Goal: Information Seeking & Learning: Learn about a topic

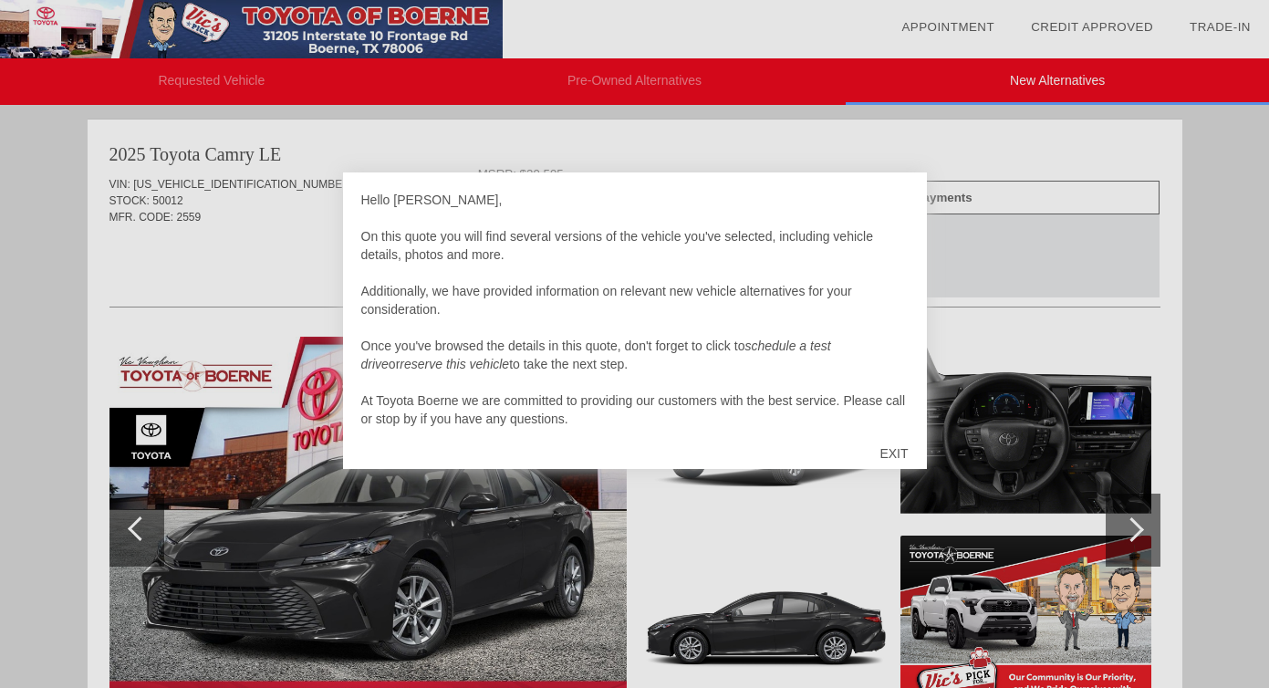
click at [898, 447] on div "EXIT" at bounding box center [893, 453] width 65 height 55
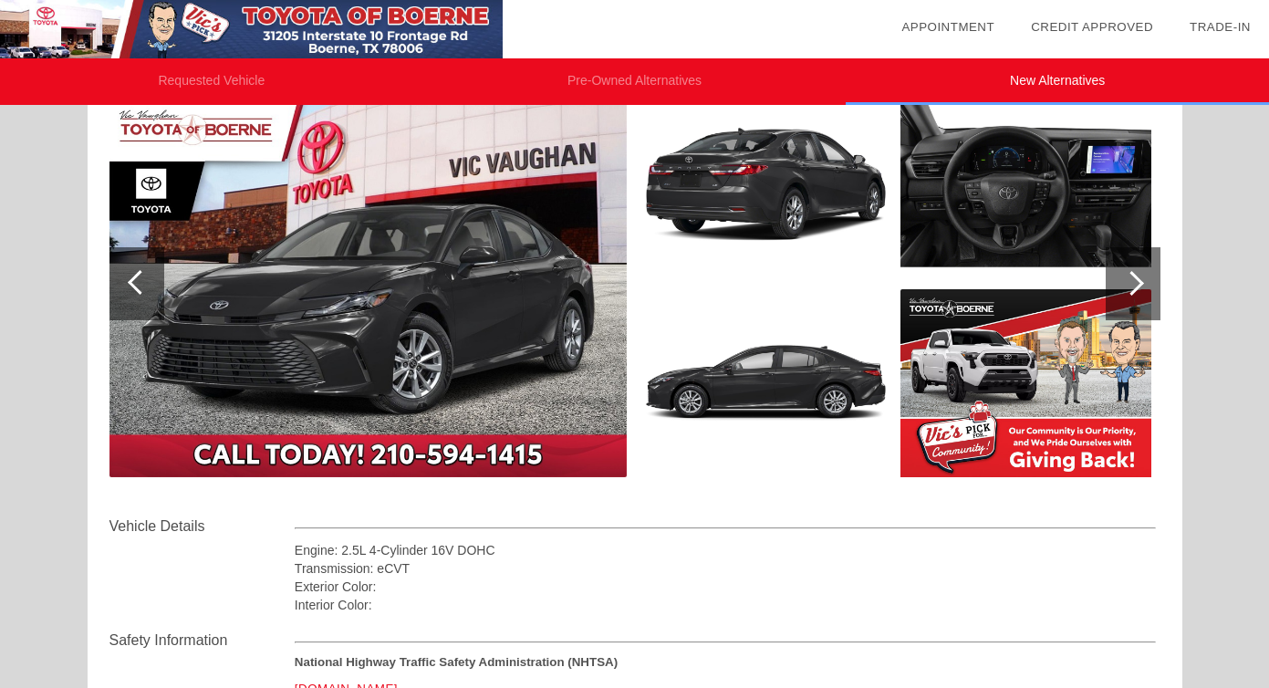
scroll to position [266, 0]
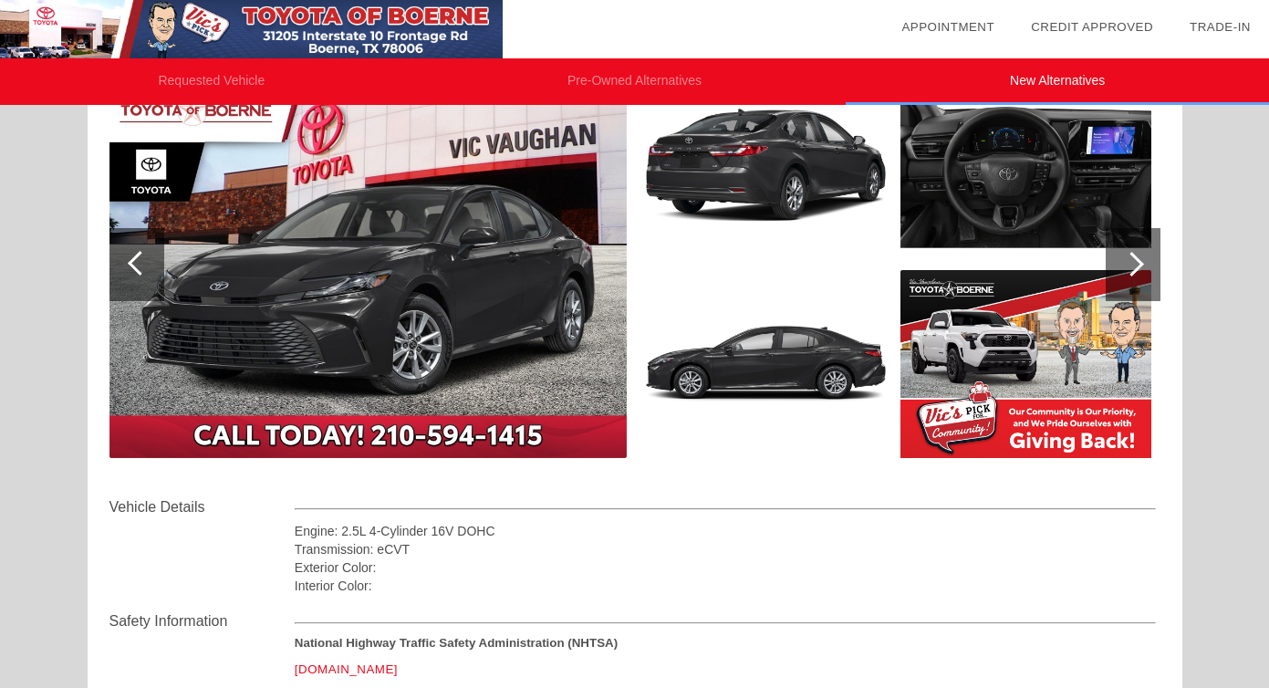
click at [1148, 266] on div at bounding box center [1133, 264] width 55 height 73
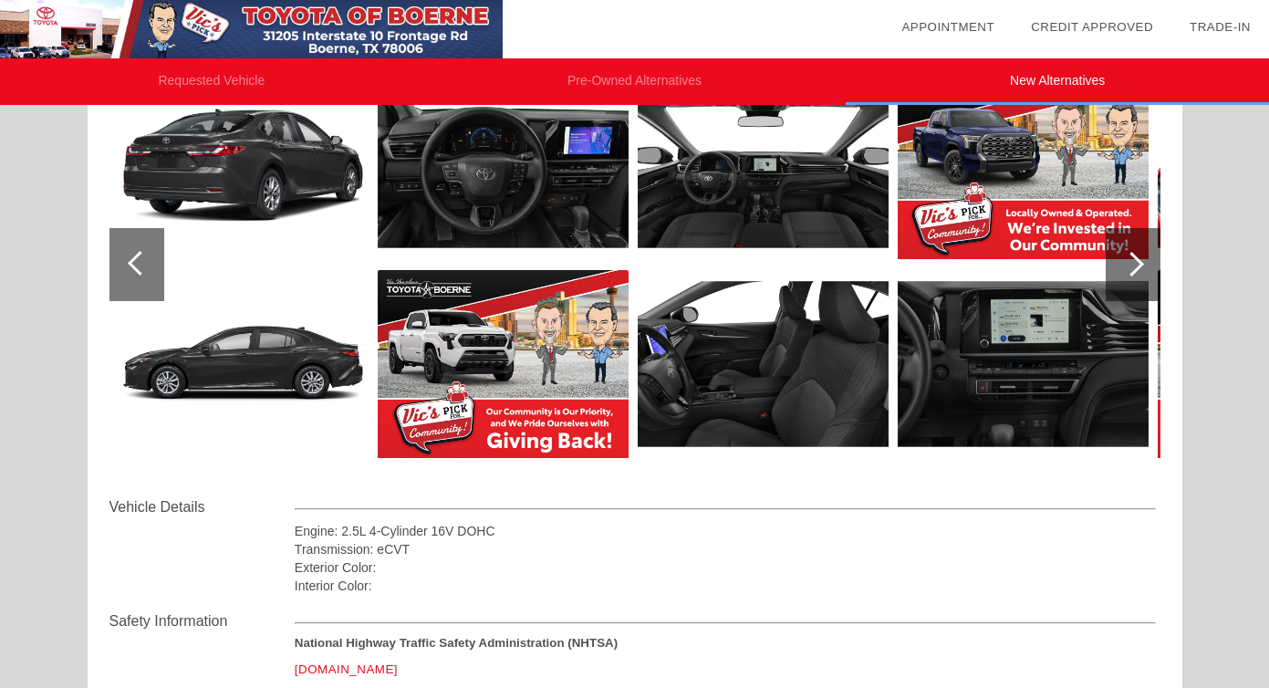
click at [1131, 266] on div at bounding box center [1131, 264] width 25 height 25
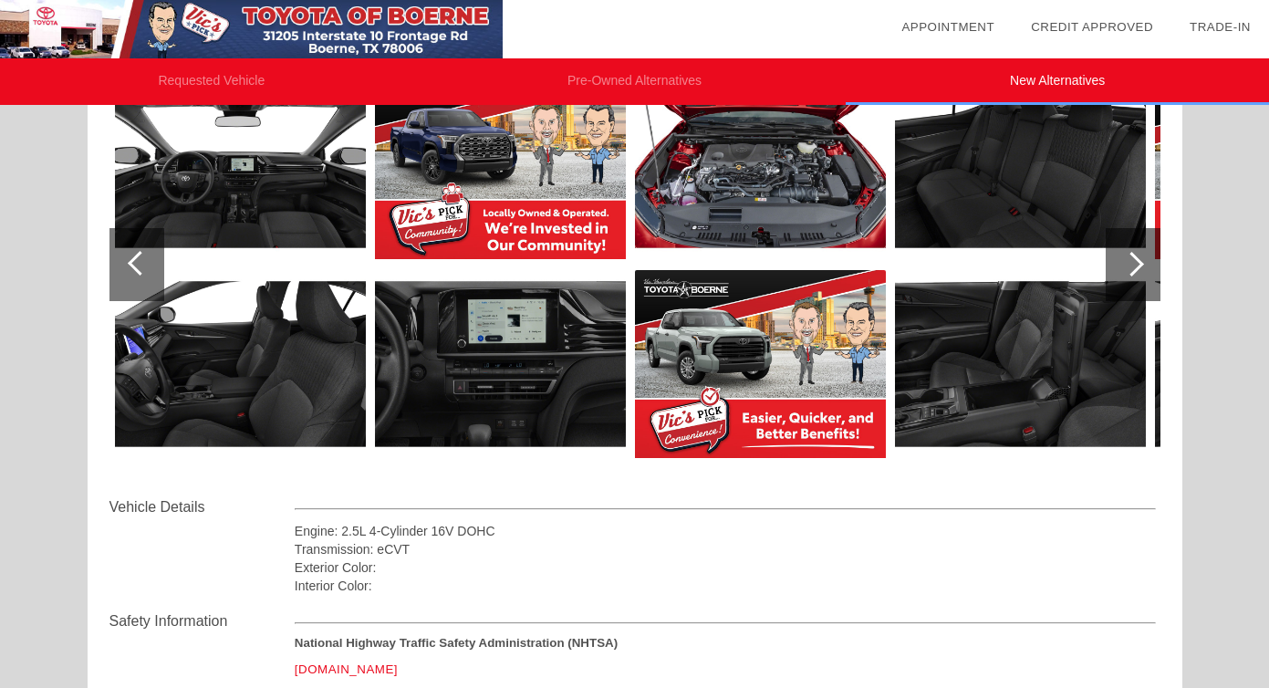
click at [1131, 266] on div at bounding box center [1131, 264] width 25 height 25
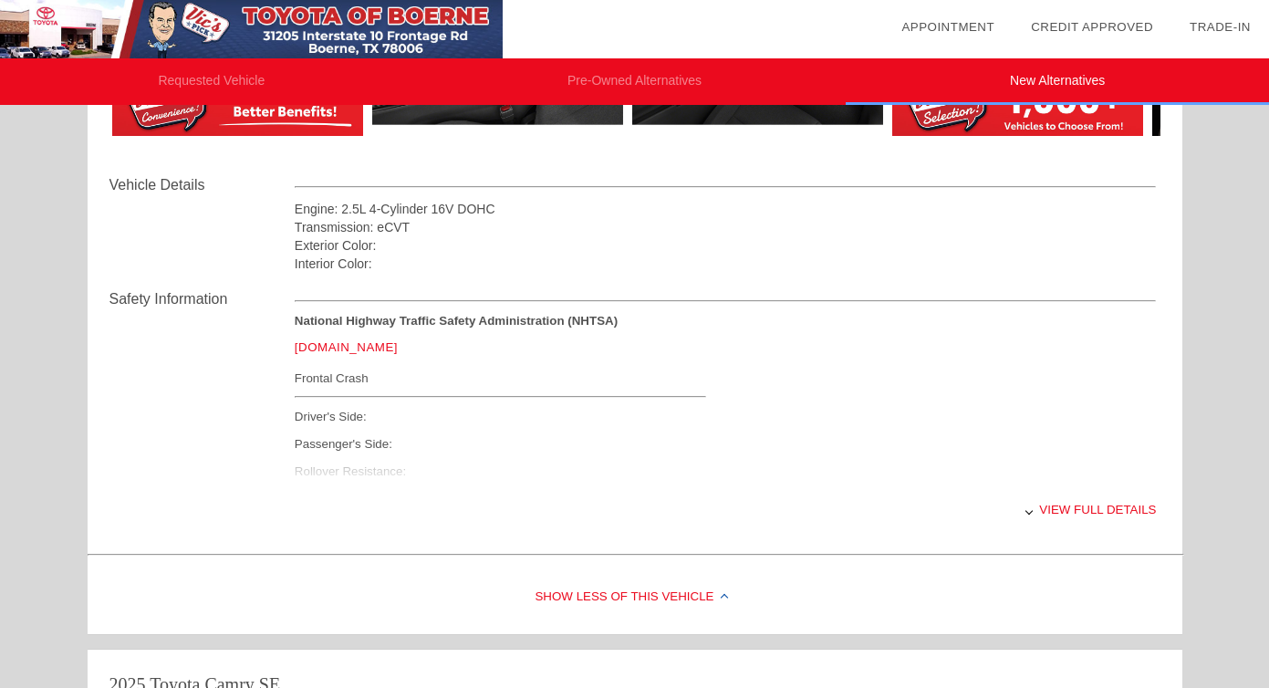
scroll to position [596, 0]
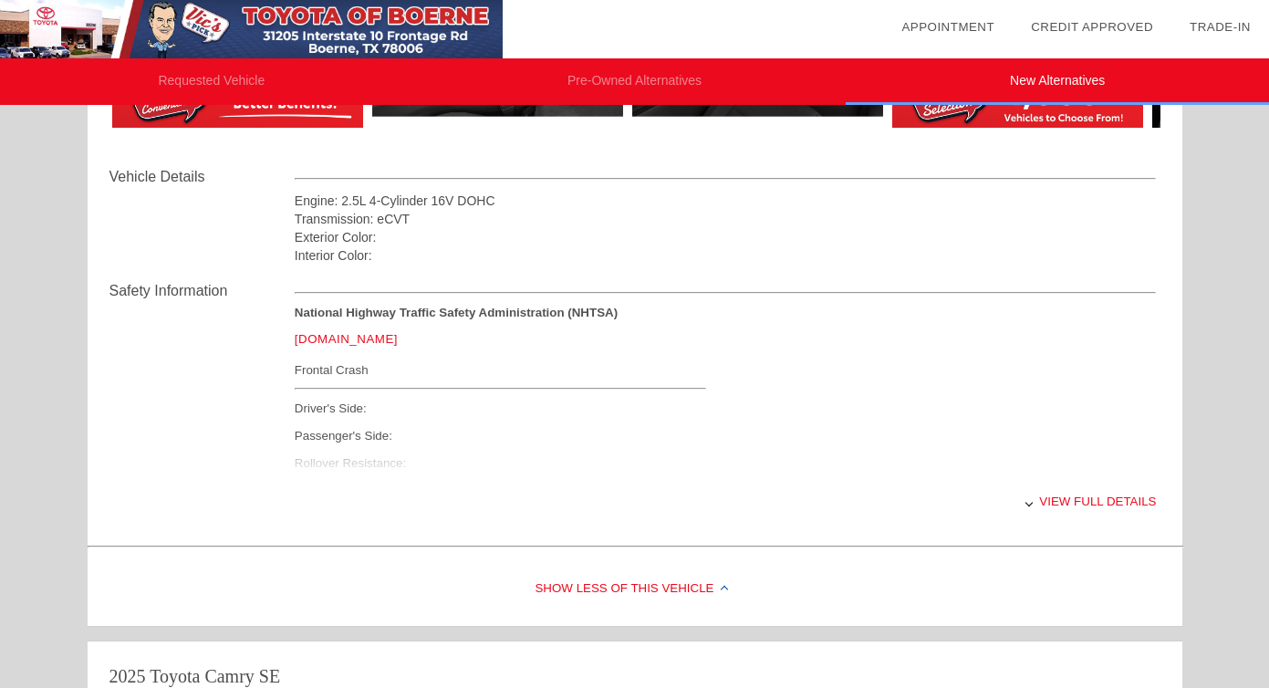
click at [1067, 495] on div "View full details" at bounding box center [726, 501] width 862 height 45
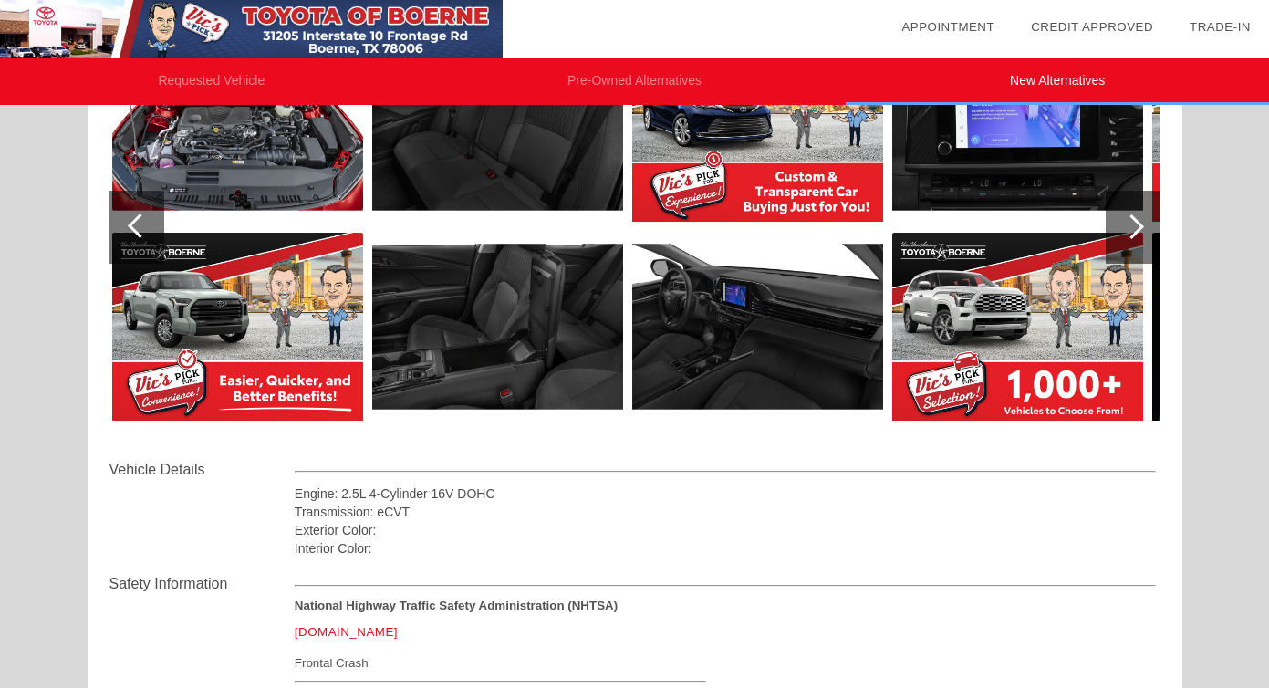
scroll to position [0, 0]
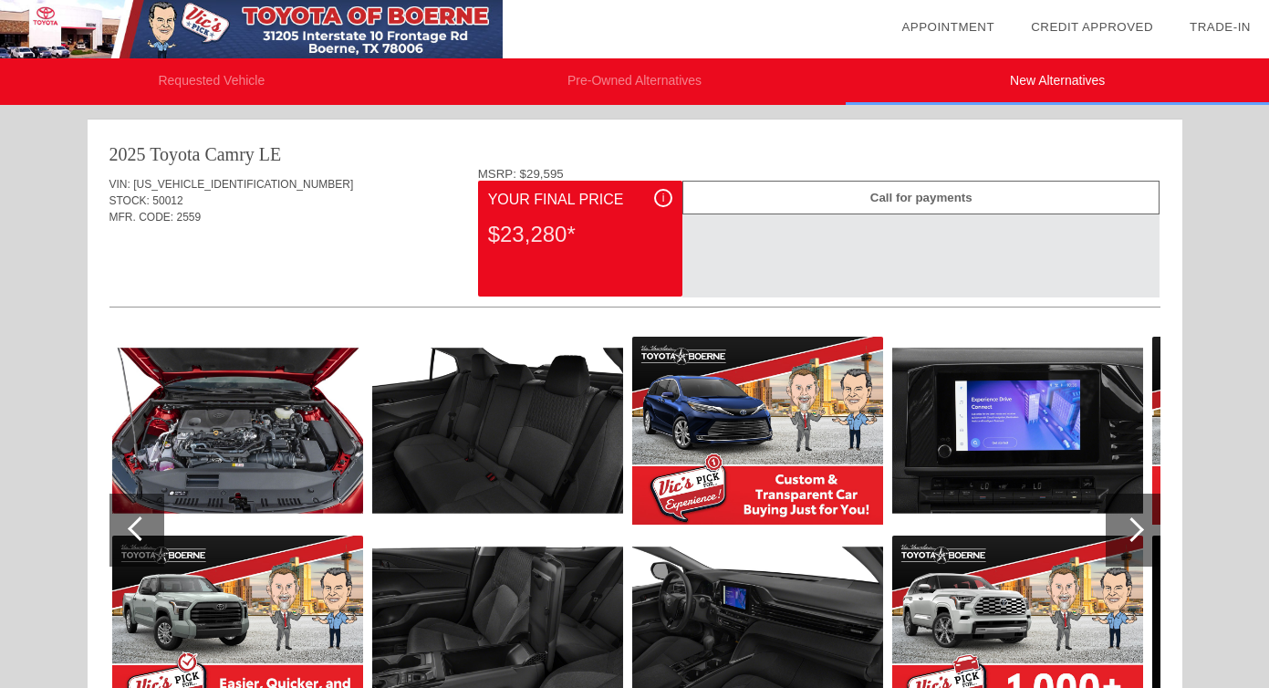
click at [120, 516] on div at bounding box center [136, 530] width 55 height 73
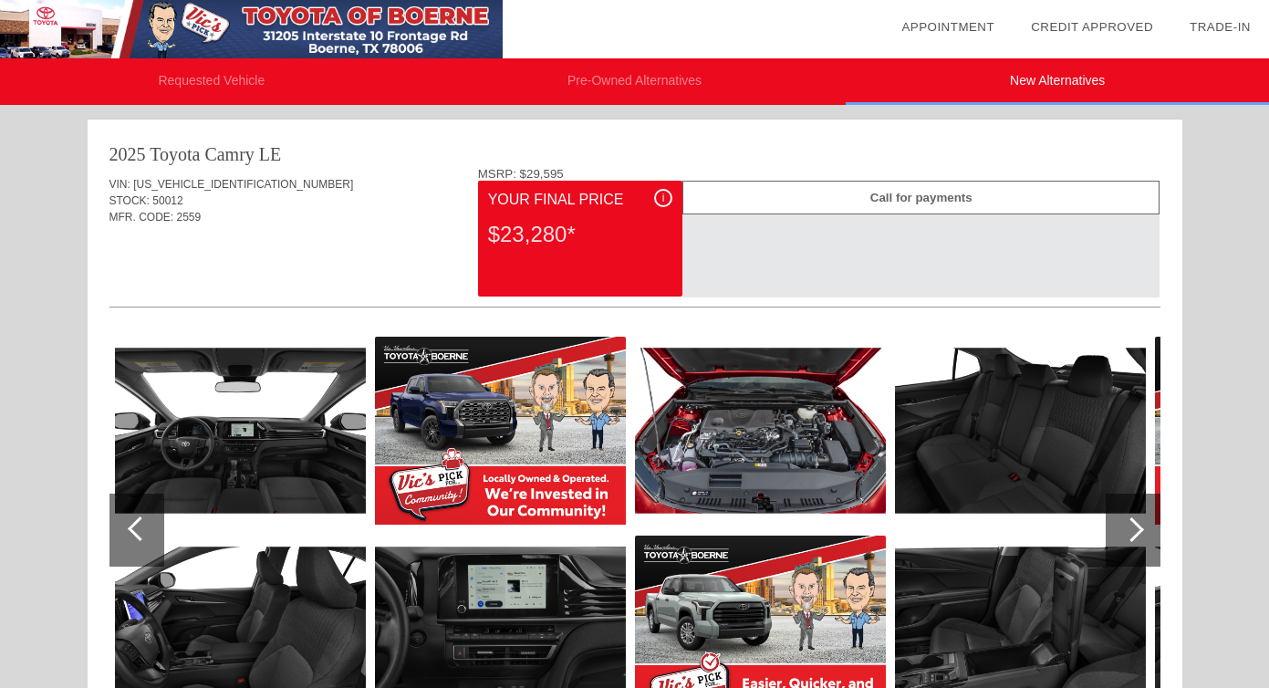
click at [120, 517] on div at bounding box center [136, 530] width 55 height 73
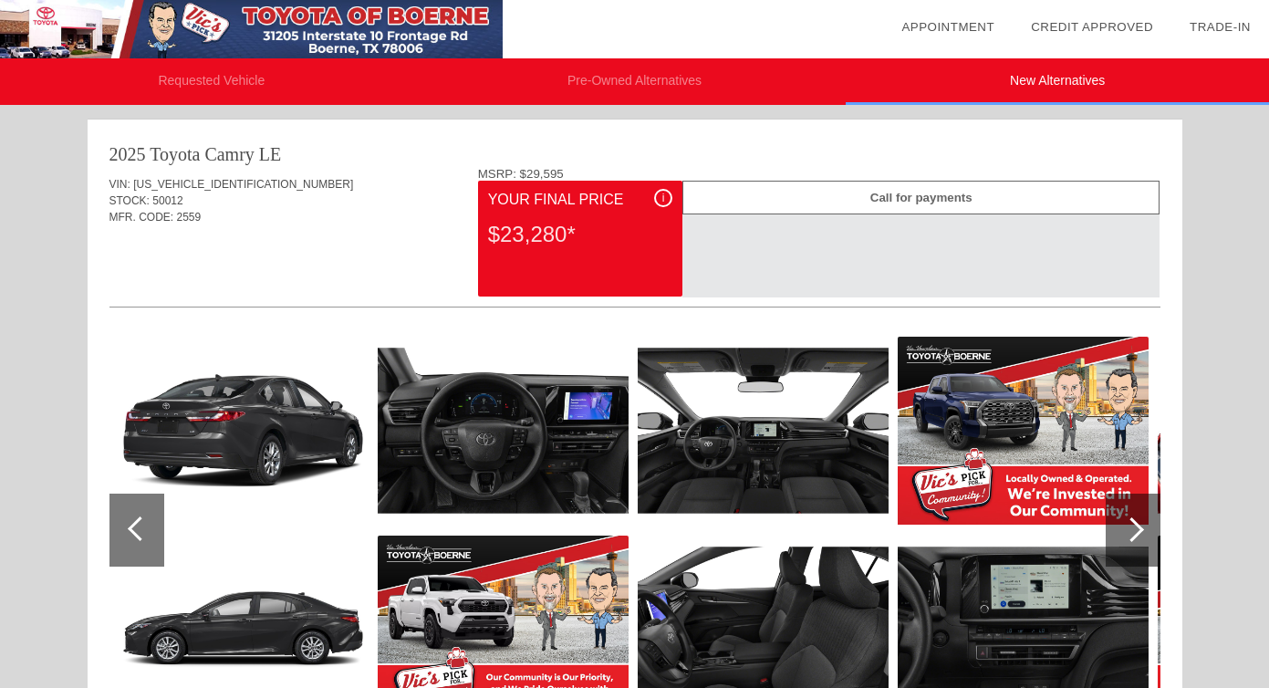
click at [120, 518] on div at bounding box center [136, 530] width 55 height 73
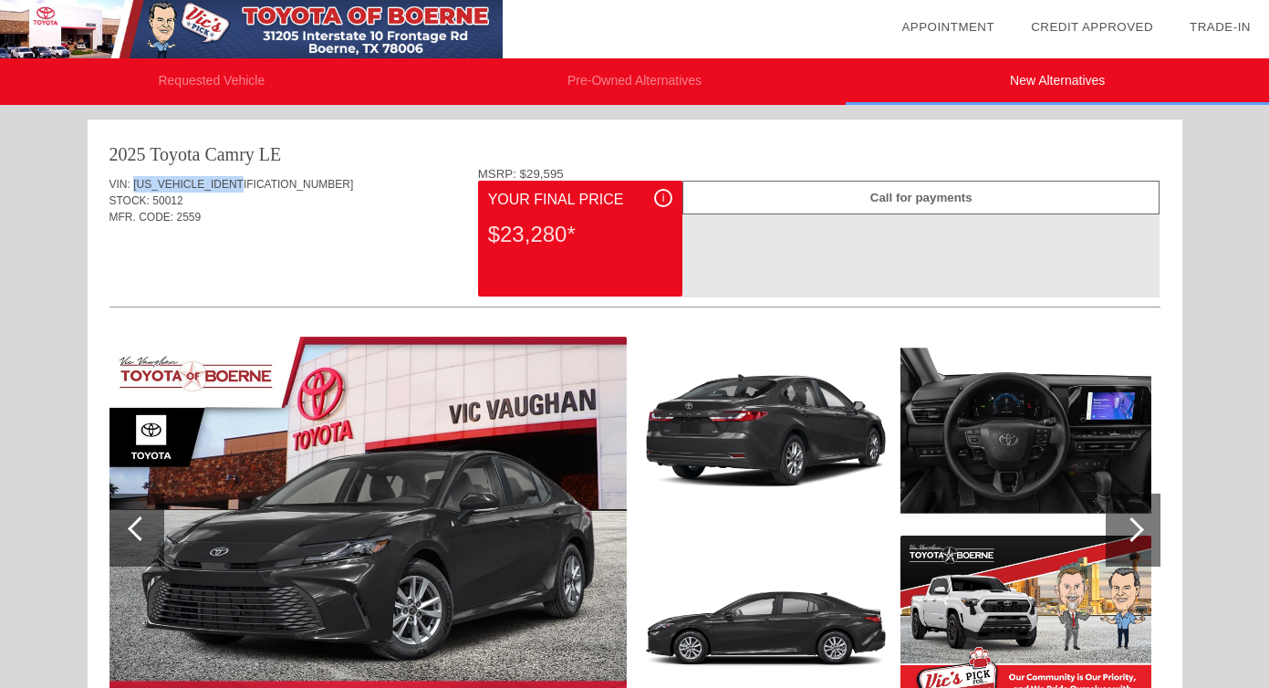
drag, startPoint x: 134, startPoint y: 179, endPoint x: 264, endPoint y: 177, distance: 129.6
click at [265, 177] on div "VIN: [US_VEHICLE_IDENTIFICATION_NUMBER]" at bounding box center [634, 184] width 1051 height 16
click at [193, 182] on span "[US_VEHICLE_IDENTIFICATION_NUMBER]" at bounding box center [243, 184] width 220 height 13
drag, startPoint x: 157, startPoint y: 182, endPoint x: 242, endPoint y: 182, distance: 84.9
click at [242, 182] on span "[US_VEHICLE_IDENTIFICATION_NUMBER]" at bounding box center [243, 184] width 220 height 13
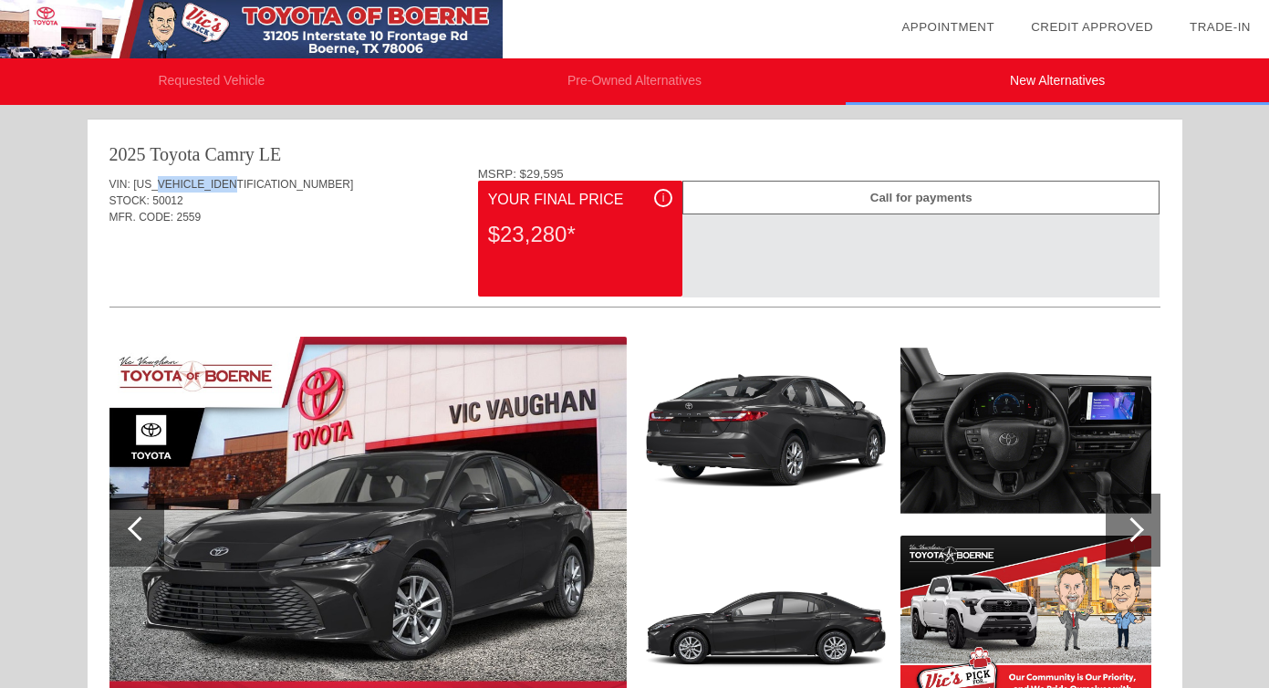
click at [242, 182] on span "[US_VEHICLE_IDENTIFICATION_NUMBER]" at bounding box center [243, 184] width 220 height 13
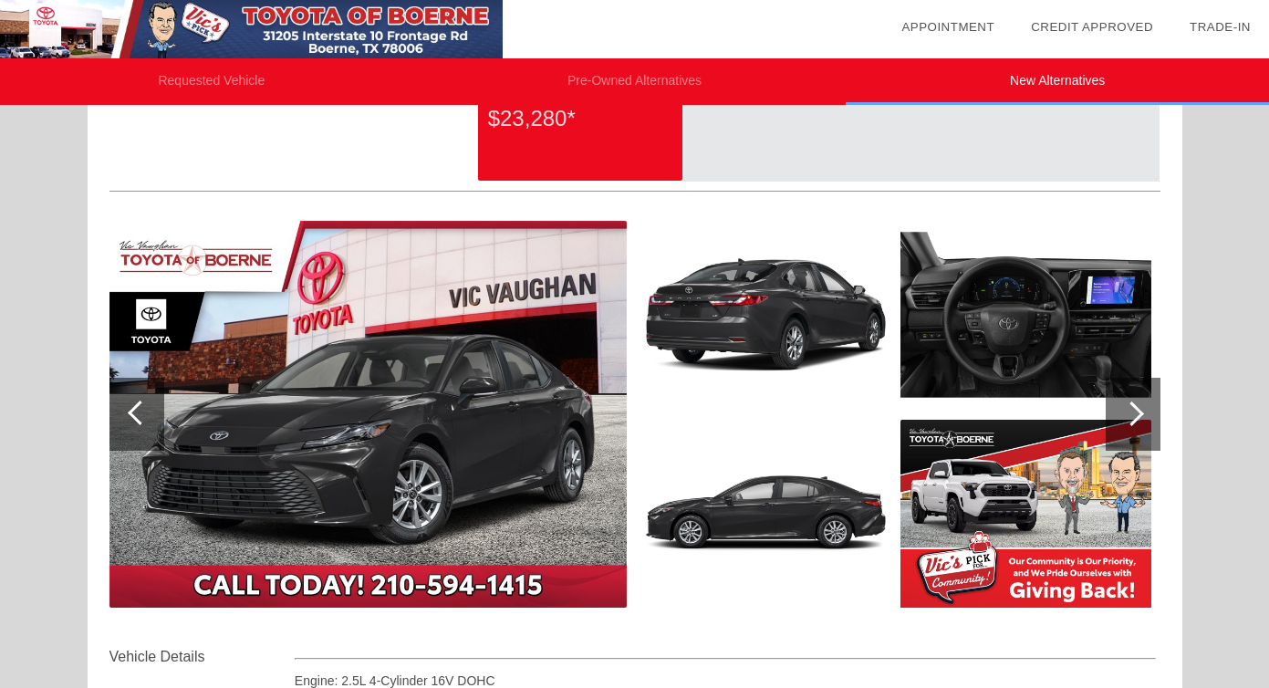
scroll to position [119, 0]
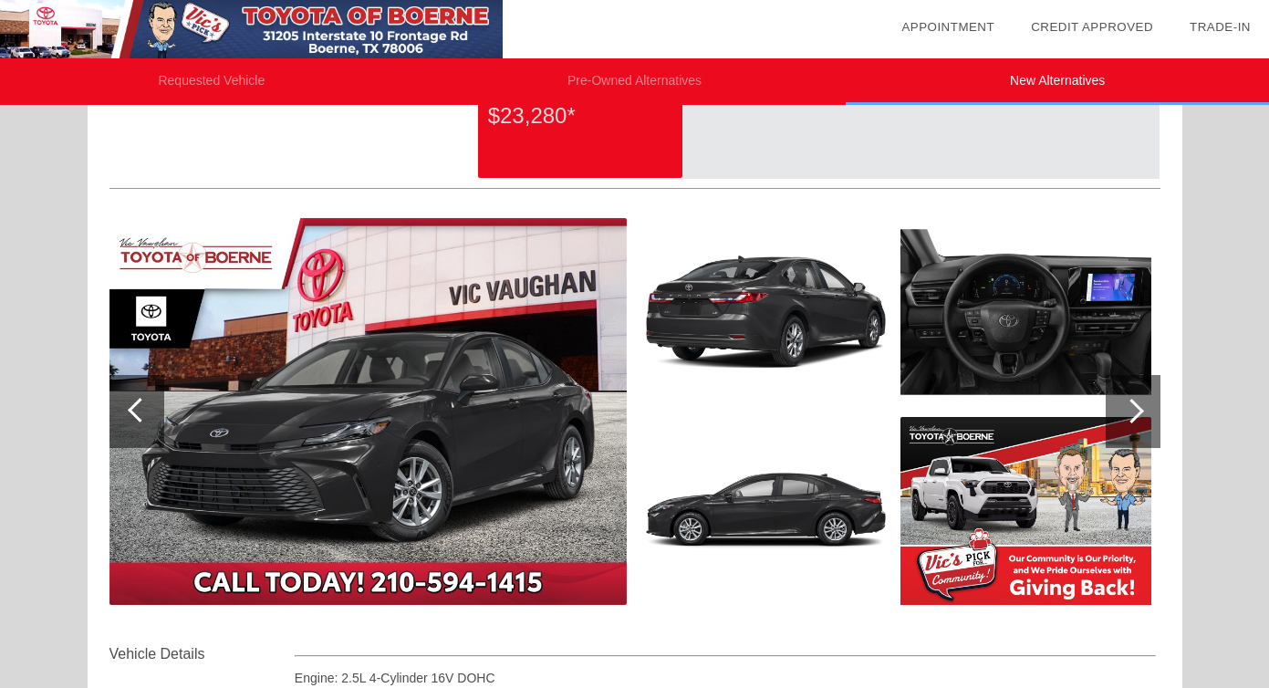
click at [409, 353] on img at bounding box center [367, 411] width 517 height 387
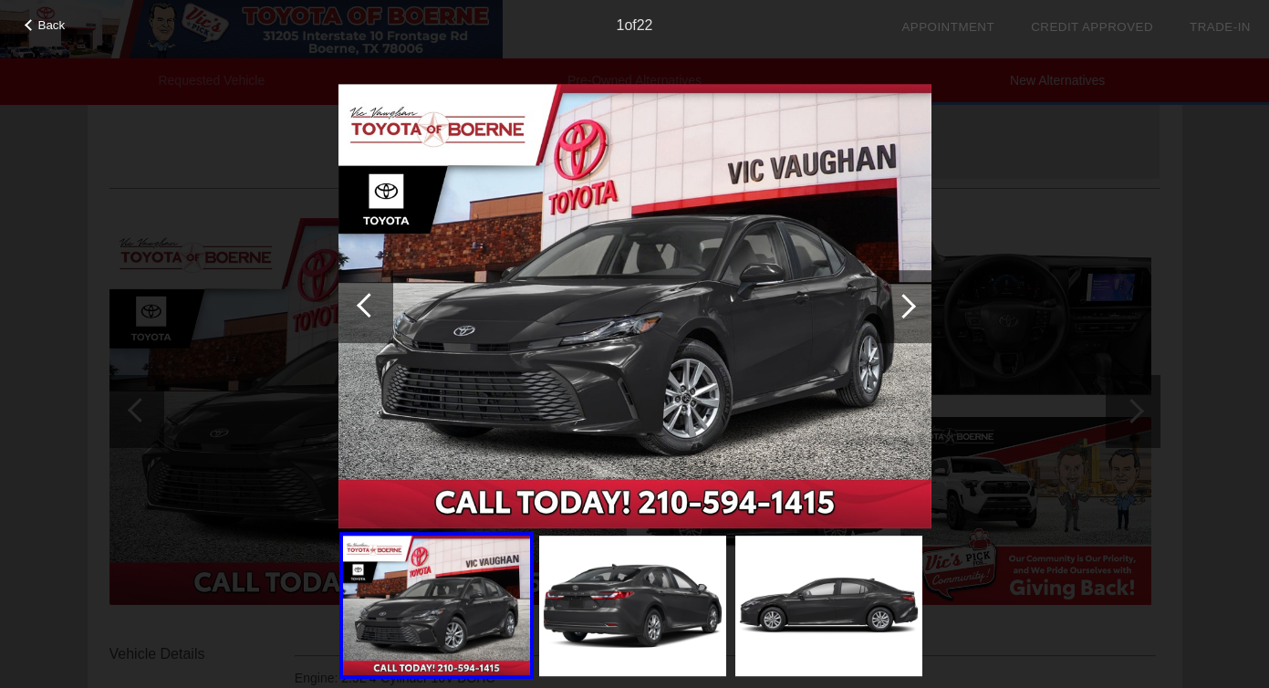
click at [966, 175] on div "Back 1 of 22" at bounding box center [634, 344] width 1269 height 688
click at [220, 470] on div "Back 1 of 22" at bounding box center [634, 344] width 1269 height 688
click at [55, 26] on span "Back" at bounding box center [51, 25] width 27 height 14
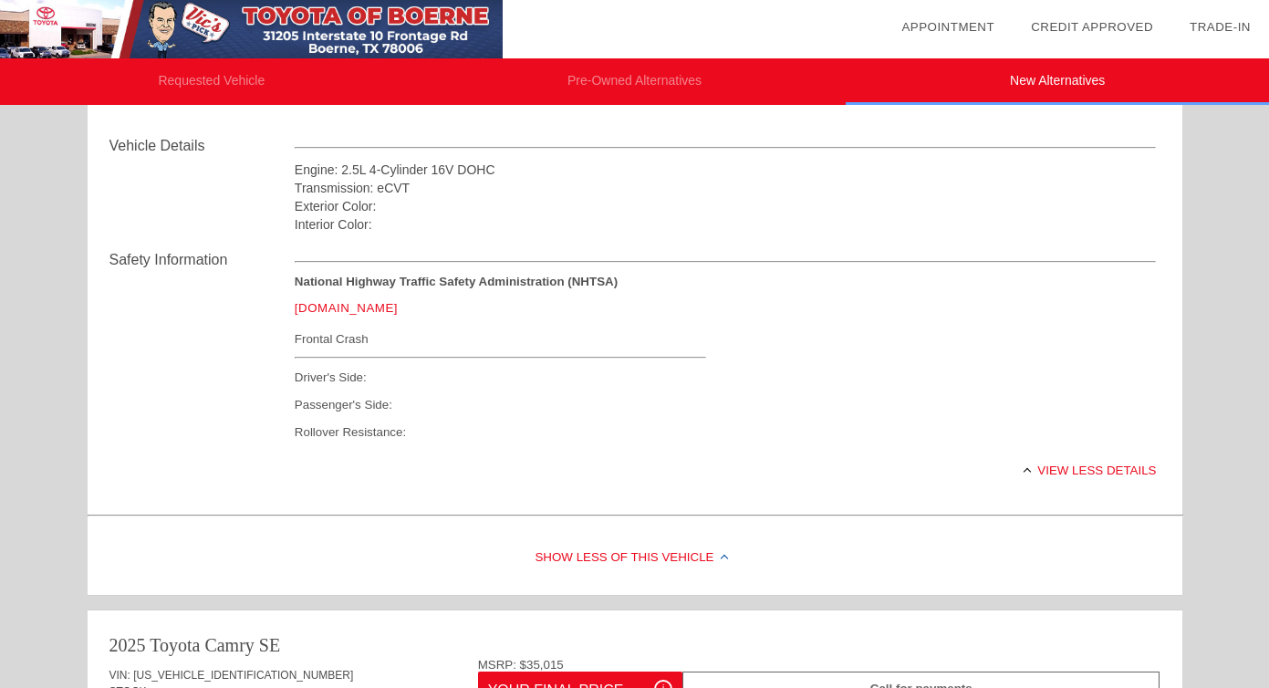
scroll to position [628, 0]
click at [610, 572] on div "Show Less of this Vehicle" at bounding box center [635, 557] width 1095 height 73
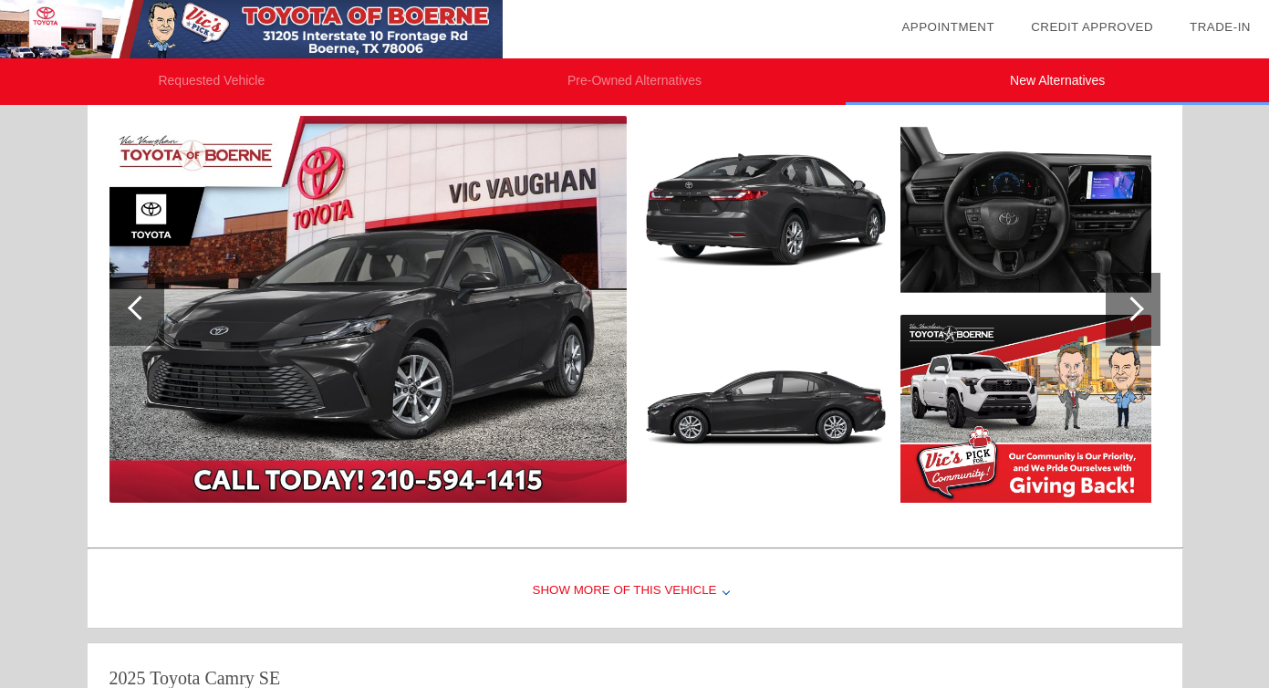
scroll to position [447, 0]
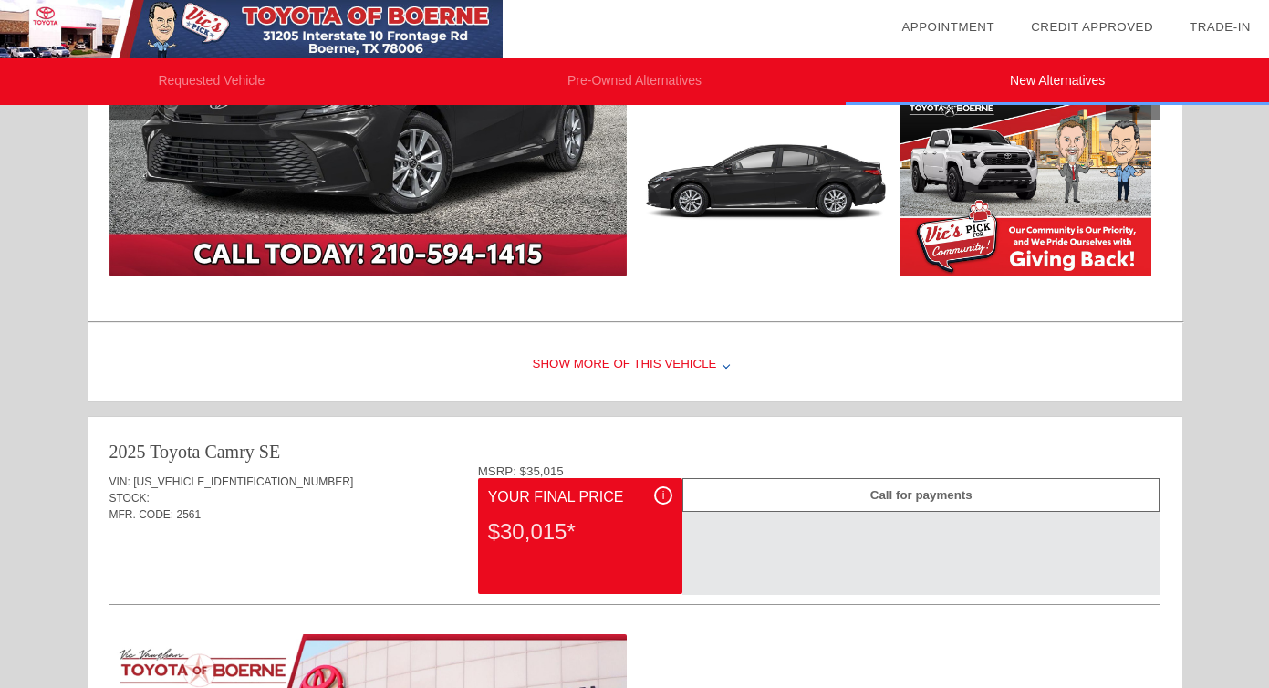
click at [660, 367] on div "Show More of this Vehicle" at bounding box center [635, 364] width 1095 height 73
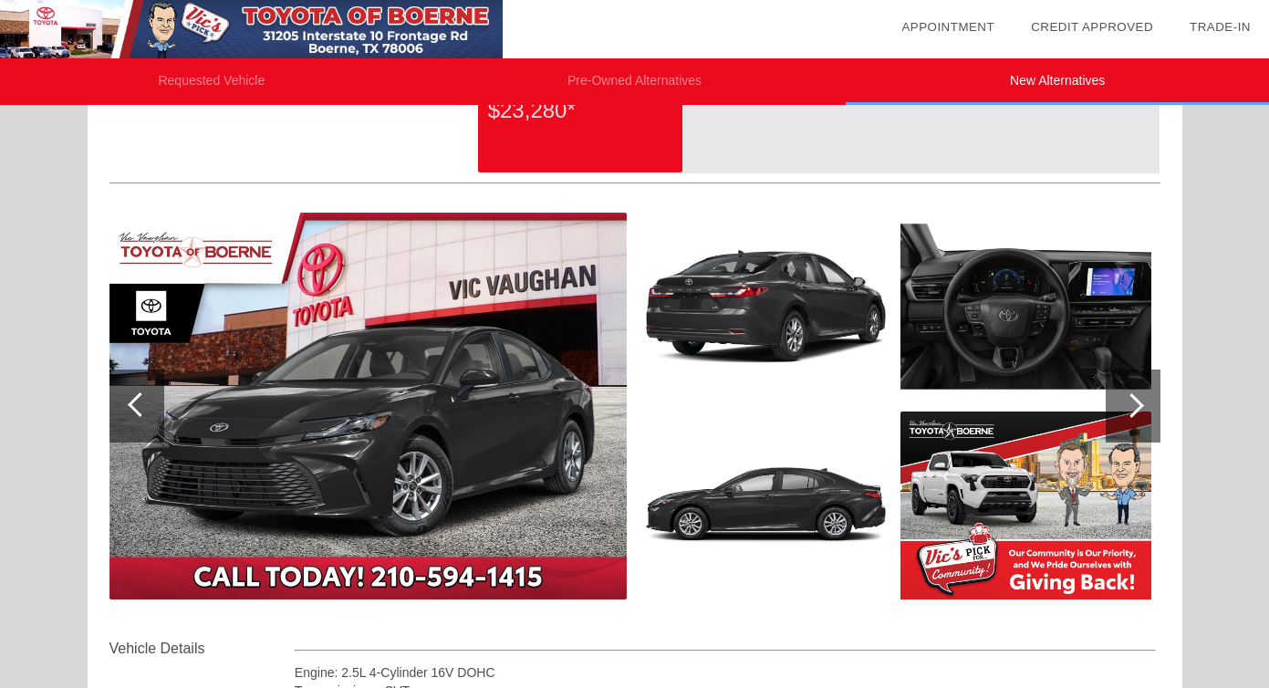
scroll to position [123, 0]
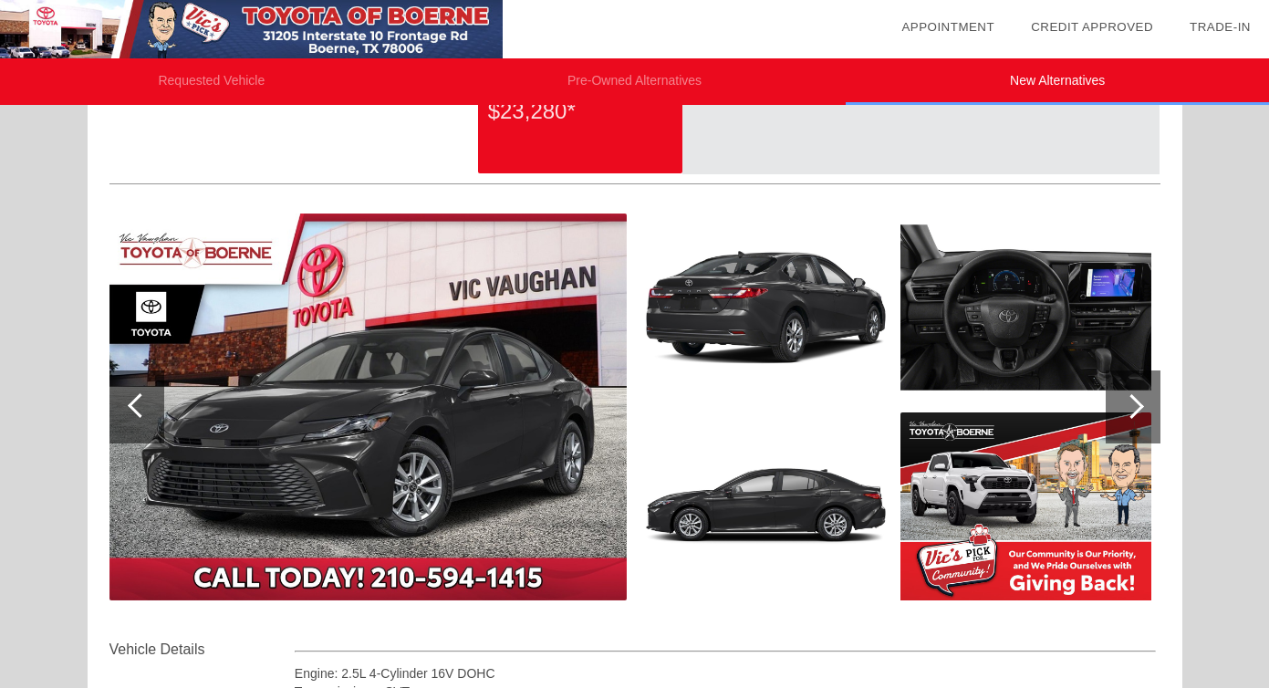
click at [217, 75] on li "Requested Vehicle" at bounding box center [211, 81] width 423 height 47
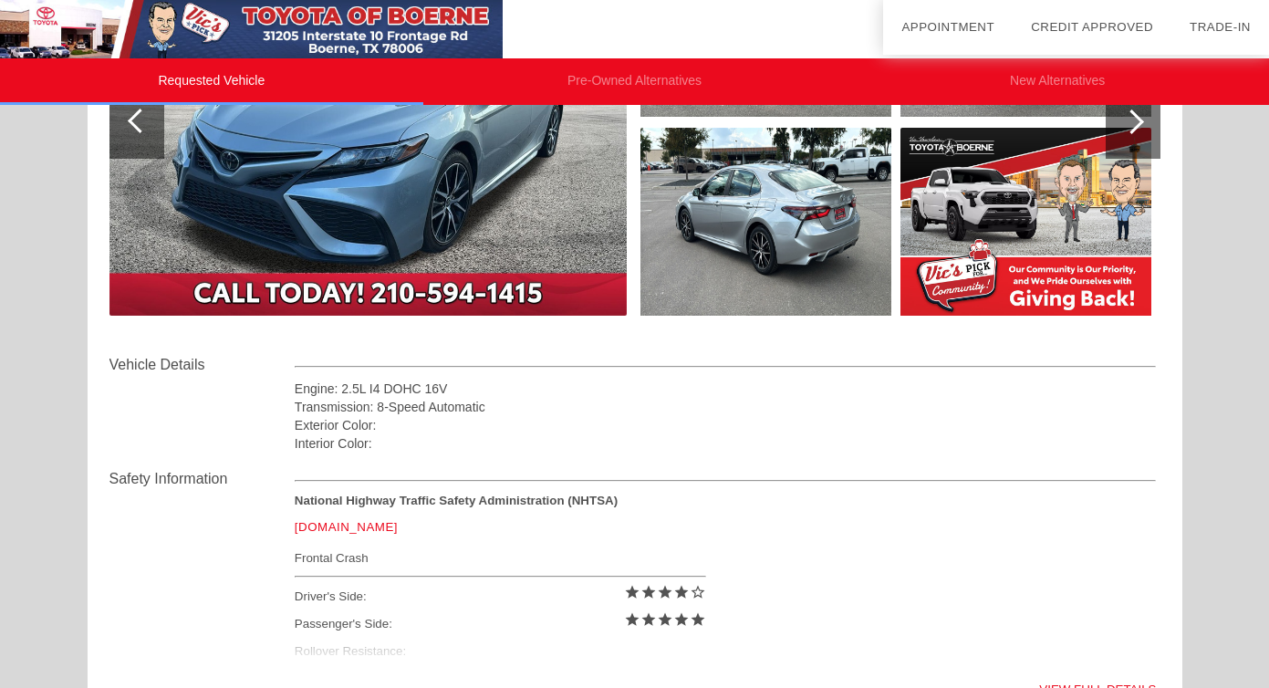
scroll to position [0, 0]
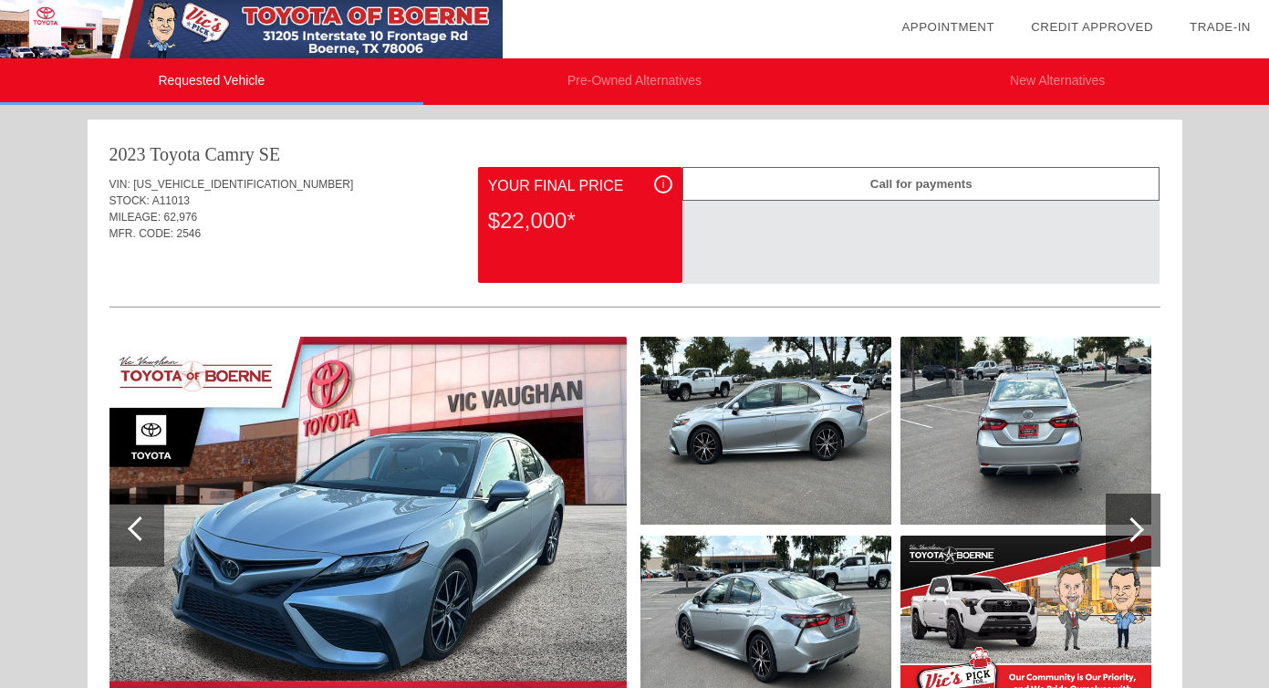
click at [597, 68] on li "Pre-Owned Alternatives" at bounding box center [634, 81] width 423 height 47
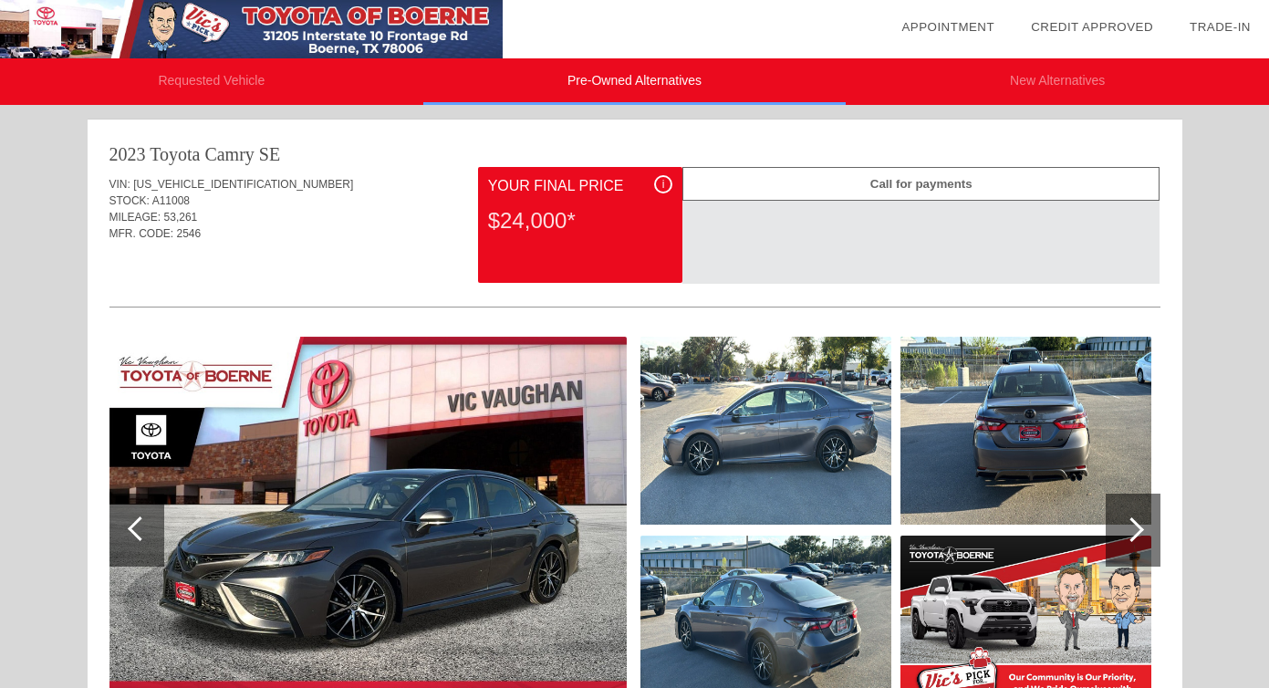
click at [951, 73] on li "New Alternatives" at bounding box center [1057, 81] width 423 height 47
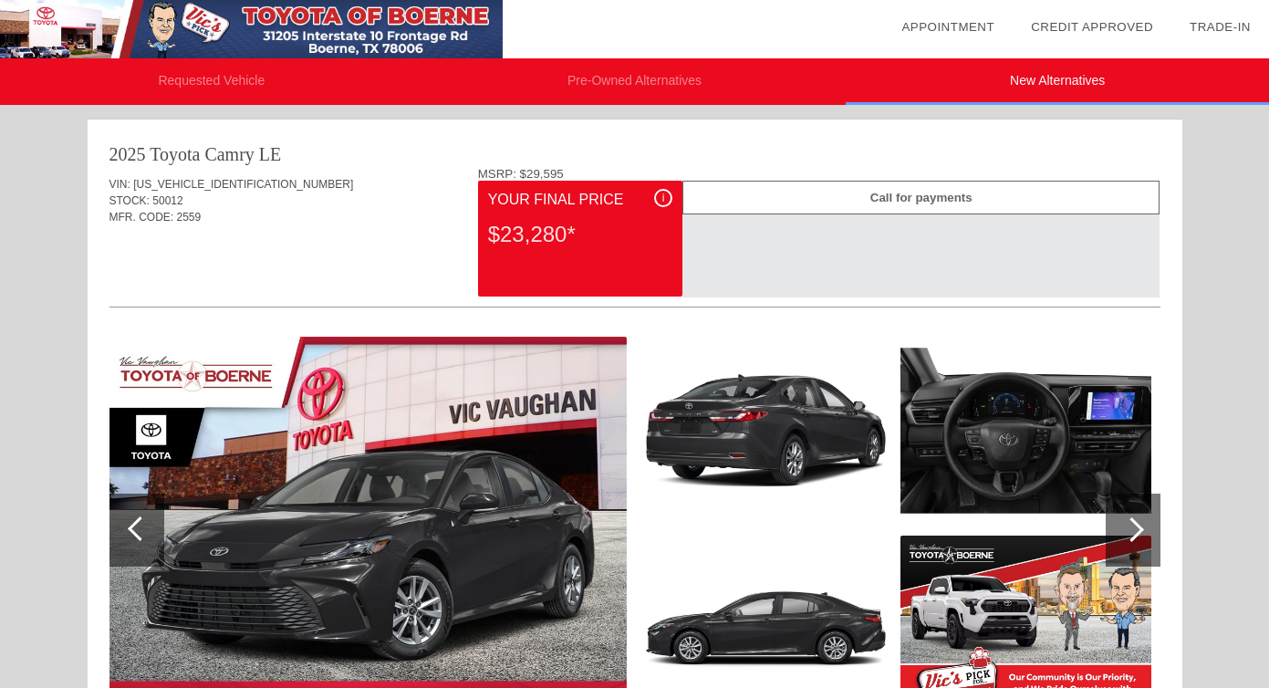
drag, startPoint x: 176, startPoint y: 175, endPoint x: 271, endPoint y: 172, distance: 95.0
click at [271, 172] on div "VIN: [US_VEHICLE_IDENTIFICATION_NUMBER] STOCK: 50012 MFR. CODE: 2559" at bounding box center [634, 210] width 1051 height 86
drag, startPoint x: 185, startPoint y: 173, endPoint x: 271, endPoint y: 173, distance: 85.8
click at [271, 173] on div "VIN: [US_VEHICLE_IDENTIFICATION_NUMBER] STOCK: 50012 MFR. CODE: 2559" at bounding box center [634, 210] width 1051 height 86
drag, startPoint x: 161, startPoint y: 183, endPoint x: 317, endPoint y: 185, distance: 155.1
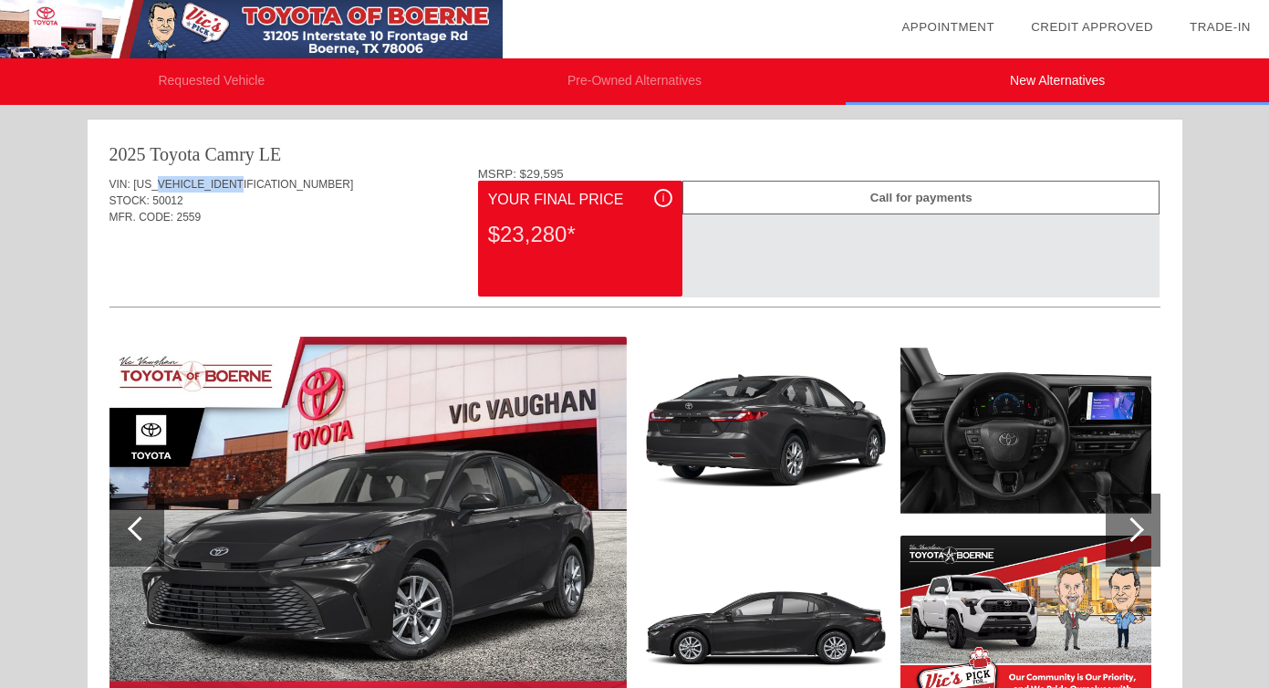
click at [317, 185] on div "VIN: [US_VEHICLE_IDENTIFICATION_NUMBER]" at bounding box center [634, 184] width 1051 height 16
drag, startPoint x: 206, startPoint y: 181, endPoint x: 281, endPoint y: 181, distance: 74.8
click at [279, 181] on div "VIN: [US_VEHICLE_IDENTIFICATION_NUMBER]" at bounding box center [634, 184] width 1051 height 16
click at [248, 185] on div "VIN: [US_VEHICLE_IDENTIFICATION_NUMBER]" at bounding box center [634, 184] width 1051 height 16
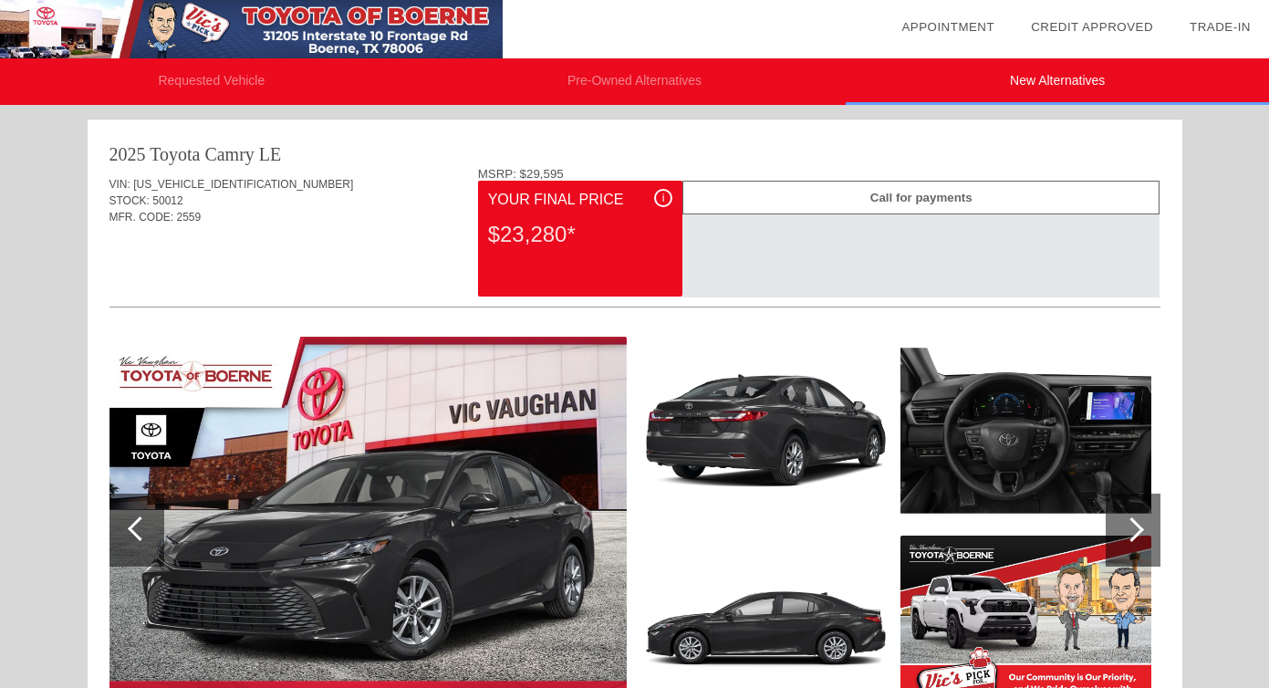
drag, startPoint x: 211, startPoint y: 151, endPoint x: 279, endPoint y: 151, distance: 68.4
click at [279, 151] on div "2025 Toyota Camry LE" at bounding box center [634, 154] width 1051 height 26
click at [279, 151] on div "LE" at bounding box center [270, 154] width 22 height 26
click at [714, 76] on li "Pre-Owned Alternatives" at bounding box center [634, 81] width 423 height 47
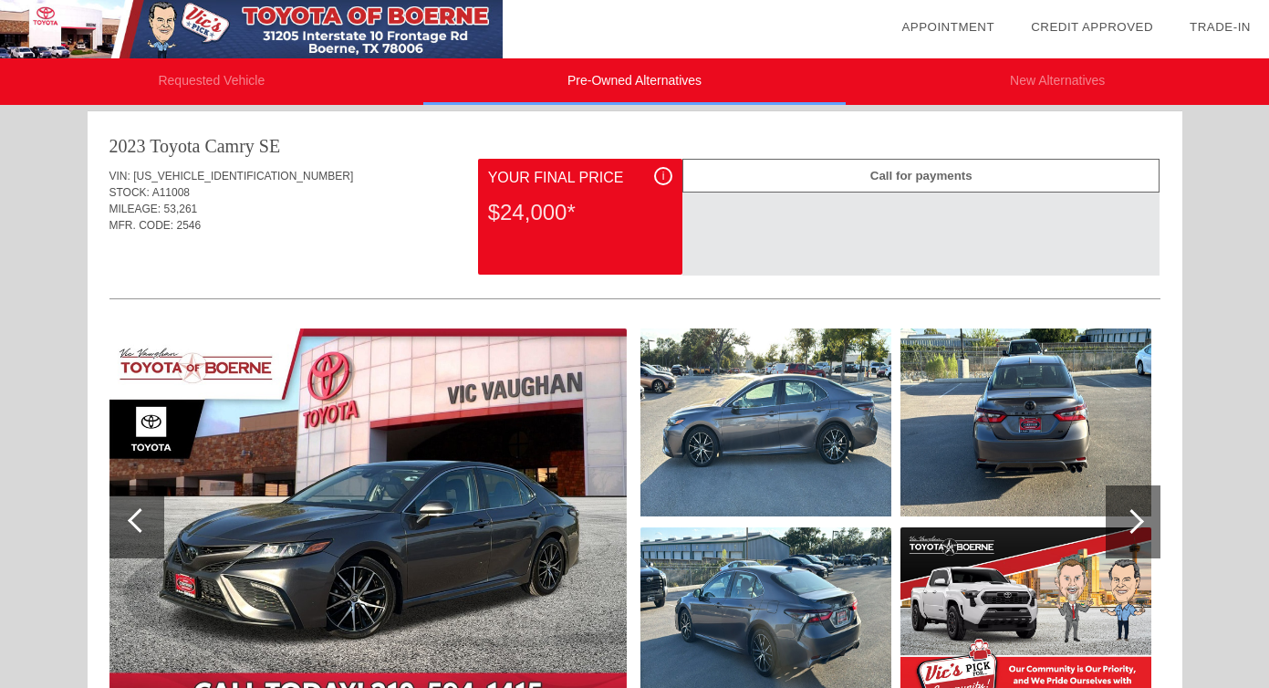
scroll to position [10, 0]
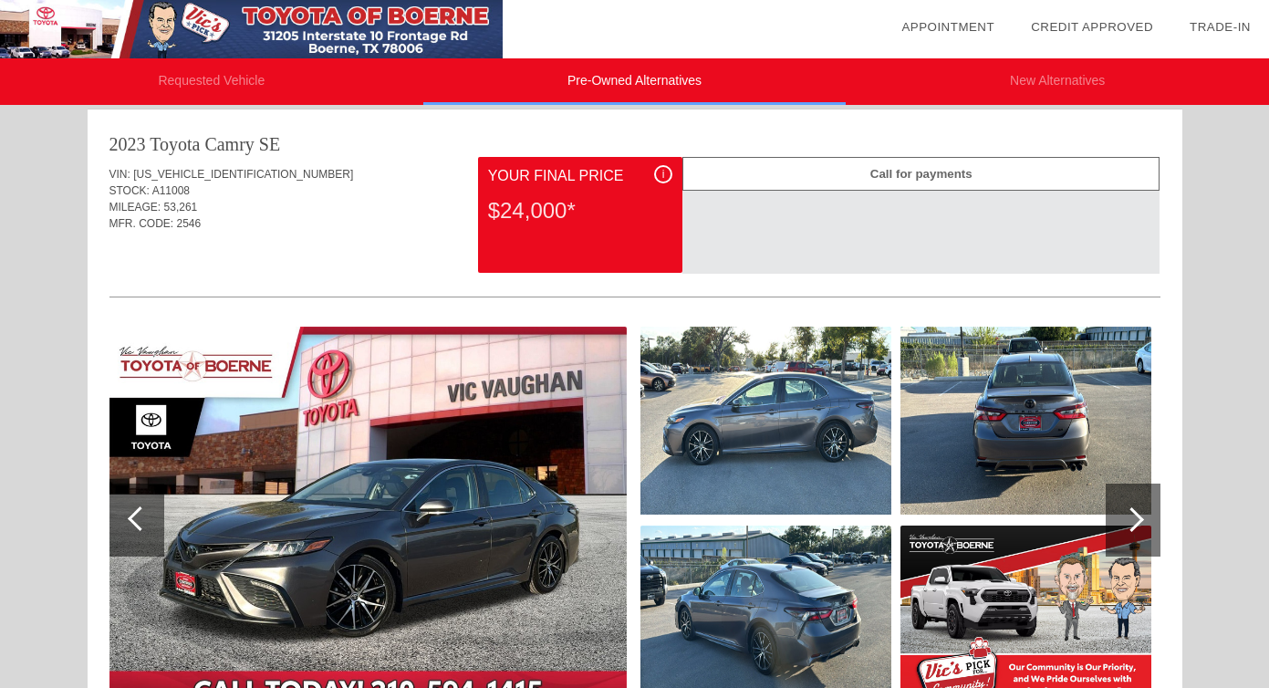
click at [276, 74] on li "Requested Vehicle" at bounding box center [211, 81] width 423 height 47
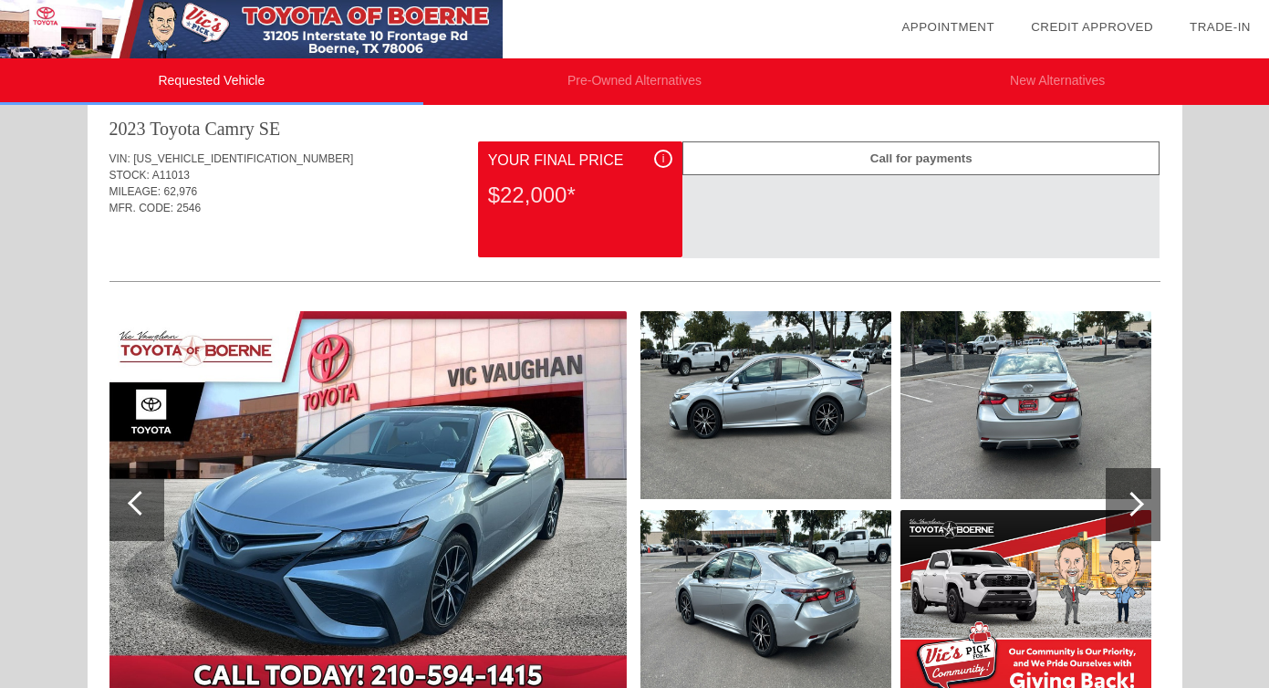
scroll to position [0, 0]
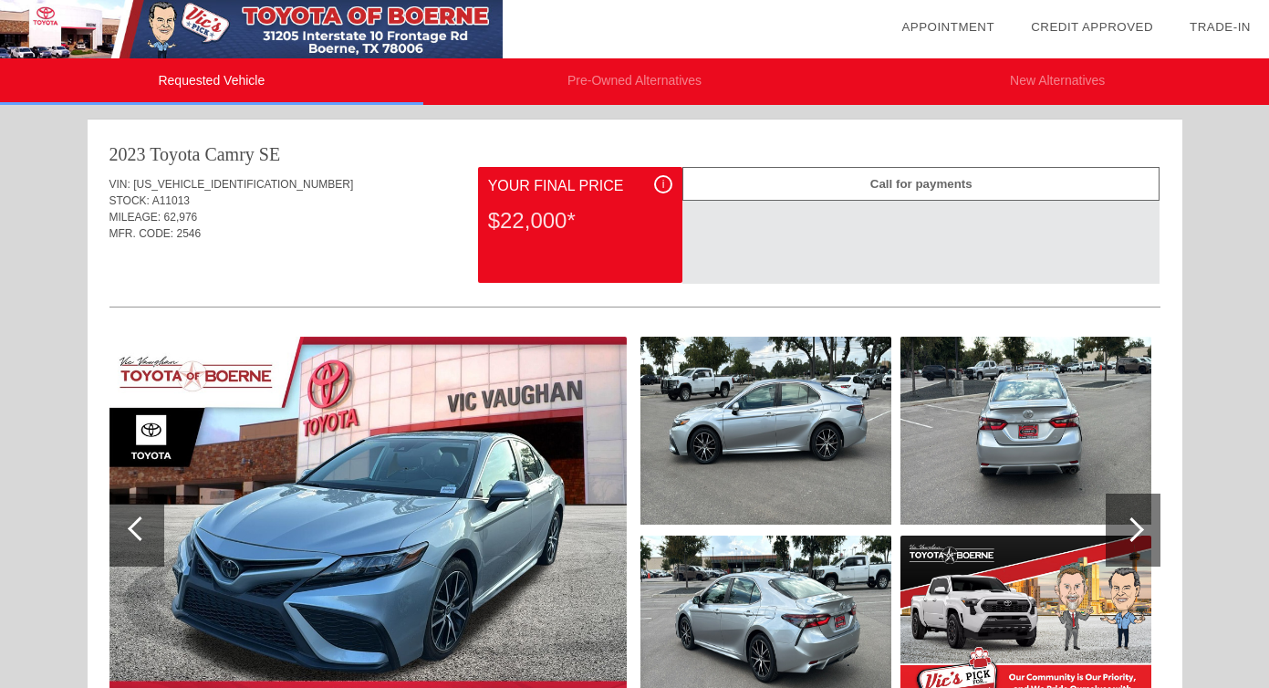
drag, startPoint x: 505, startPoint y: 219, endPoint x: 573, endPoint y: 219, distance: 68.4
click at [573, 219] on div "$22,000*" at bounding box center [580, 220] width 184 height 47
click at [462, 222] on div "MILEAGE: 62,976" at bounding box center [634, 217] width 1051 height 16
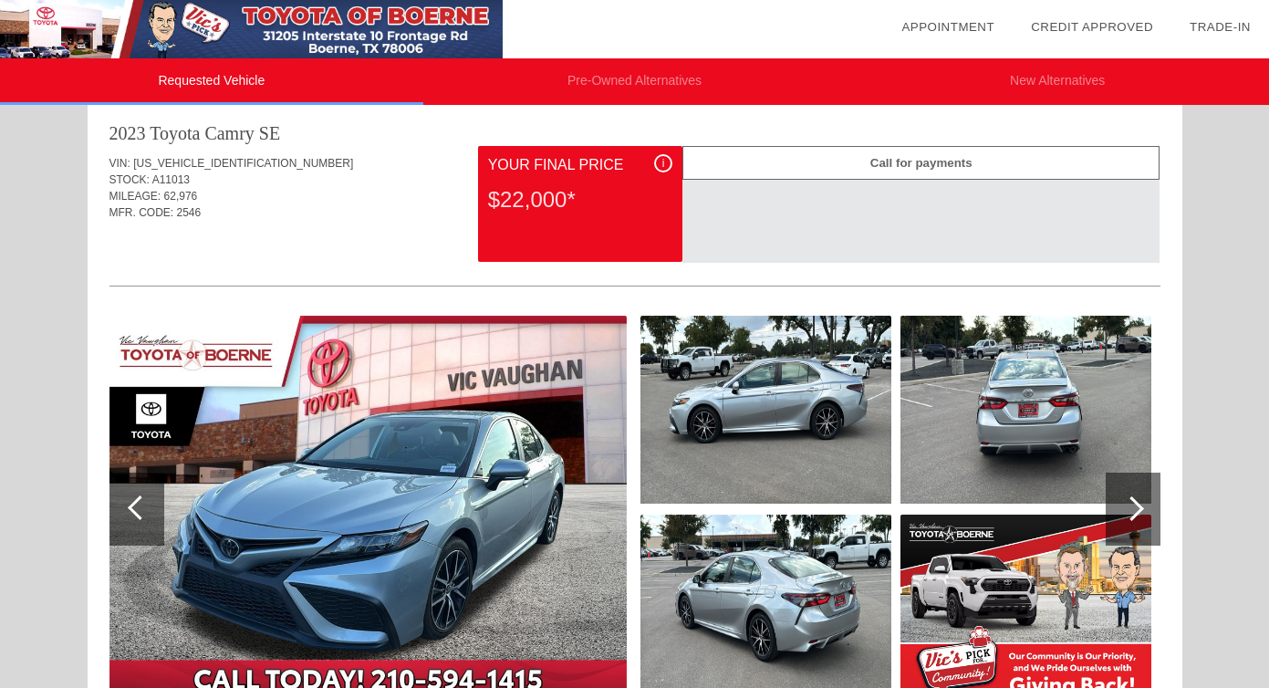
scroll to position [26, 0]
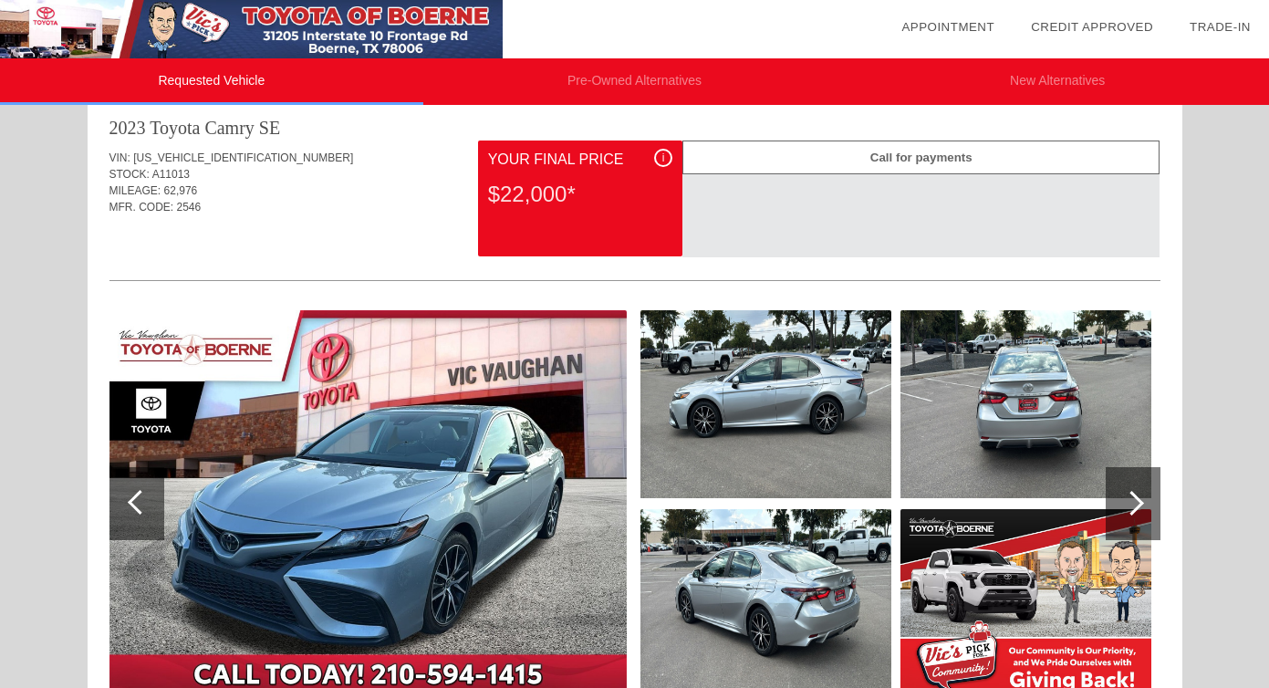
drag, startPoint x: 494, startPoint y: 202, endPoint x: 558, endPoint y: 206, distance: 64.9
click at [558, 204] on div "$22,000*" at bounding box center [580, 194] width 184 height 47
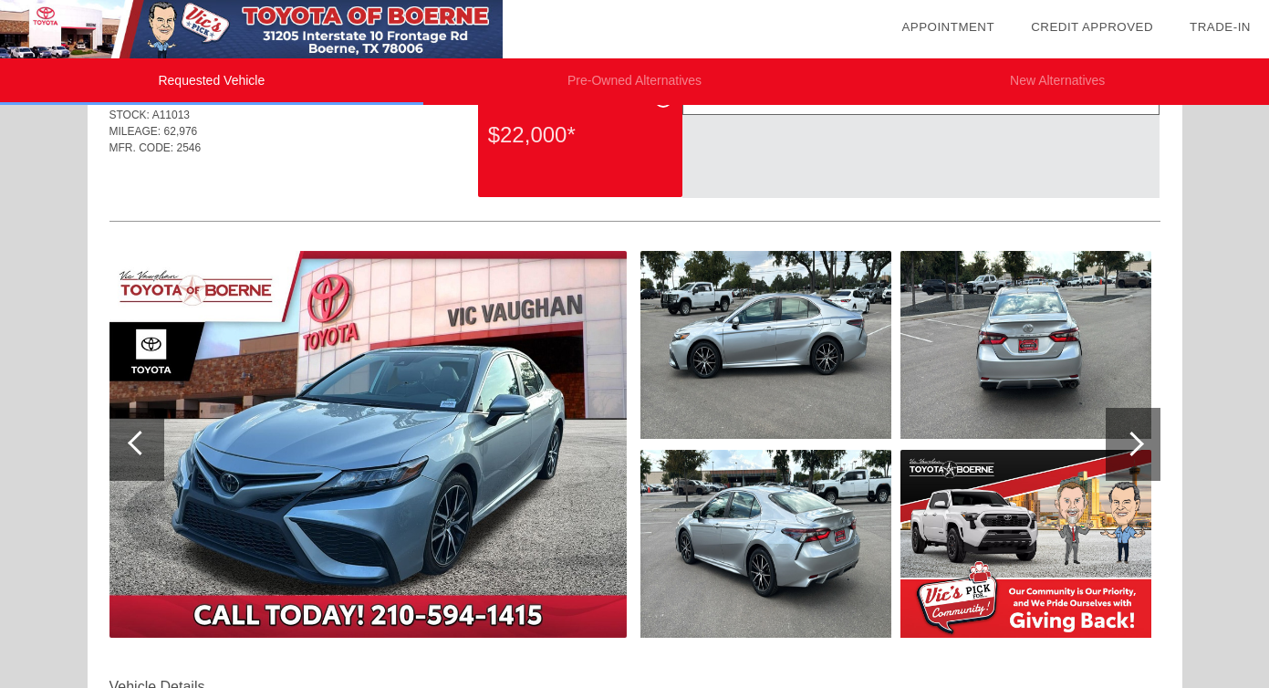
scroll to position [0, 0]
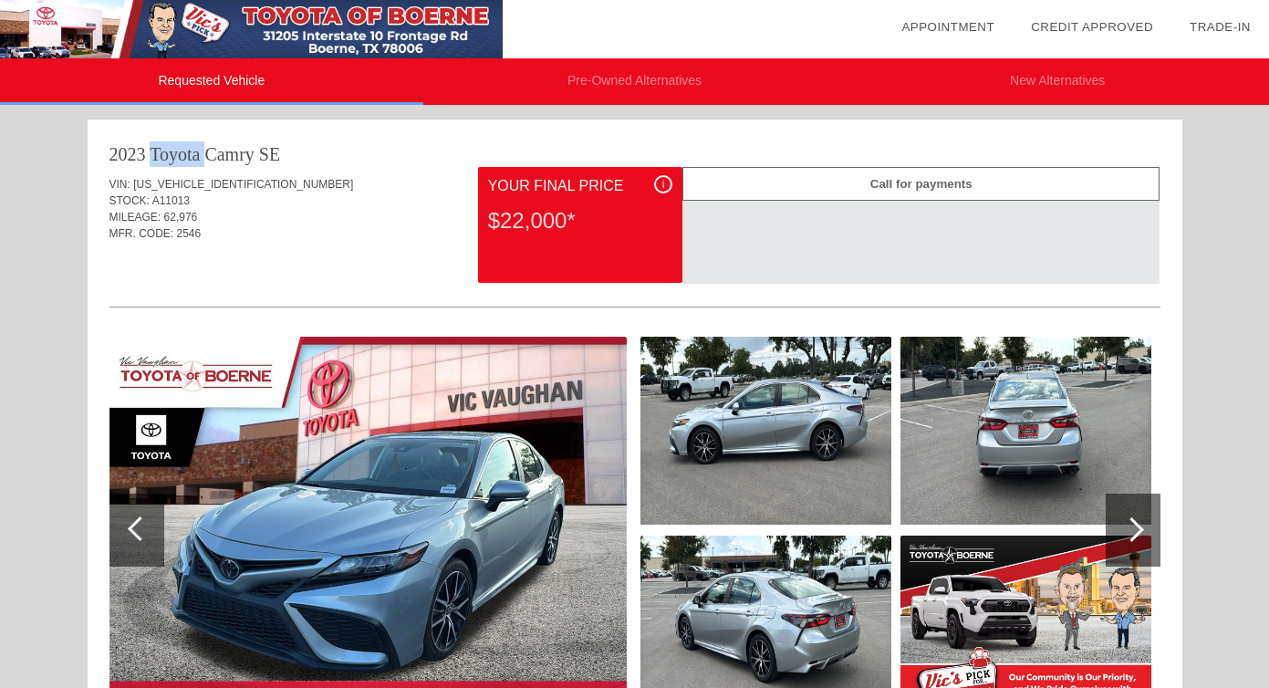
drag, startPoint x: 131, startPoint y: 157, endPoint x: 192, endPoint y: 157, distance: 60.2
click at [192, 157] on div "2023 Toyota Camry" at bounding box center [181, 154] width 145 height 26
click at [993, 74] on li "New Alternatives" at bounding box center [1057, 81] width 423 height 47
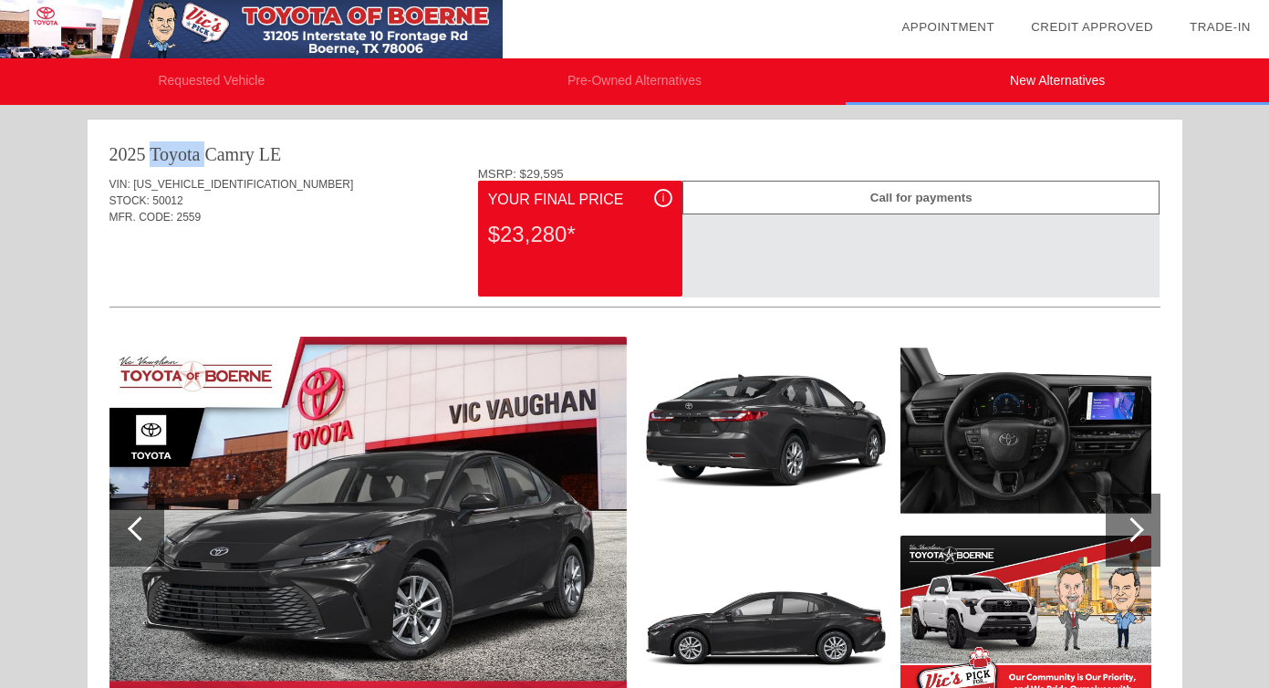
drag, startPoint x: 106, startPoint y: 151, endPoint x: 195, endPoint y: 154, distance: 89.5
click at [195, 154] on div "2025 Toyota Camry LE VIN: [US_VEHICLE_IDENTIFICATION_NUMBER] STOCK: 50012 MFR. …" at bounding box center [635, 627] width 1095 height 1015
click at [195, 154] on div "2025 Toyota Camry" at bounding box center [181, 154] width 145 height 26
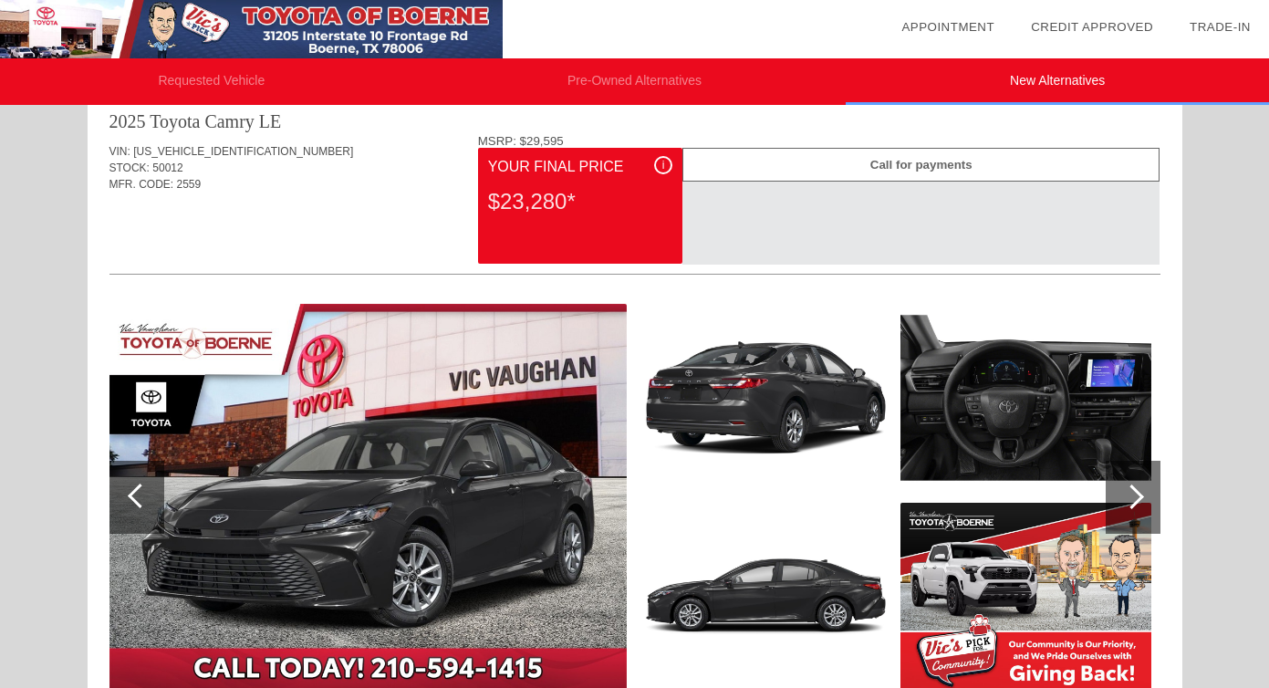
scroll to position [40, 0]
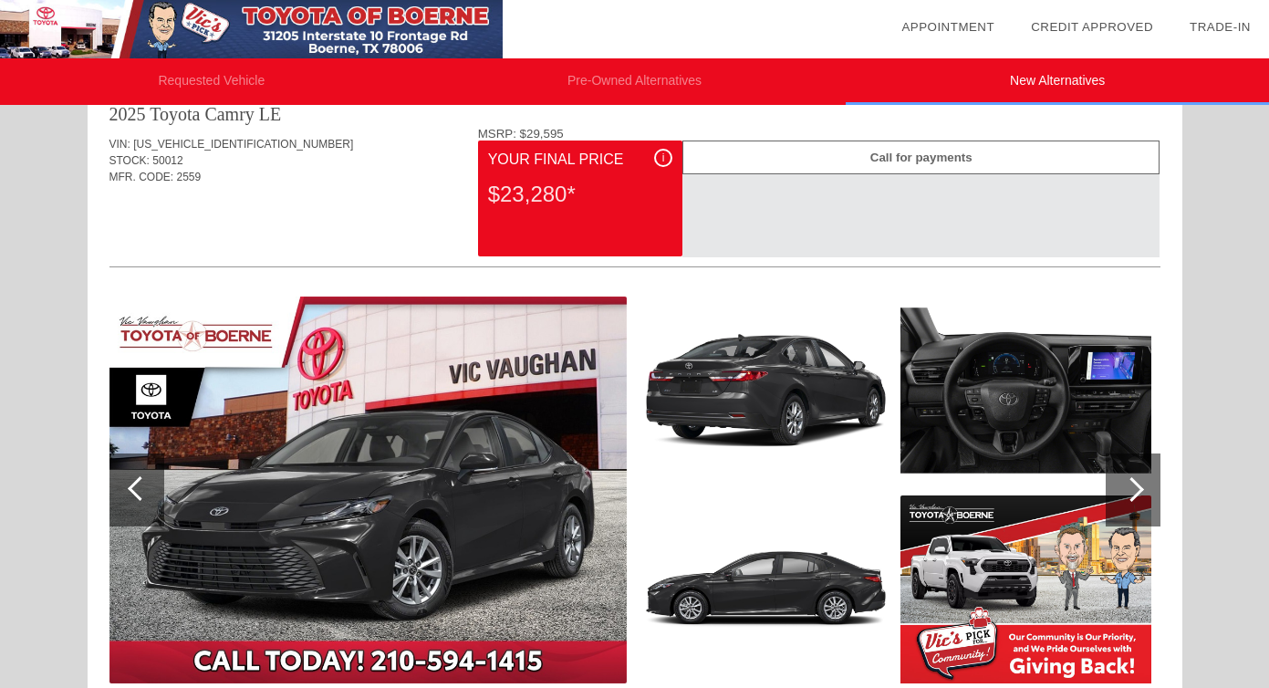
drag, startPoint x: 495, startPoint y: 203, endPoint x: 627, endPoint y: 210, distance: 132.4
click at [627, 210] on div "$23,280*" at bounding box center [580, 194] width 184 height 47
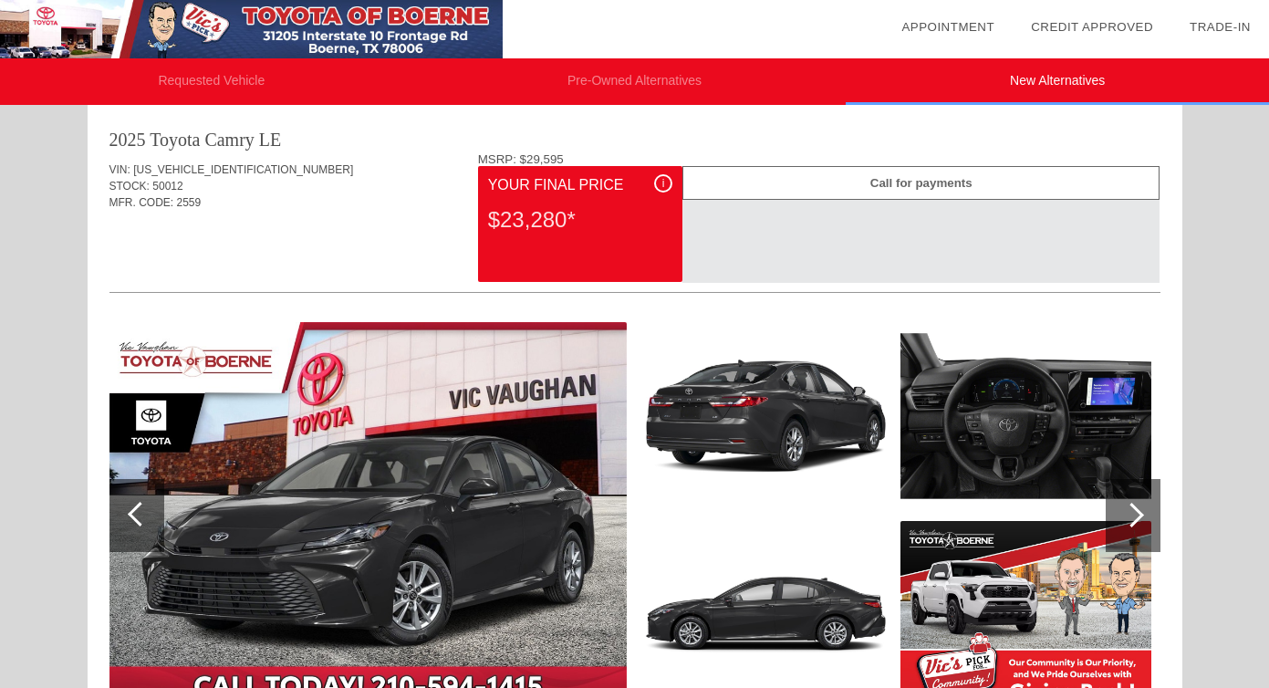
scroll to position [11, 0]
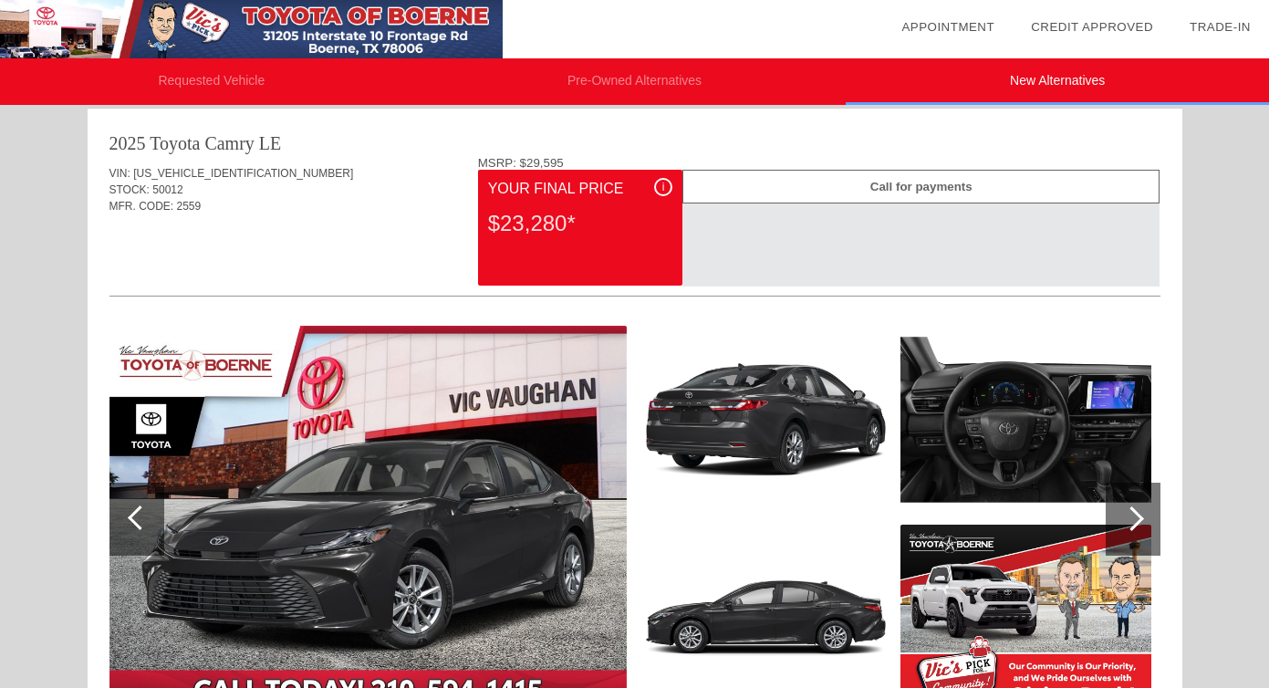
click at [267, 81] on li "Requested Vehicle" at bounding box center [211, 81] width 423 height 47
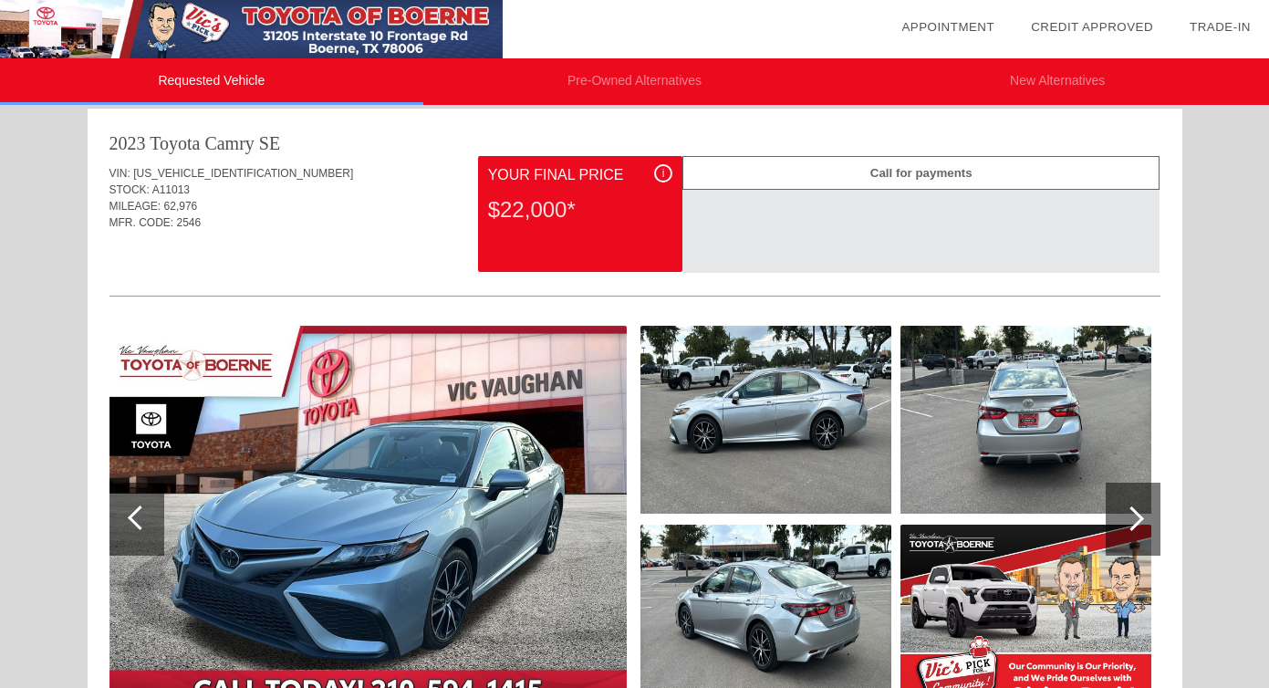
scroll to position [0, 0]
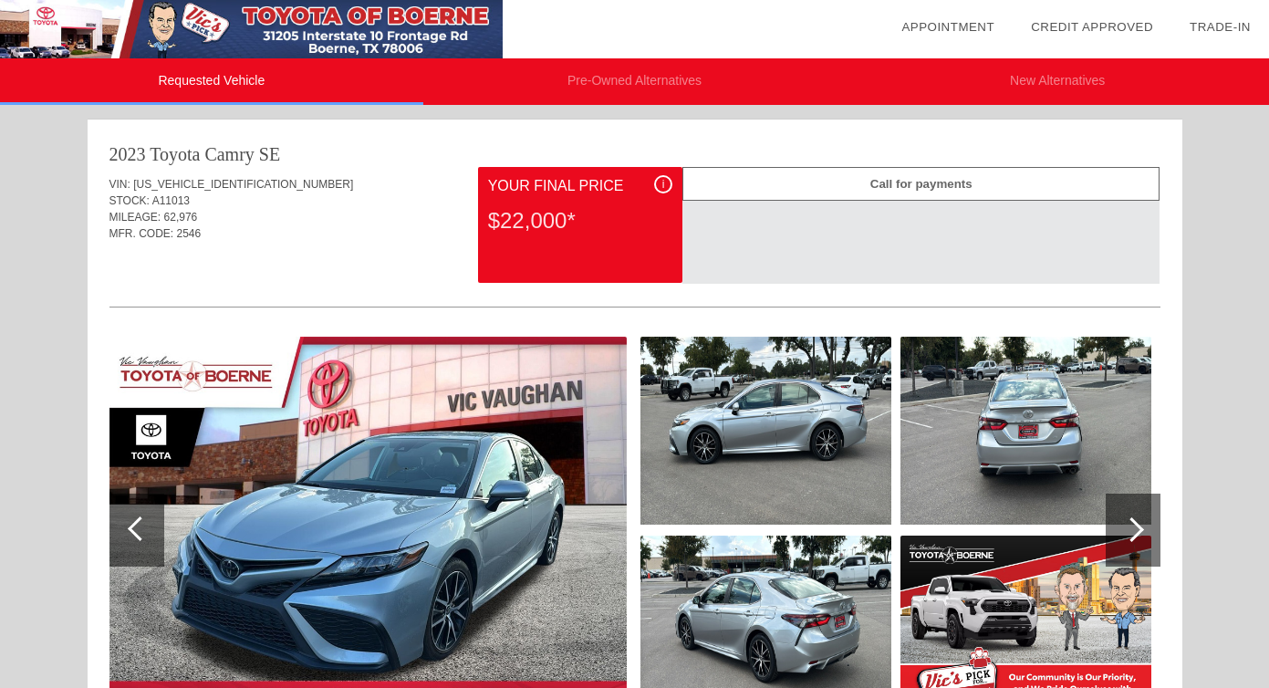
click at [636, 69] on li "Pre-Owned Alternatives" at bounding box center [634, 81] width 423 height 47
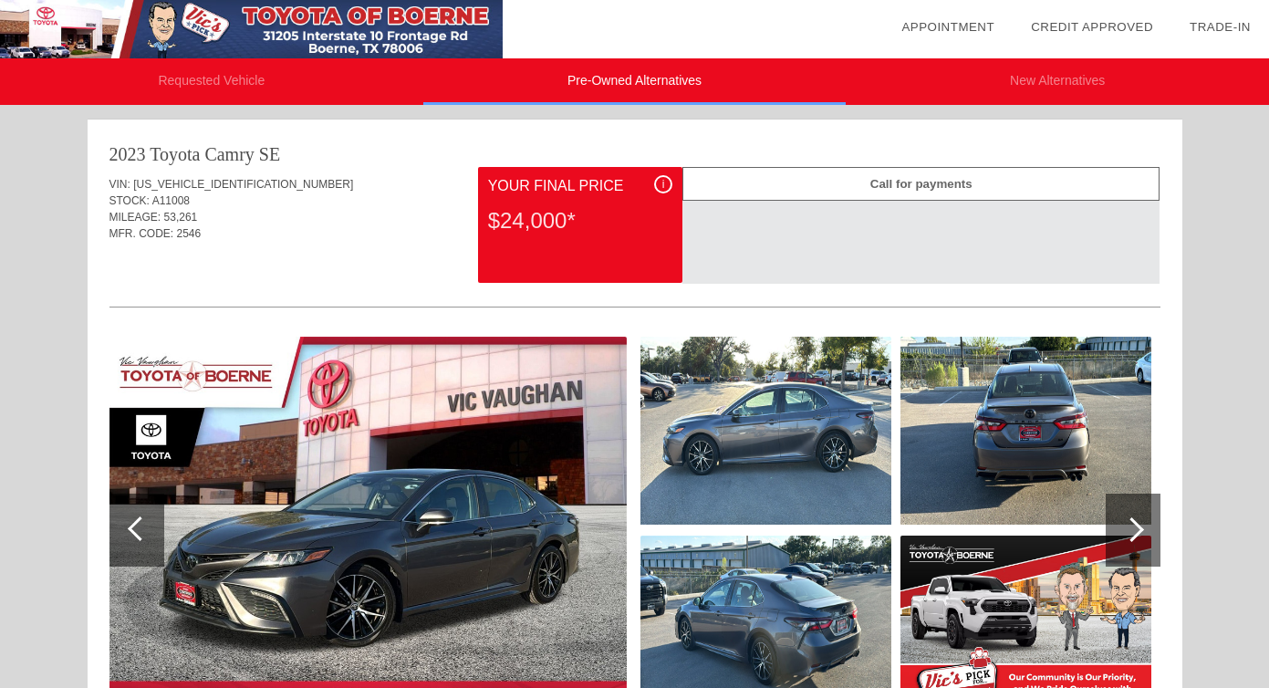
click at [1020, 81] on li "New Alternatives" at bounding box center [1057, 81] width 423 height 47
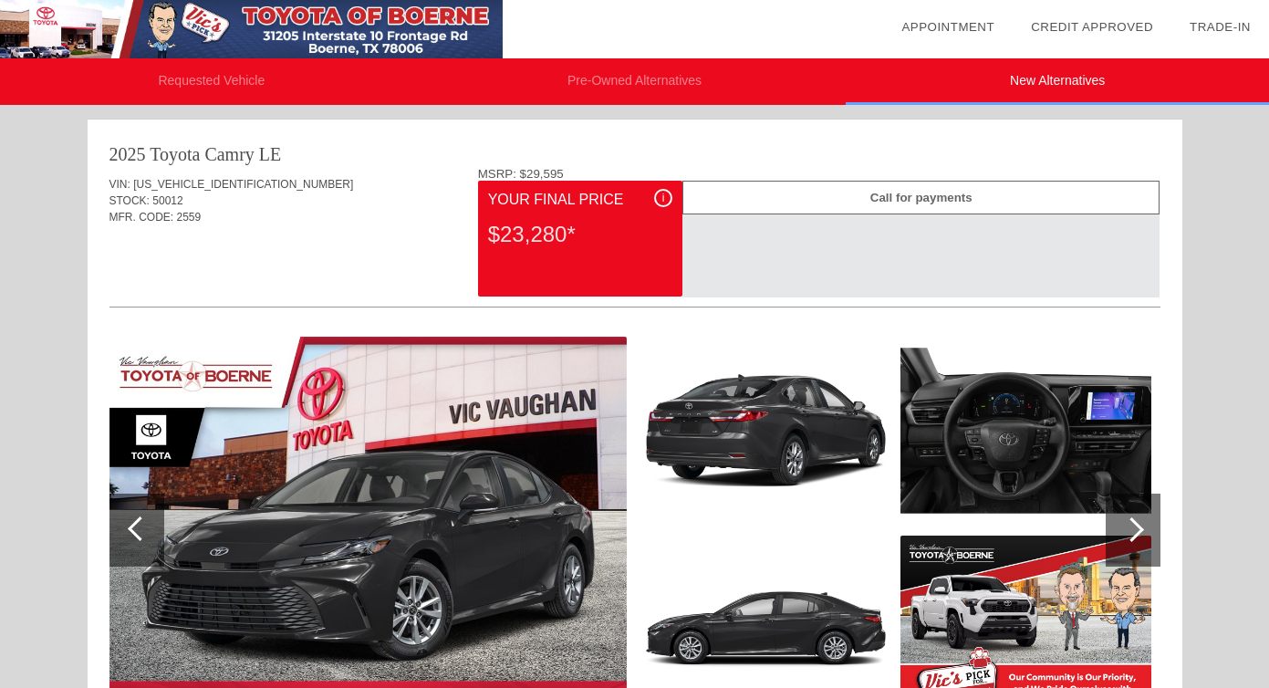
click at [672, 76] on li "Pre-Owned Alternatives" at bounding box center [634, 81] width 423 height 47
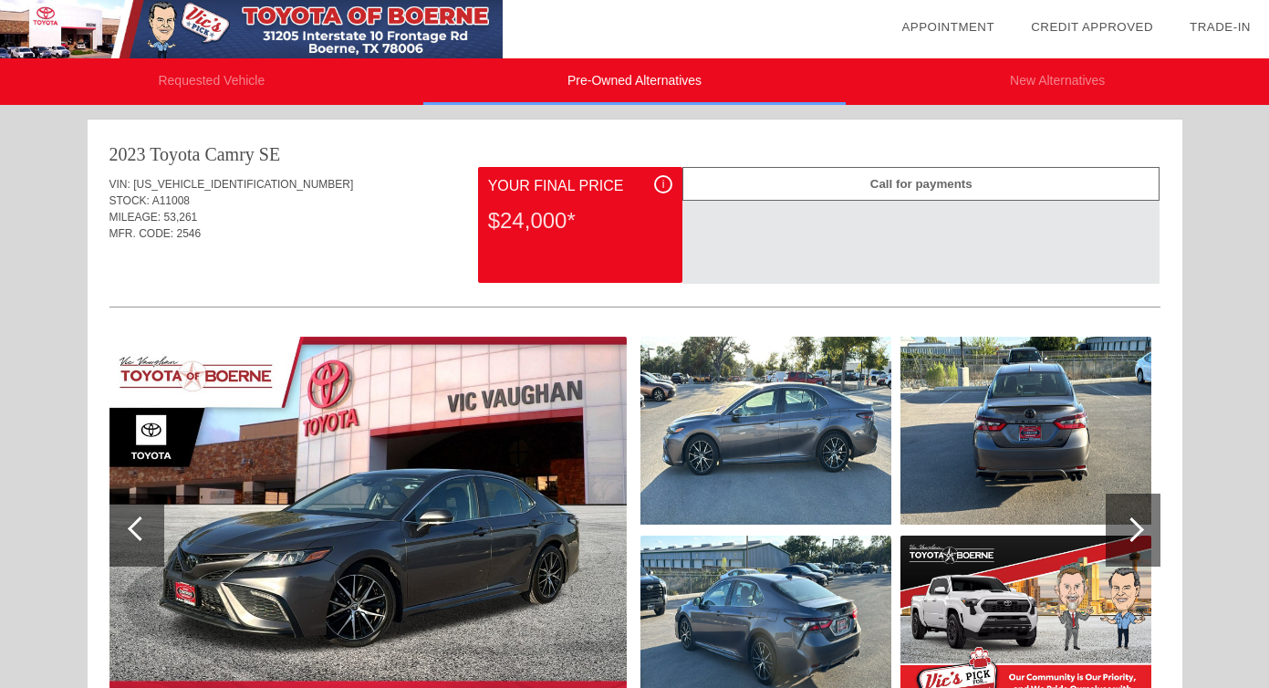
drag, startPoint x: 501, startPoint y: 215, endPoint x: 577, endPoint y: 215, distance: 75.7
click at [577, 215] on div "$24,000*" at bounding box center [580, 220] width 184 height 47
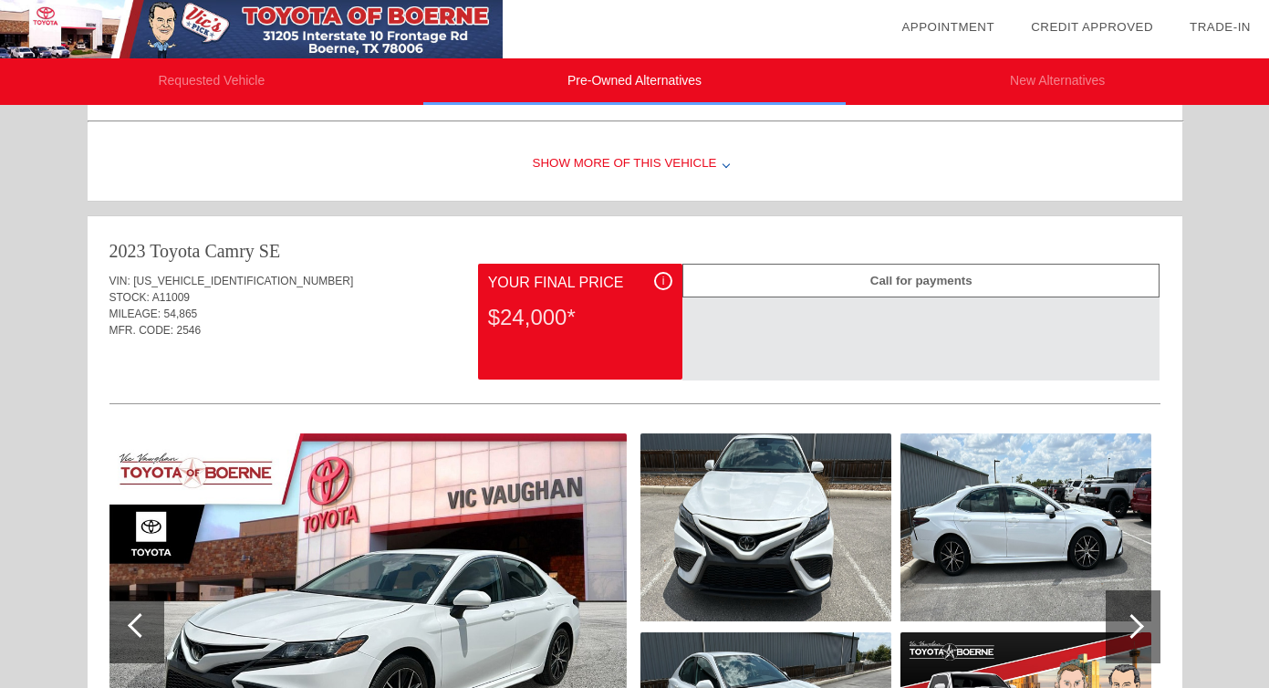
drag, startPoint x: 515, startPoint y: 341, endPoint x: 588, endPoint y: 341, distance: 73.0
click at [588, 341] on div "$24,000*" at bounding box center [580, 317] width 184 height 47
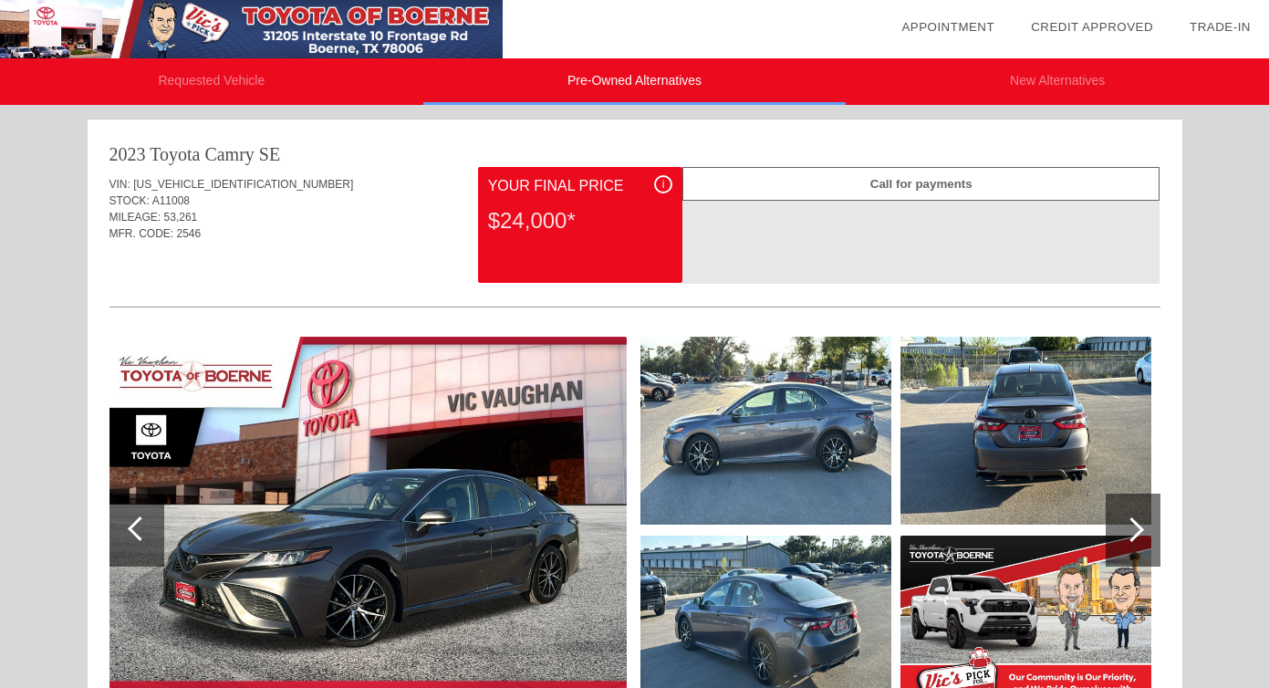
click at [995, 79] on li "New Alternatives" at bounding box center [1057, 81] width 423 height 47
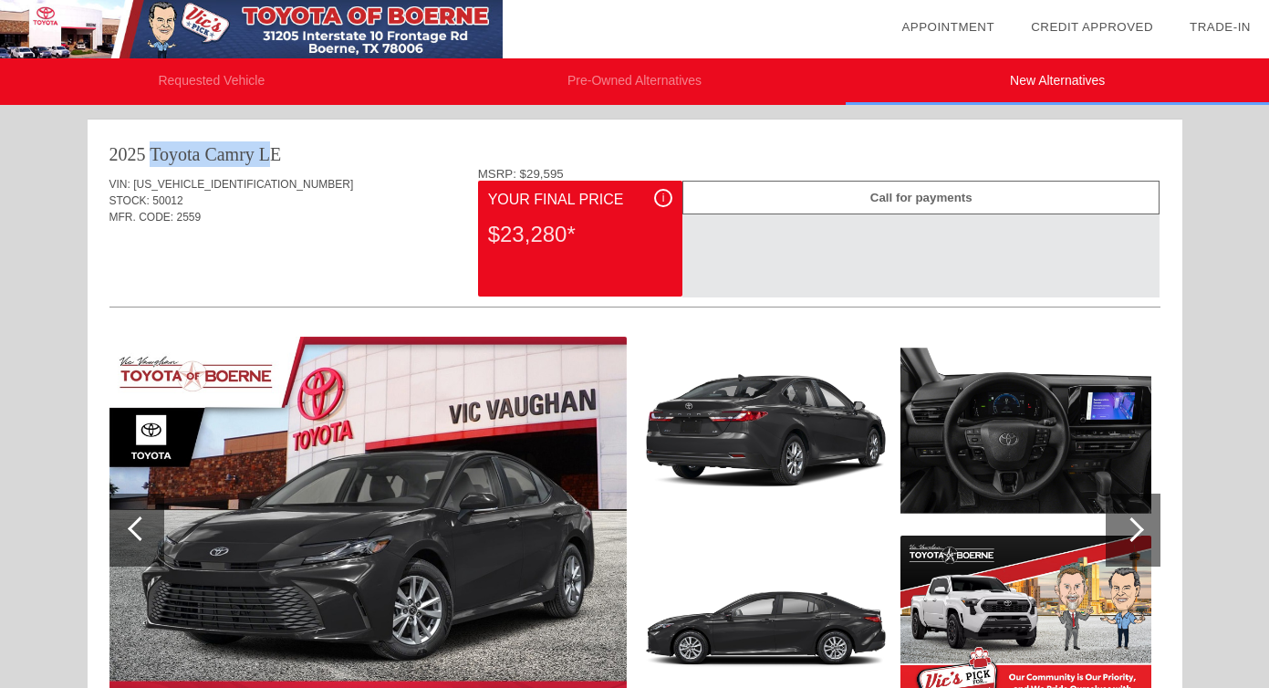
drag, startPoint x: 112, startPoint y: 151, endPoint x: 275, endPoint y: 152, distance: 162.4
click at [275, 152] on div "2025 Toyota Camry LE" at bounding box center [634, 154] width 1051 height 26
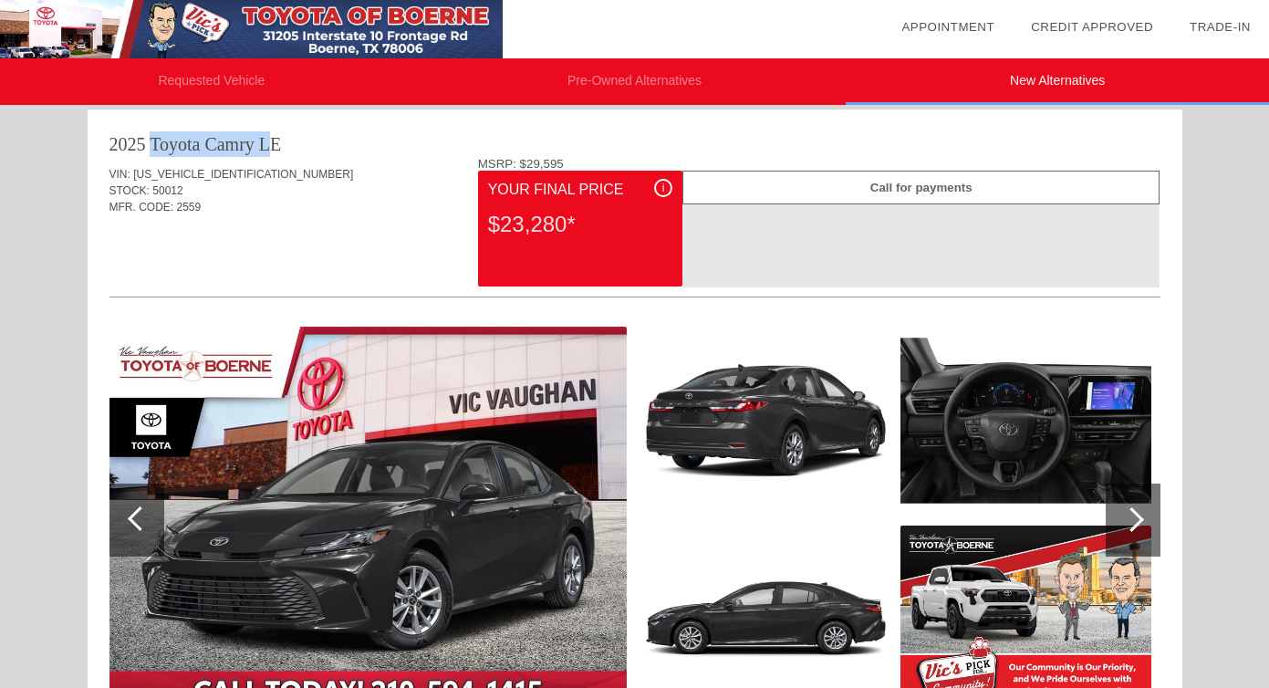
scroll to position [8, 0]
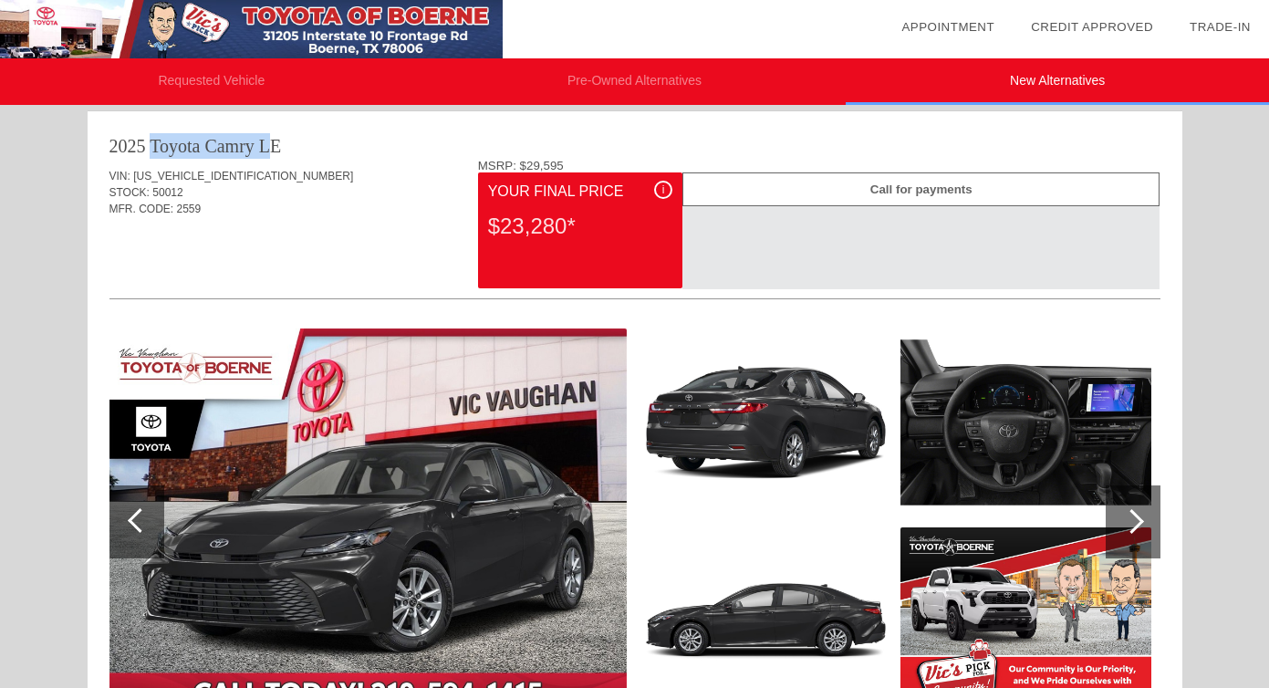
drag, startPoint x: 513, startPoint y: 226, endPoint x: 609, endPoint y: 225, distance: 96.7
click at [609, 225] on div "$23,280*" at bounding box center [580, 226] width 184 height 47
click at [454, 227] on div "VIN: [US_VEHICLE_IDENTIFICATION_NUMBER] STOCK: 50012 MFR. CODE: 2559" at bounding box center [634, 202] width 1051 height 86
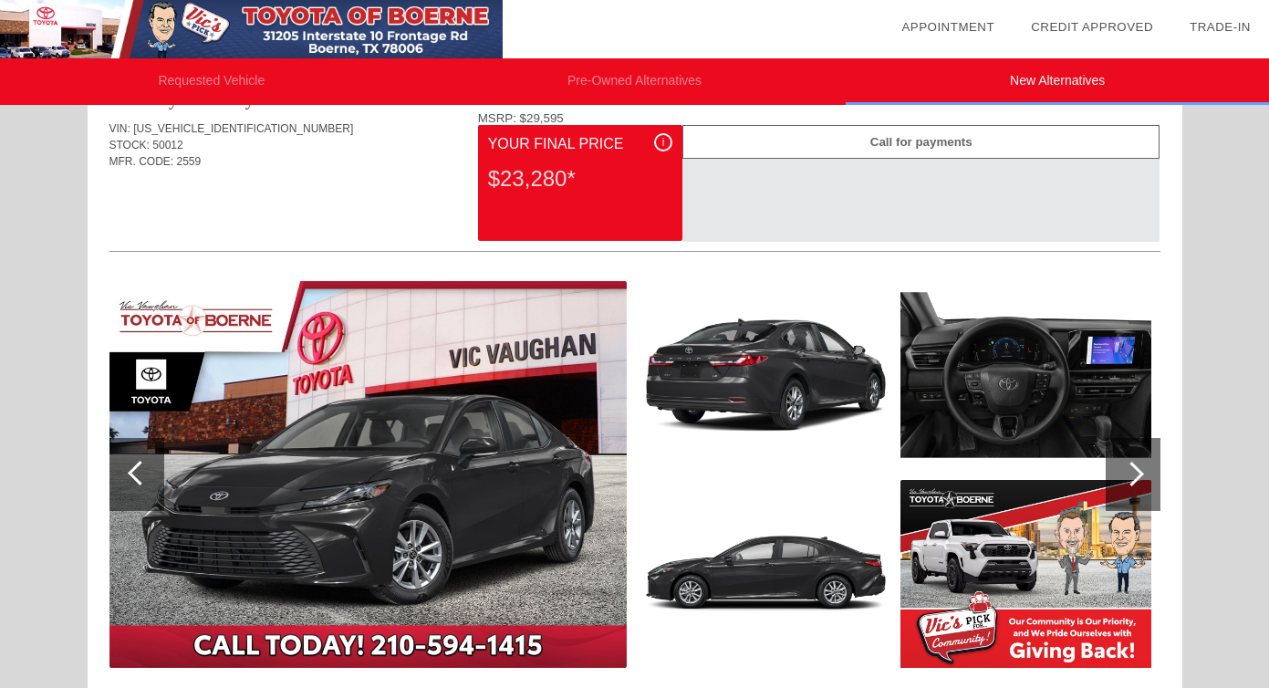
scroll to position [0, 0]
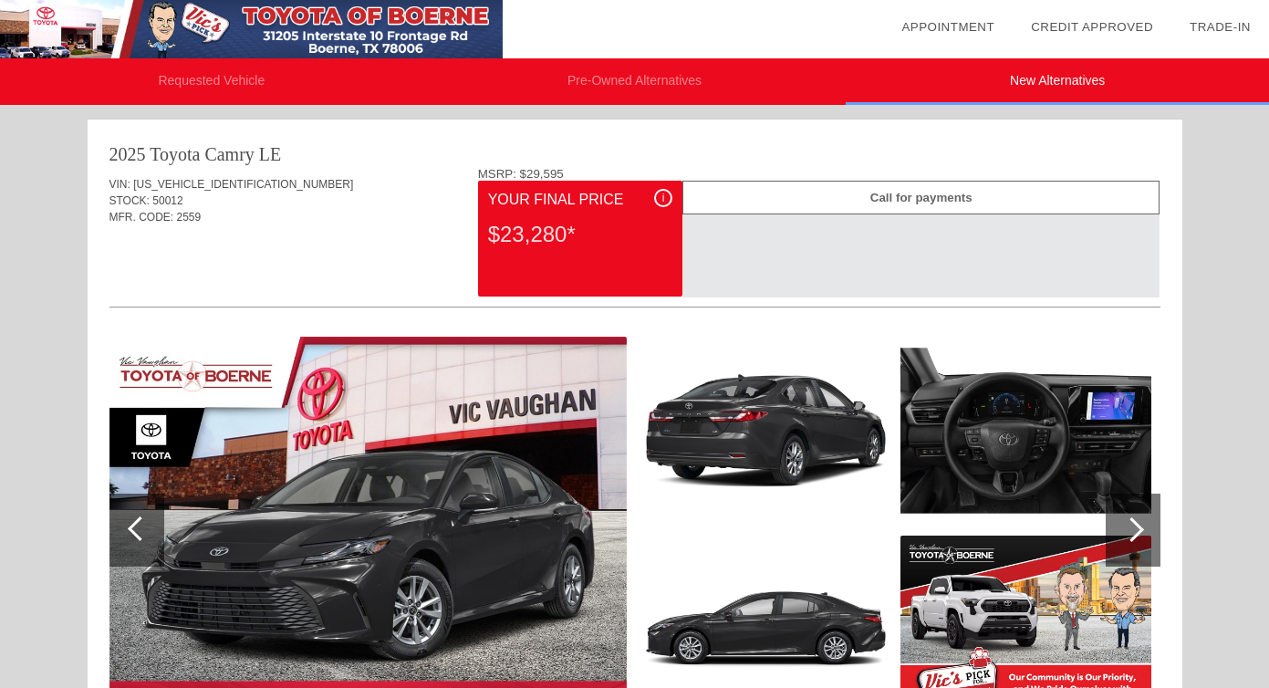
drag, startPoint x: 500, startPoint y: 246, endPoint x: 582, endPoint y: 246, distance: 82.1
click at [583, 246] on div "$23,280*" at bounding box center [580, 234] width 184 height 47
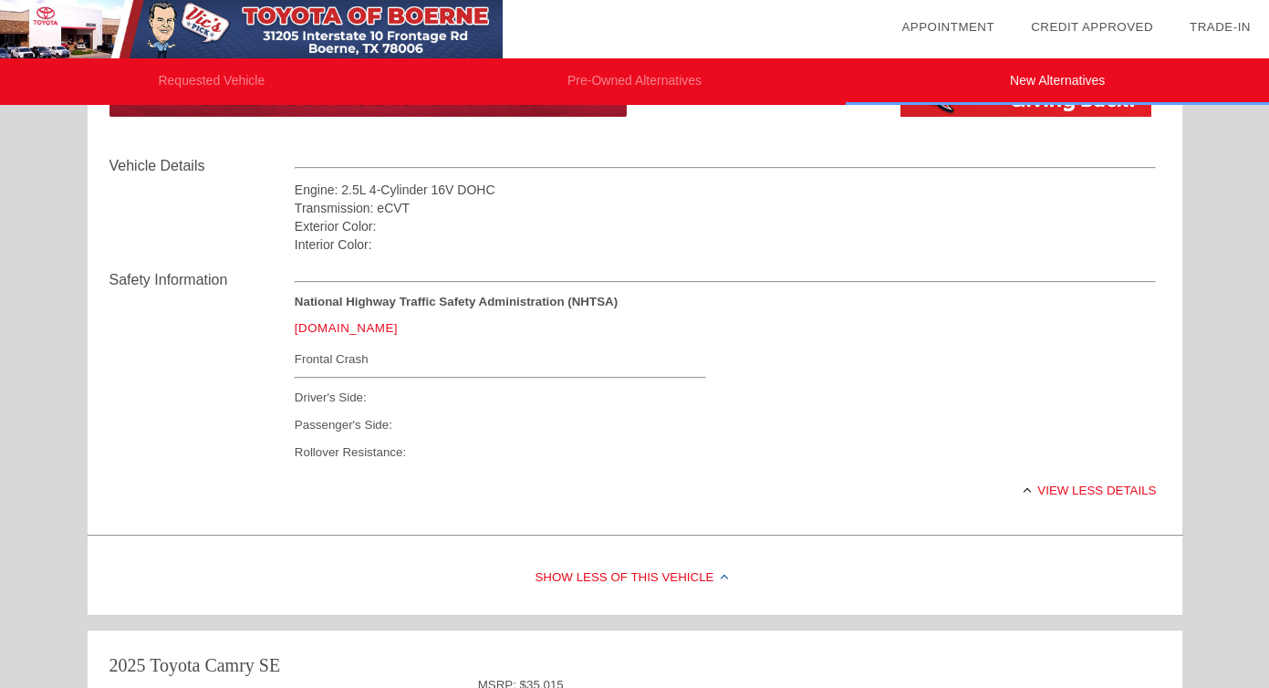
scroll to position [605, 0]
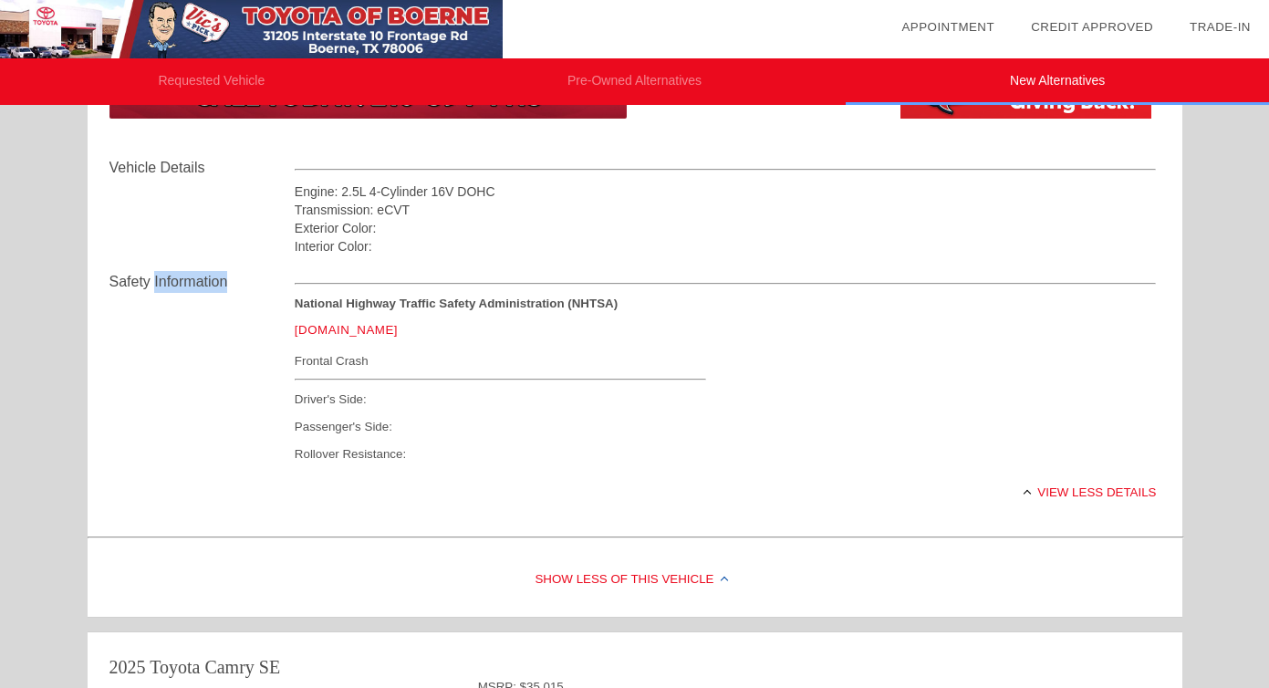
drag, startPoint x: 155, startPoint y: 276, endPoint x: 252, endPoint y: 276, distance: 96.7
click at [252, 276] on div "Safety Information" at bounding box center [201, 282] width 185 height 22
drag, startPoint x: 308, startPoint y: 359, endPoint x: 420, endPoint y: 363, distance: 111.4
click at [421, 362] on div "Frontal Crash" at bounding box center [500, 360] width 411 height 23
click at [412, 385] on div "Frontal Crash Driver's Side: Passenger's Side: Rollover Resistance:" at bounding box center [500, 408] width 411 height 119
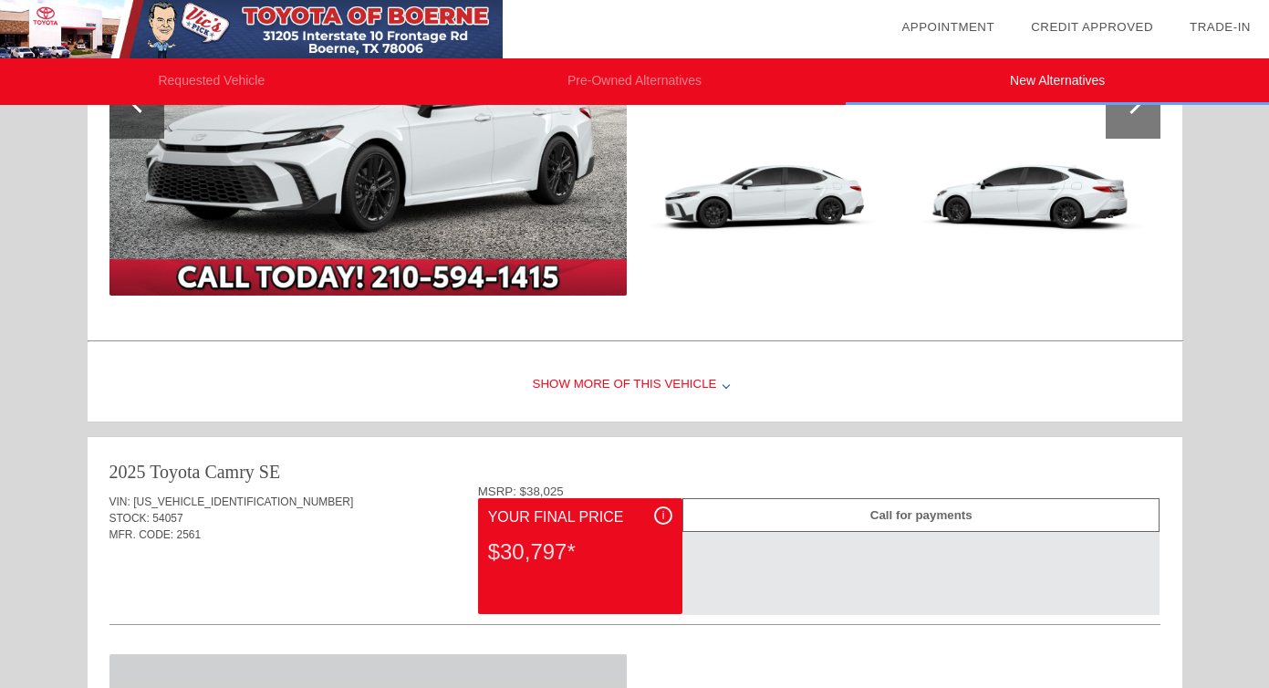
scroll to position [1508, 0]
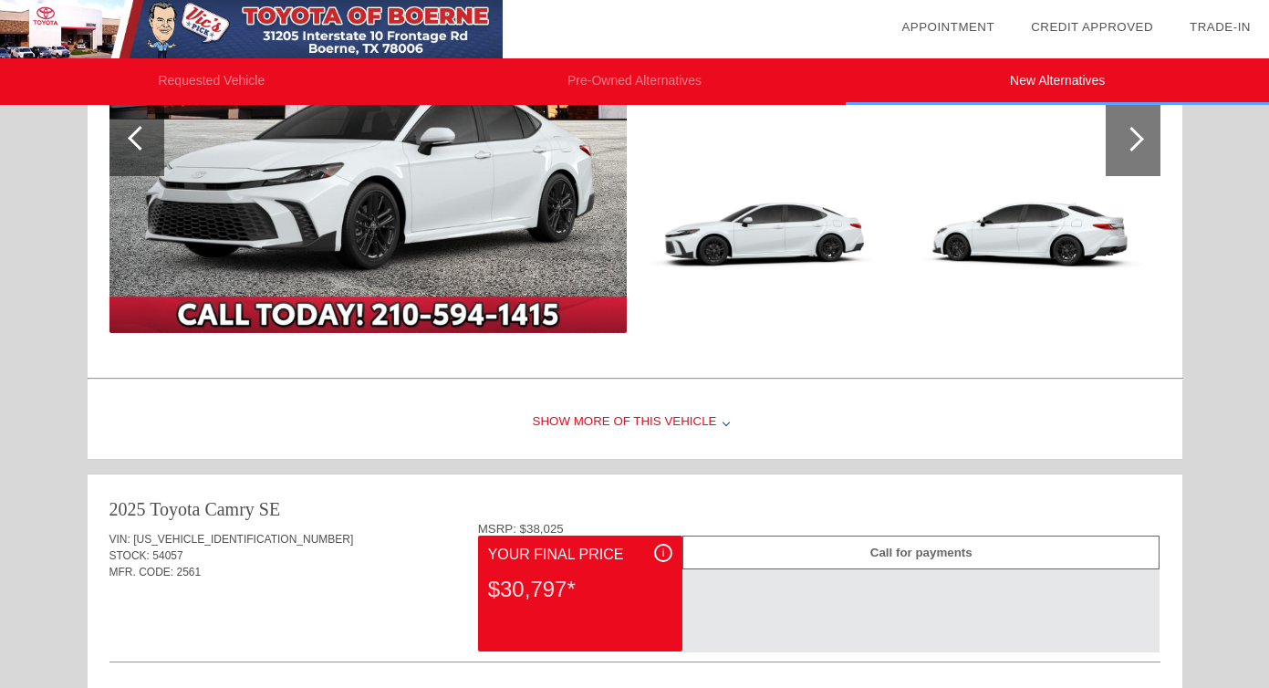
click at [636, 409] on div "Show More of this Vehicle" at bounding box center [635, 422] width 1095 height 73
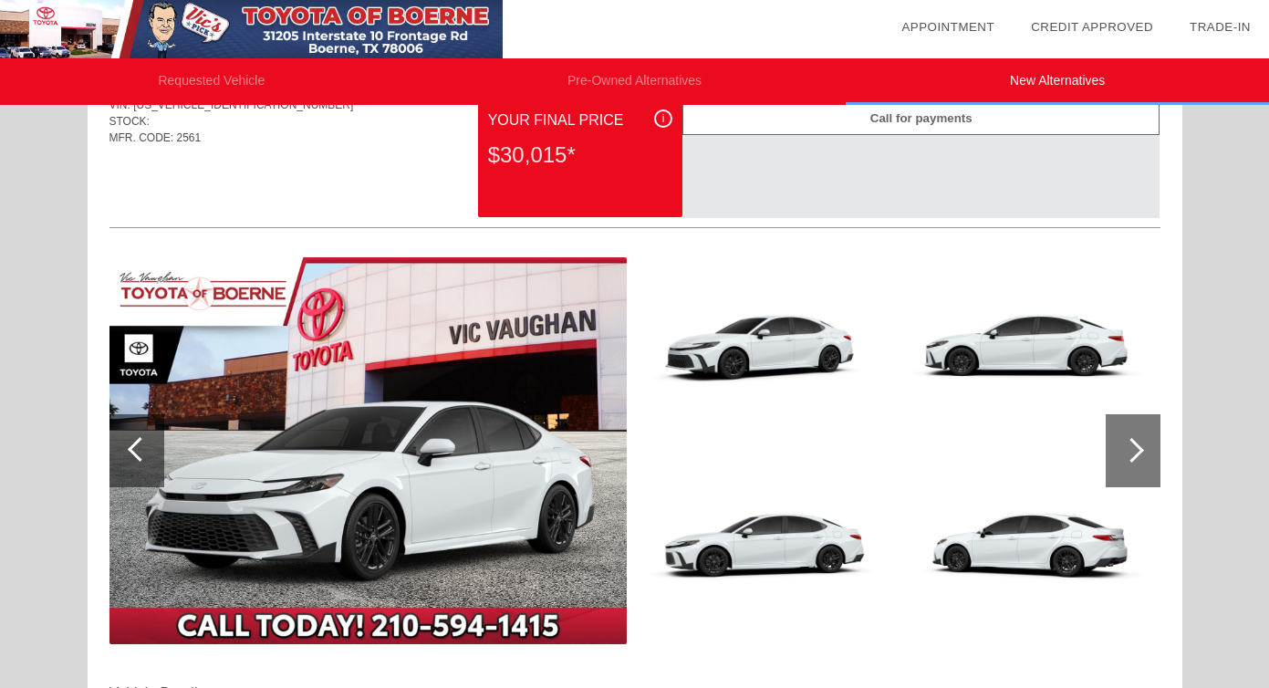
scroll to position [1181, 0]
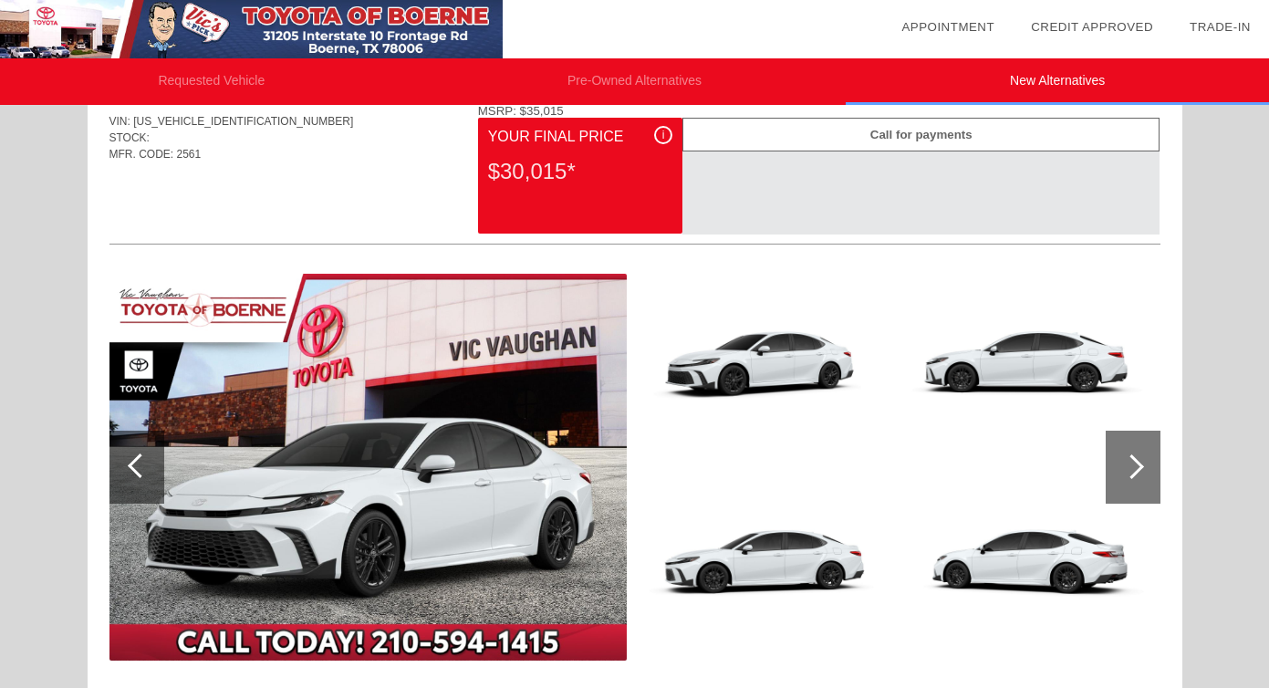
drag, startPoint x: 519, startPoint y: 172, endPoint x: 588, endPoint y: 173, distance: 68.4
click at [588, 173] on div "$30,015*" at bounding box center [580, 171] width 184 height 47
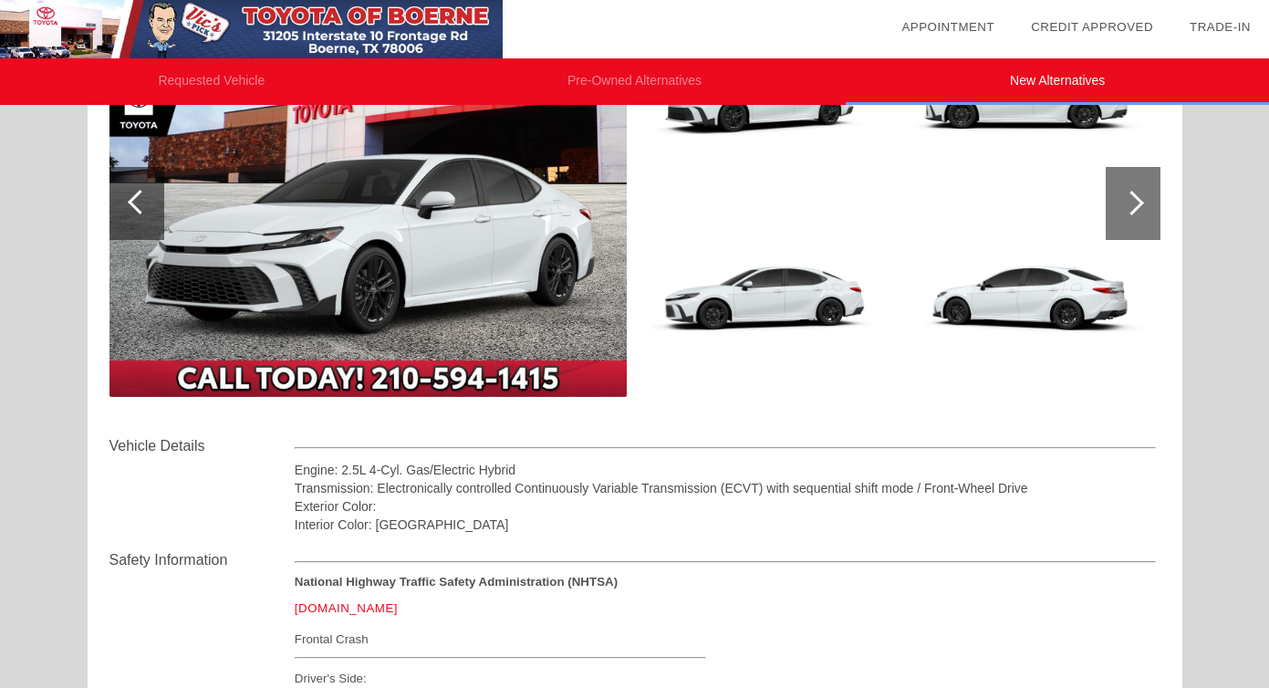
scroll to position [1530, 0]
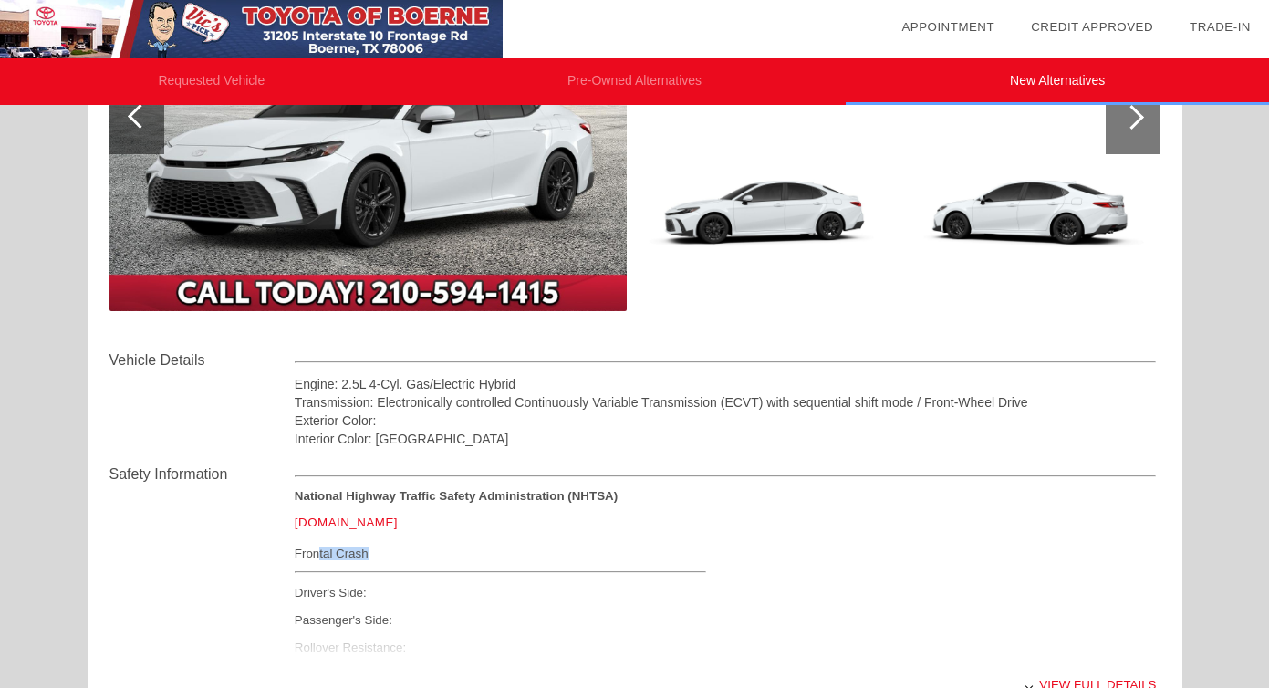
drag, startPoint x: 321, startPoint y: 559, endPoint x: 402, endPoint y: 559, distance: 81.2
click at [402, 559] on div "Frontal Crash" at bounding box center [500, 553] width 411 height 23
click at [490, 539] on div "[DOMAIN_NAME]" at bounding box center [500, 522] width 411 height 39
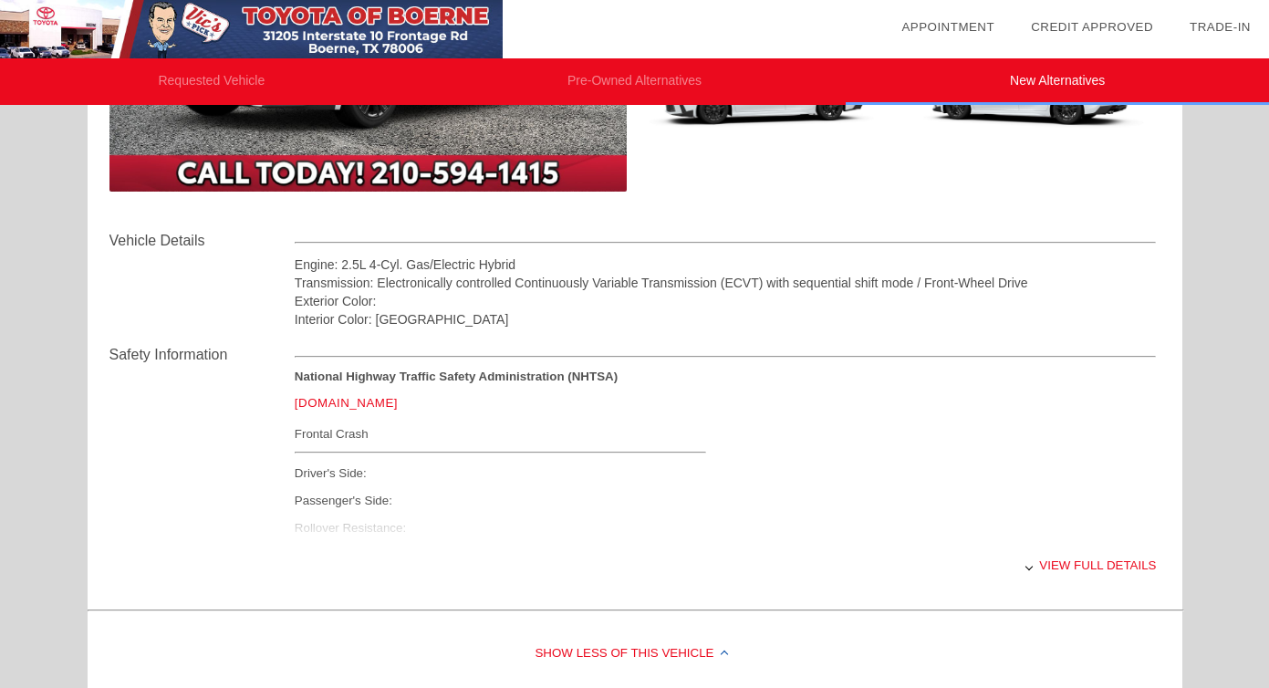
scroll to position [1720, 0]
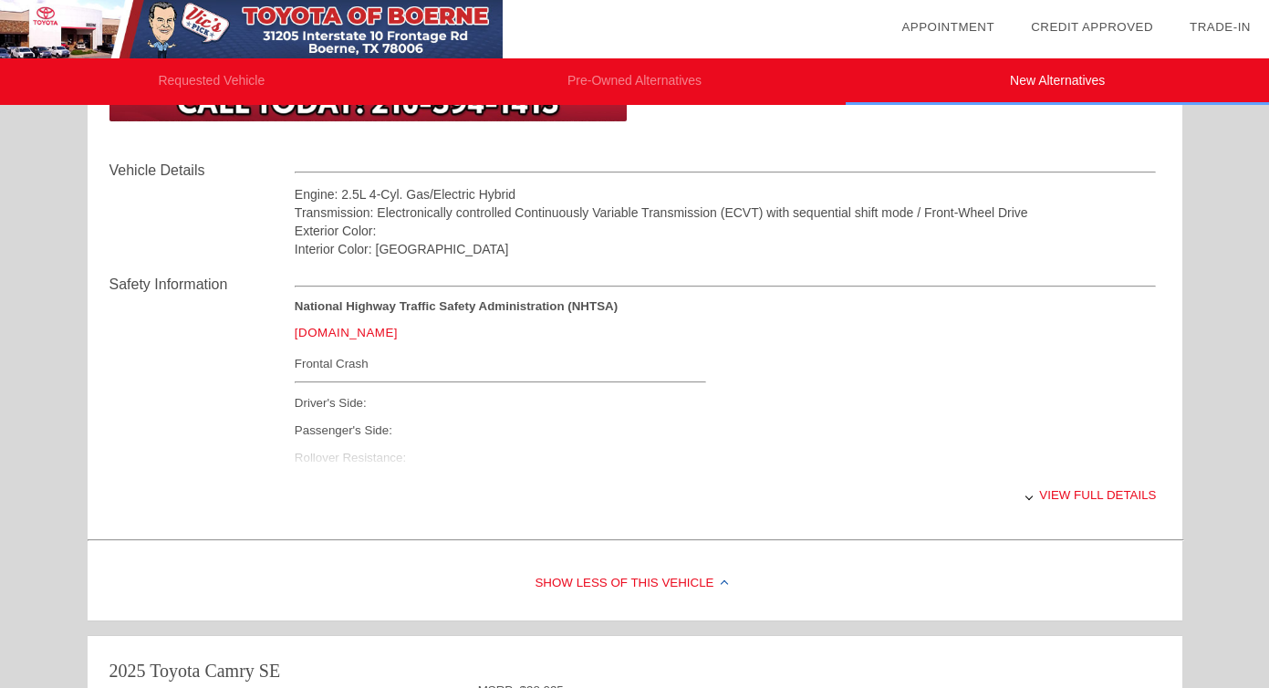
click at [1077, 505] on div "View full details" at bounding box center [726, 495] width 862 height 45
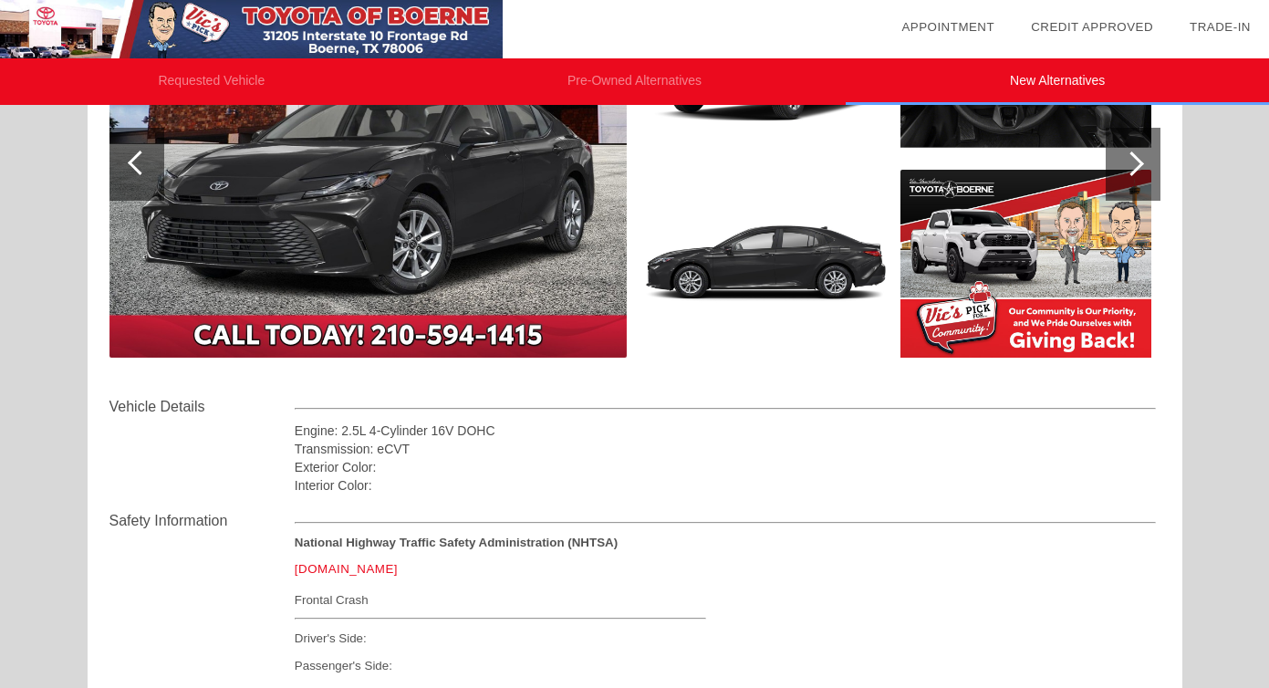
scroll to position [375, 0]
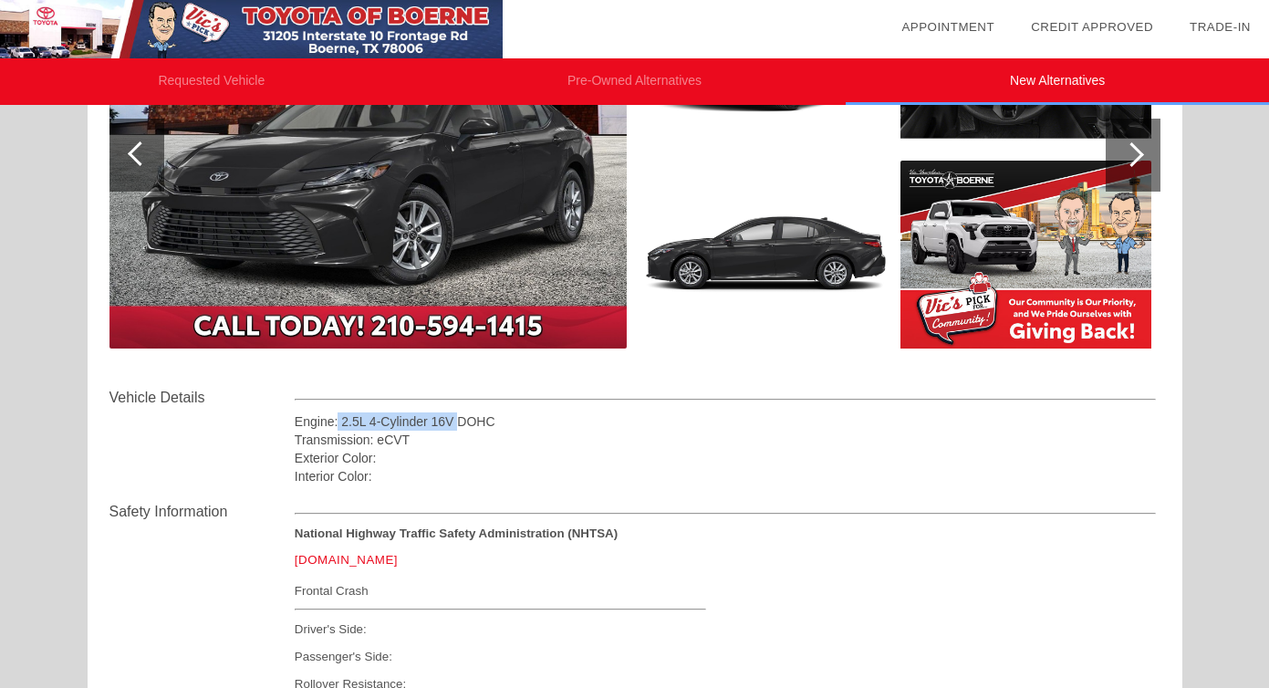
drag, startPoint x: 338, startPoint y: 430, endPoint x: 459, endPoint y: 430, distance: 121.3
click at [460, 430] on div "Engine: 2.5L 4-Cylinder 16V DOHC Transmission: eCVT Exterior Color: Interior Co…" at bounding box center [726, 448] width 862 height 73
click at [459, 430] on div "Engine: 2.5L 4-Cylinder 16V DOHC" at bounding box center [726, 421] width 862 height 18
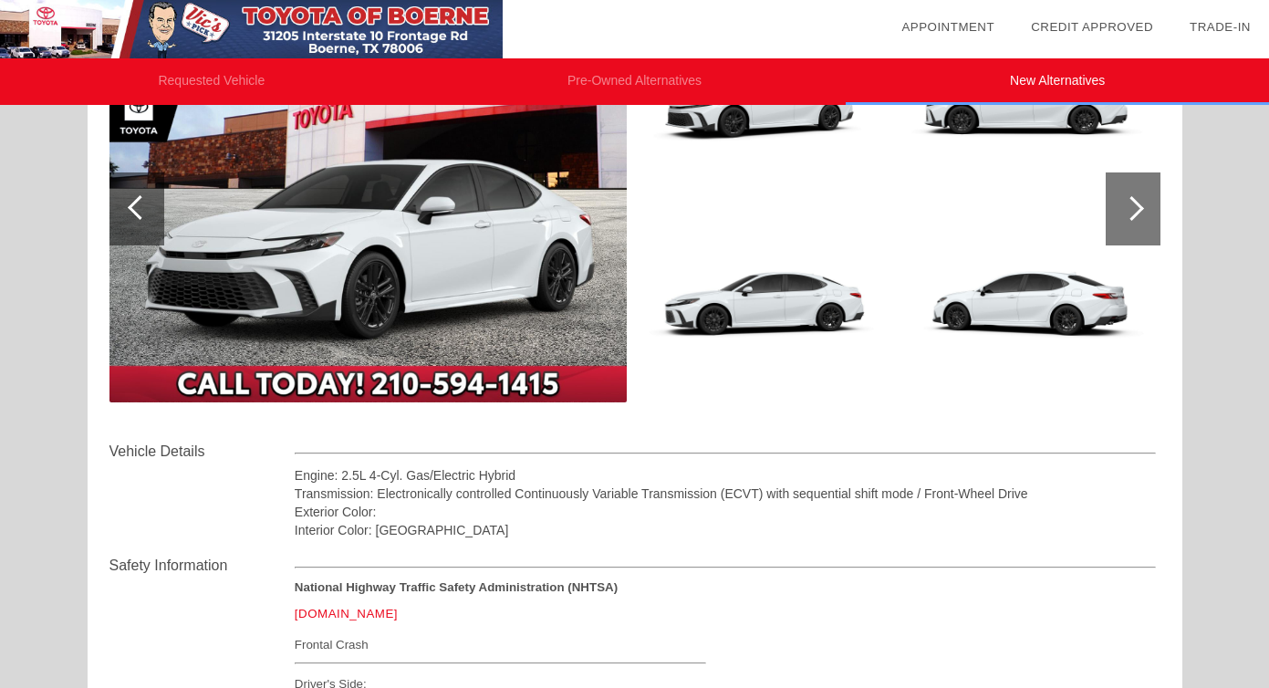
scroll to position [1451, 0]
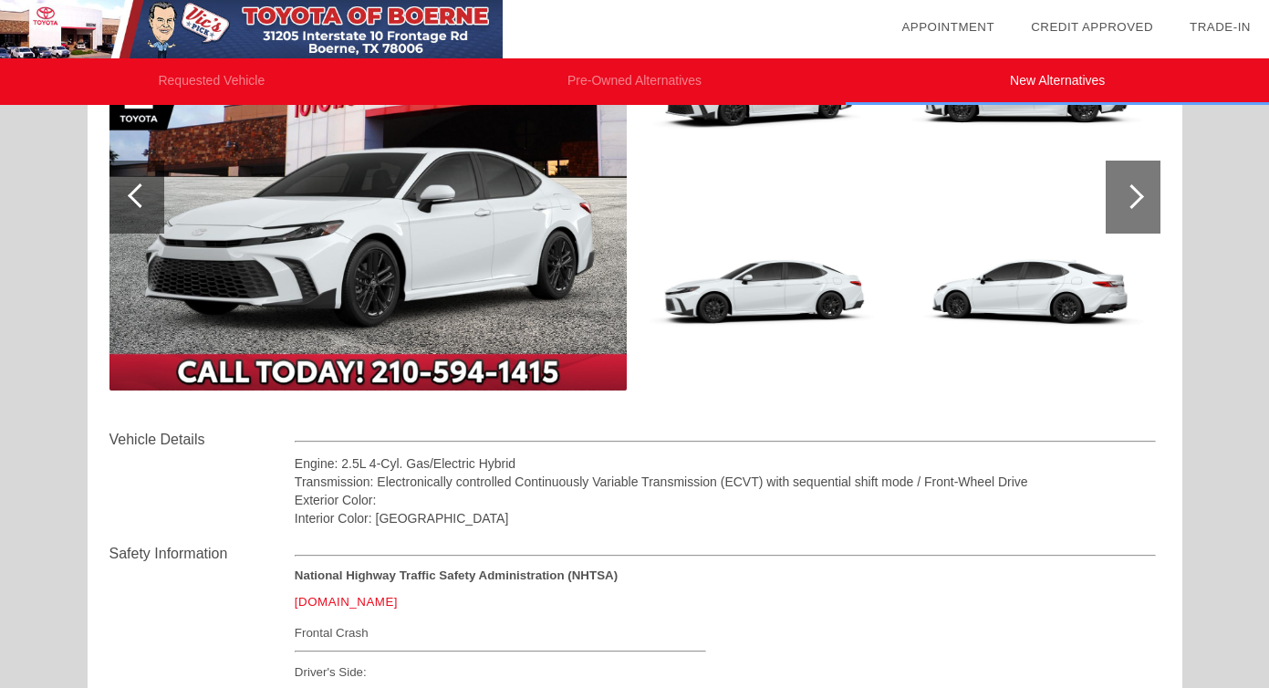
drag, startPoint x: 431, startPoint y: 463, endPoint x: 523, endPoint y: 463, distance: 92.1
click at [523, 463] on div "Engine: 2.5L 4-Cyl. Gas/Electric Hybrid" at bounding box center [726, 463] width 862 height 18
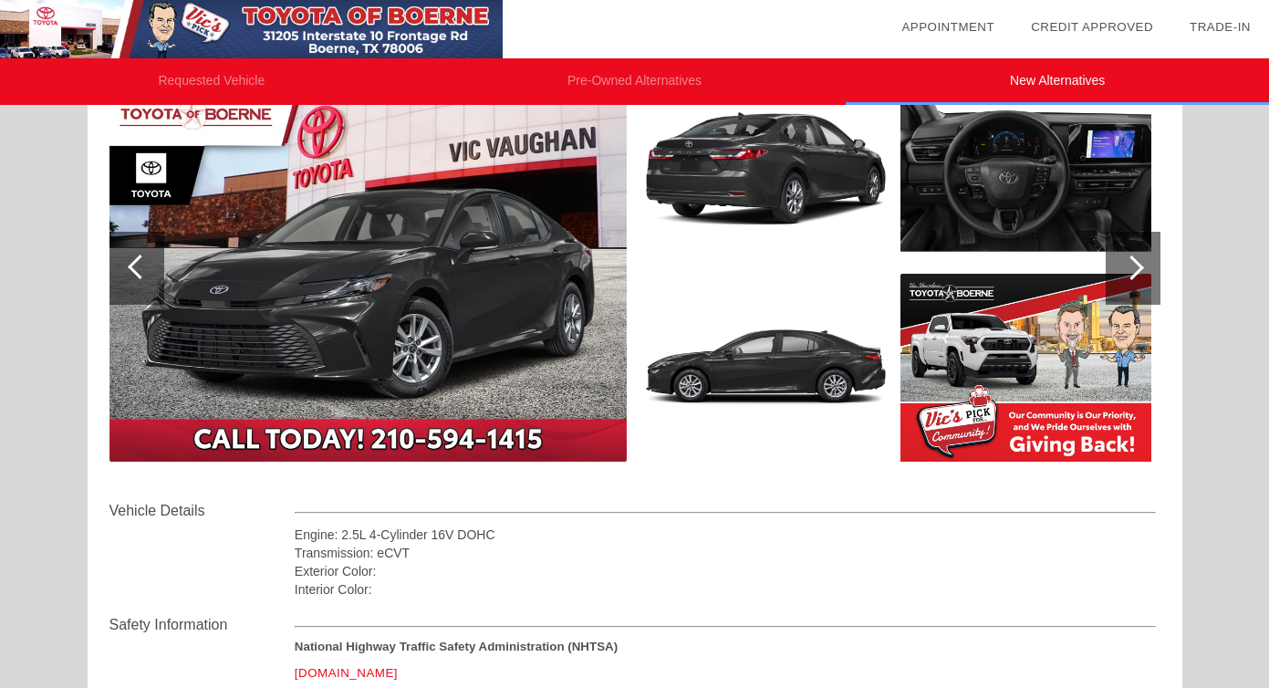
scroll to position [0, 0]
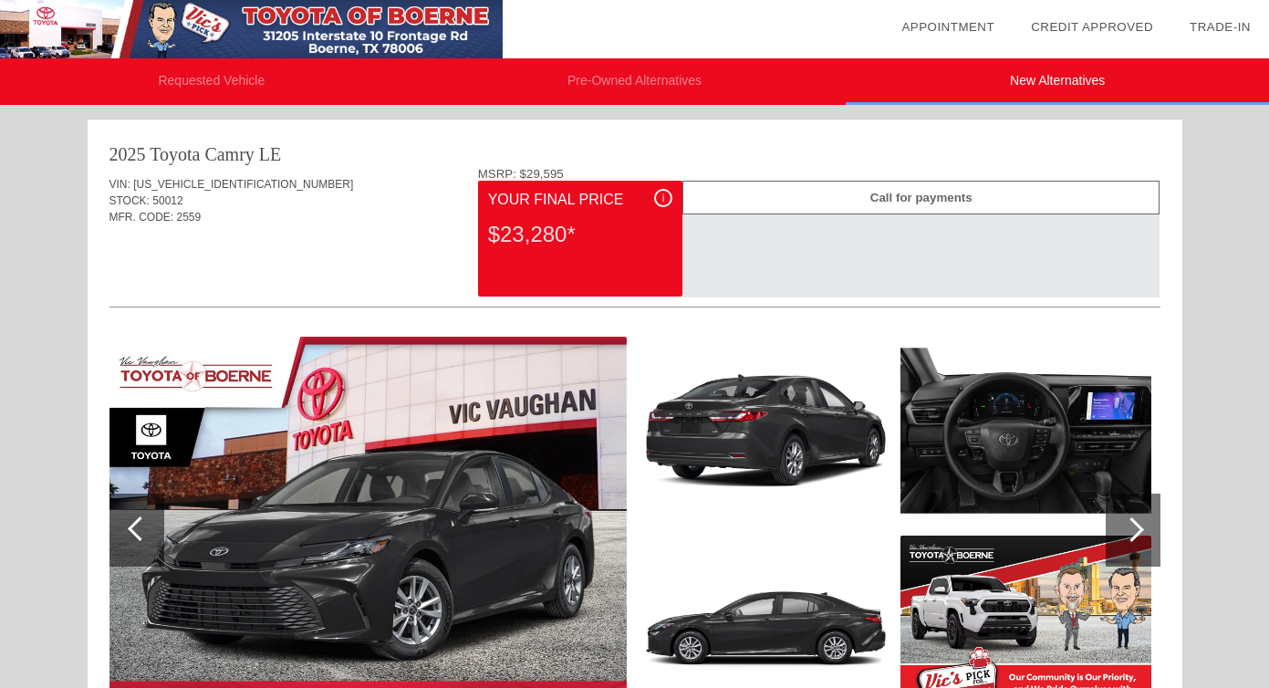
drag, startPoint x: 501, startPoint y: 225, endPoint x: 606, endPoint y: 225, distance: 104.9
click at [606, 225] on div "$23,280*" at bounding box center [580, 234] width 184 height 47
click at [633, 89] on li "Pre-Owned Alternatives" at bounding box center [634, 81] width 423 height 47
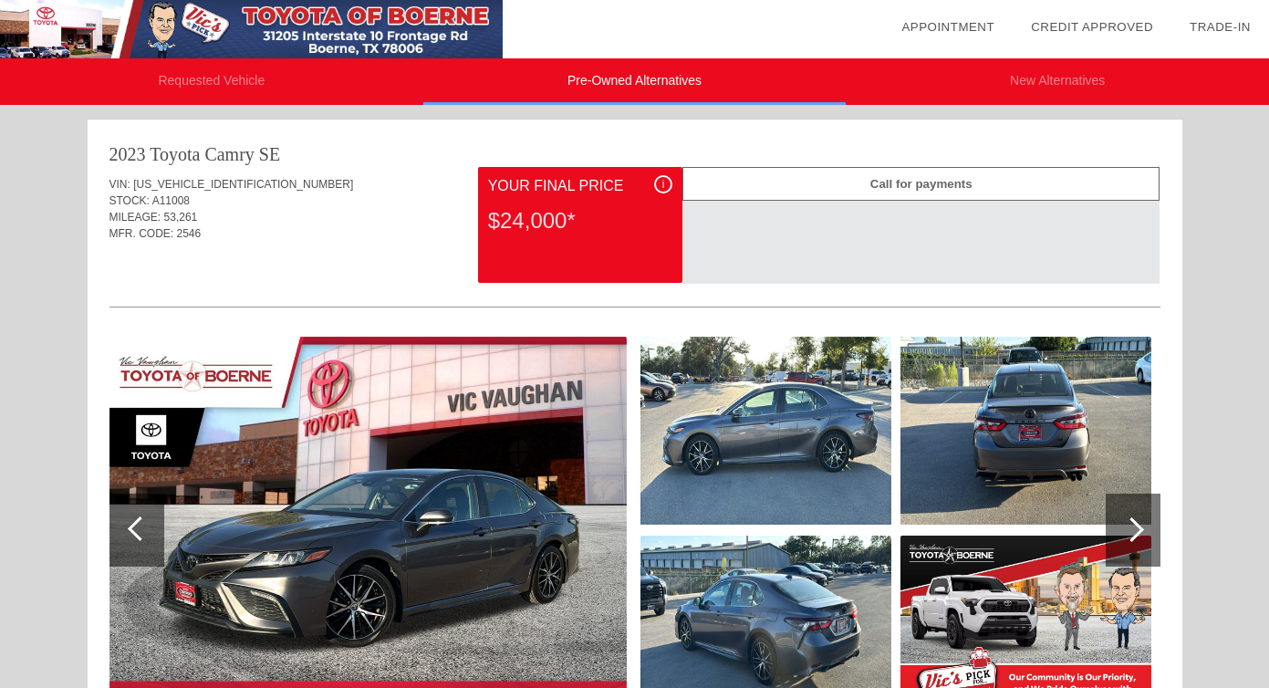
drag, startPoint x: 349, startPoint y: 111, endPoint x: 349, endPoint y: 101, distance: 10.0
click at [349, 111] on header "Requested Vehicle Pre-Owned Alternatives New Alternatives" at bounding box center [634, 59] width 1269 height 119
click at [349, 92] on li "Requested Vehicle" at bounding box center [211, 81] width 423 height 47
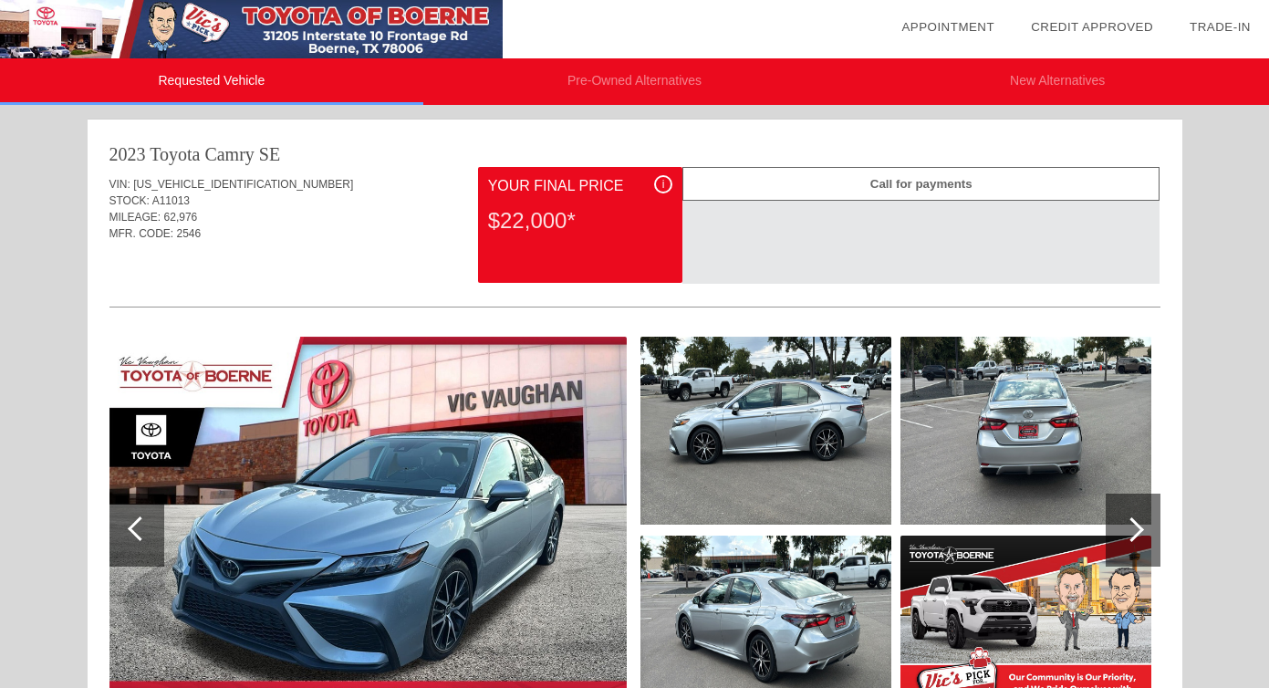
click at [1015, 78] on li "New Alternatives" at bounding box center [1057, 81] width 423 height 47
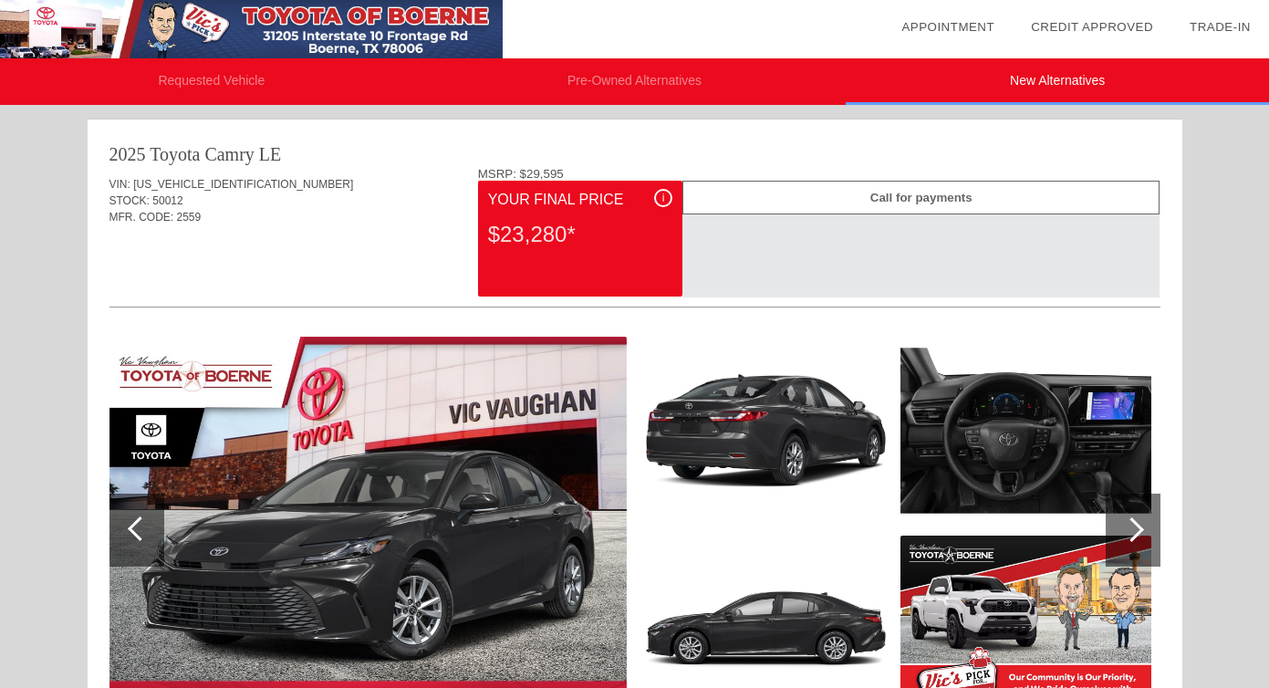
click at [245, 94] on li "Requested Vehicle" at bounding box center [211, 81] width 423 height 47
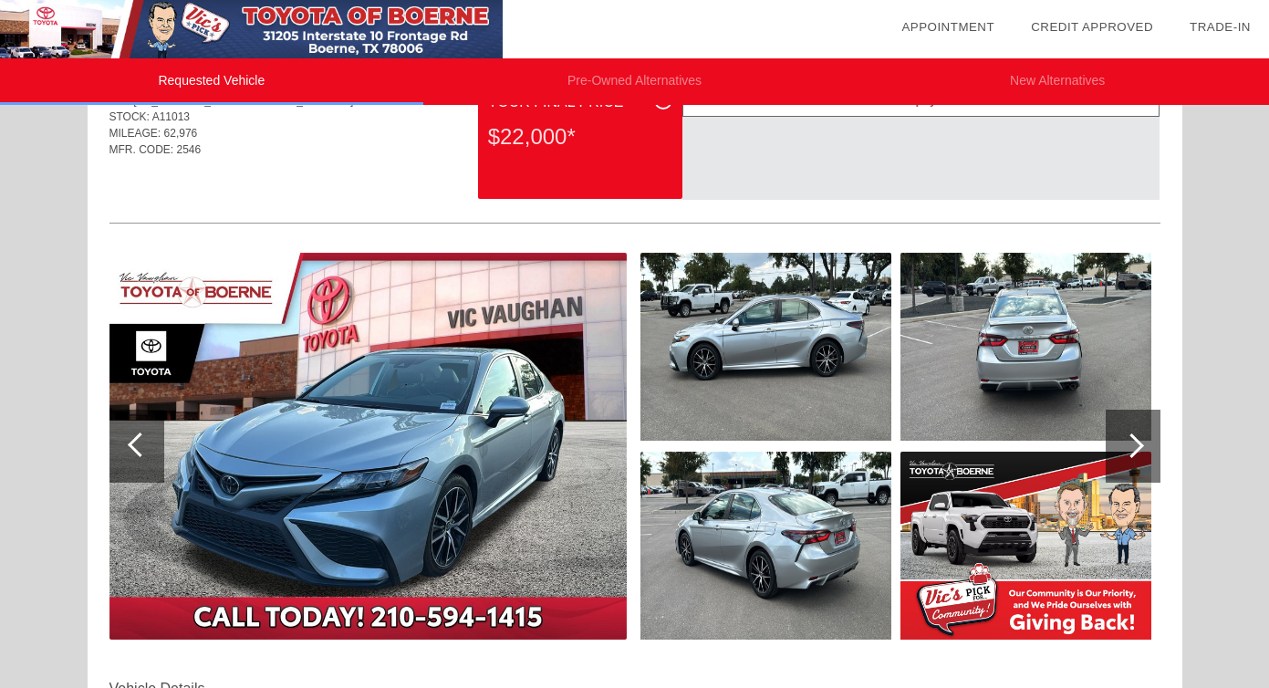
scroll to position [36, 0]
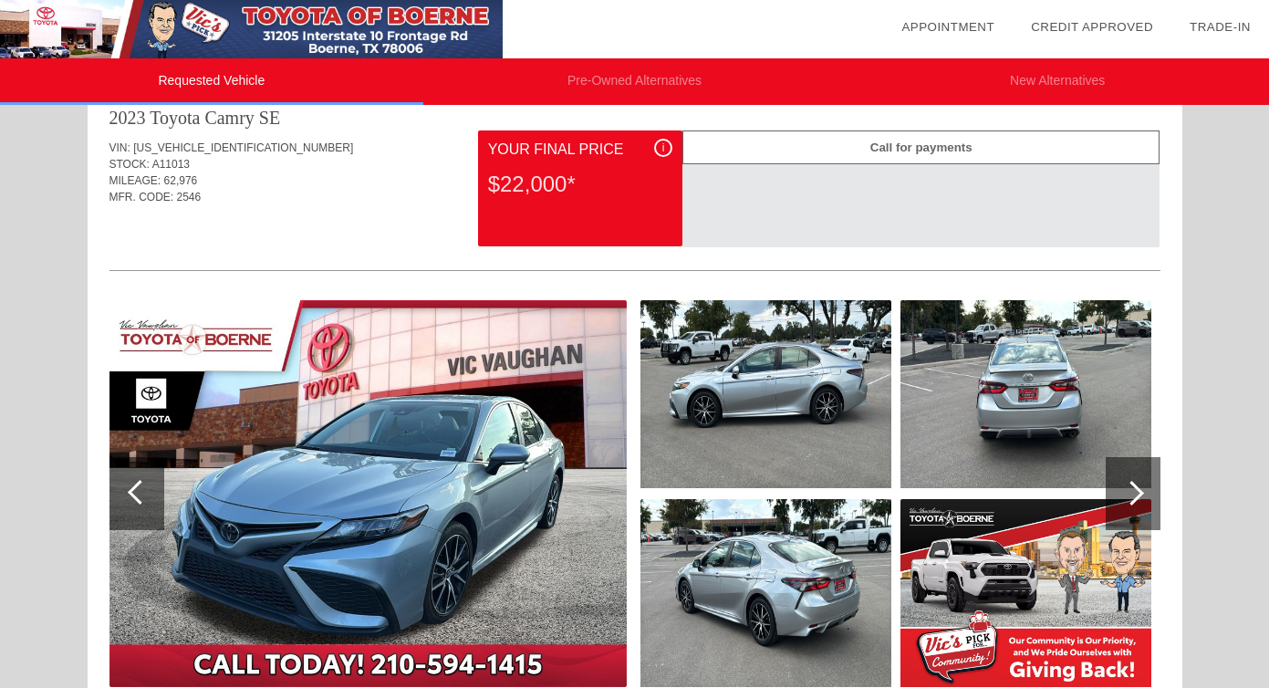
click at [992, 86] on li "New Alternatives" at bounding box center [1057, 81] width 423 height 47
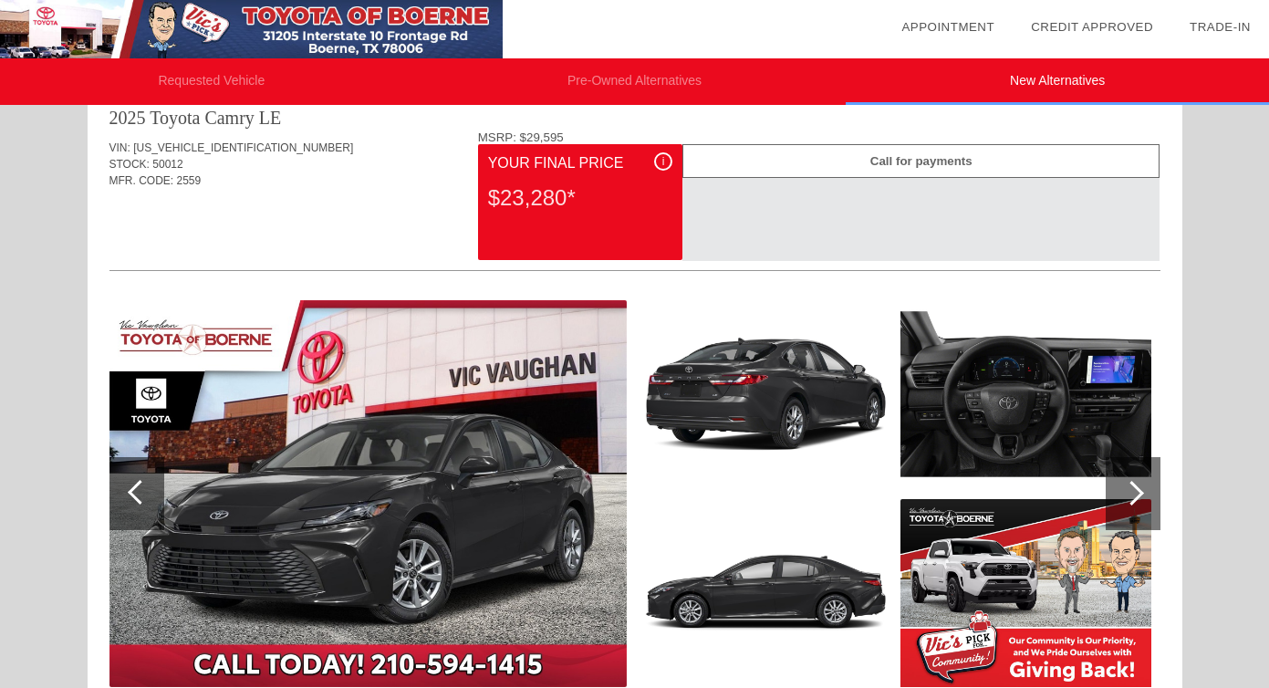
scroll to position [0, 0]
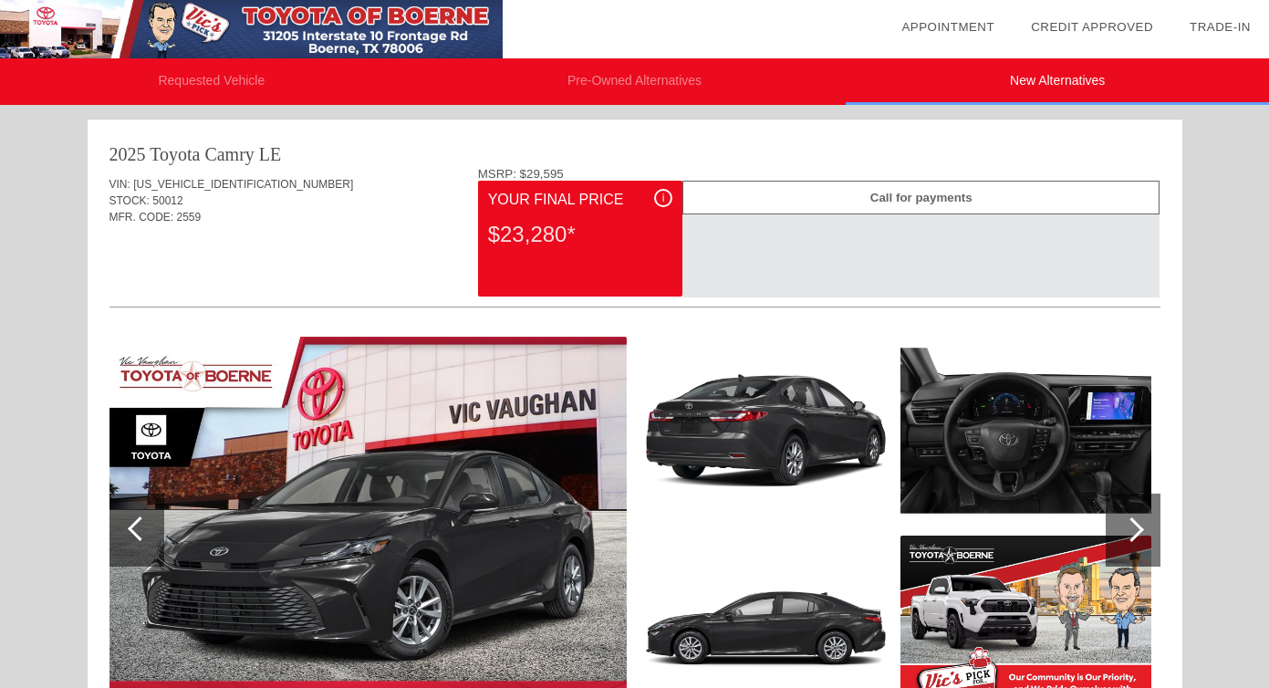
drag, startPoint x: 505, startPoint y: 239, endPoint x: 588, endPoint y: 239, distance: 83.9
click at [588, 239] on div "$23,280*" at bounding box center [580, 234] width 184 height 47
click at [594, 78] on li "Pre-Owned Alternatives" at bounding box center [634, 81] width 423 height 47
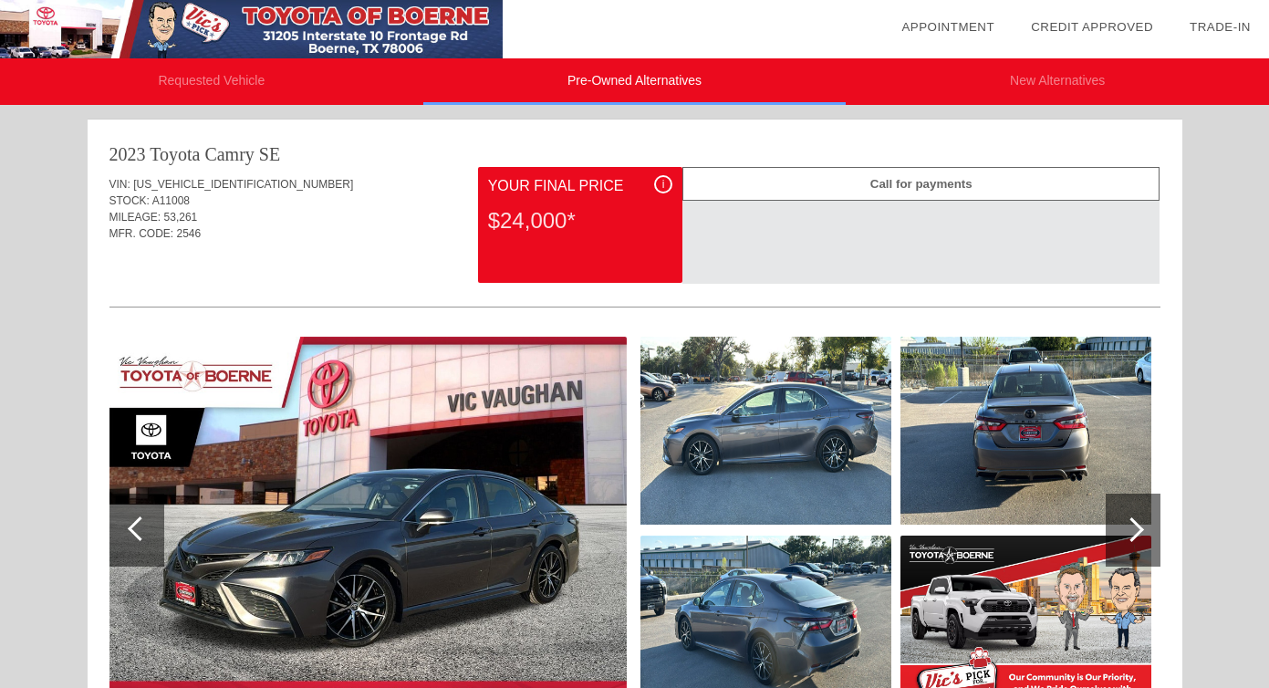
click at [242, 68] on li "Requested Vehicle" at bounding box center [211, 81] width 423 height 47
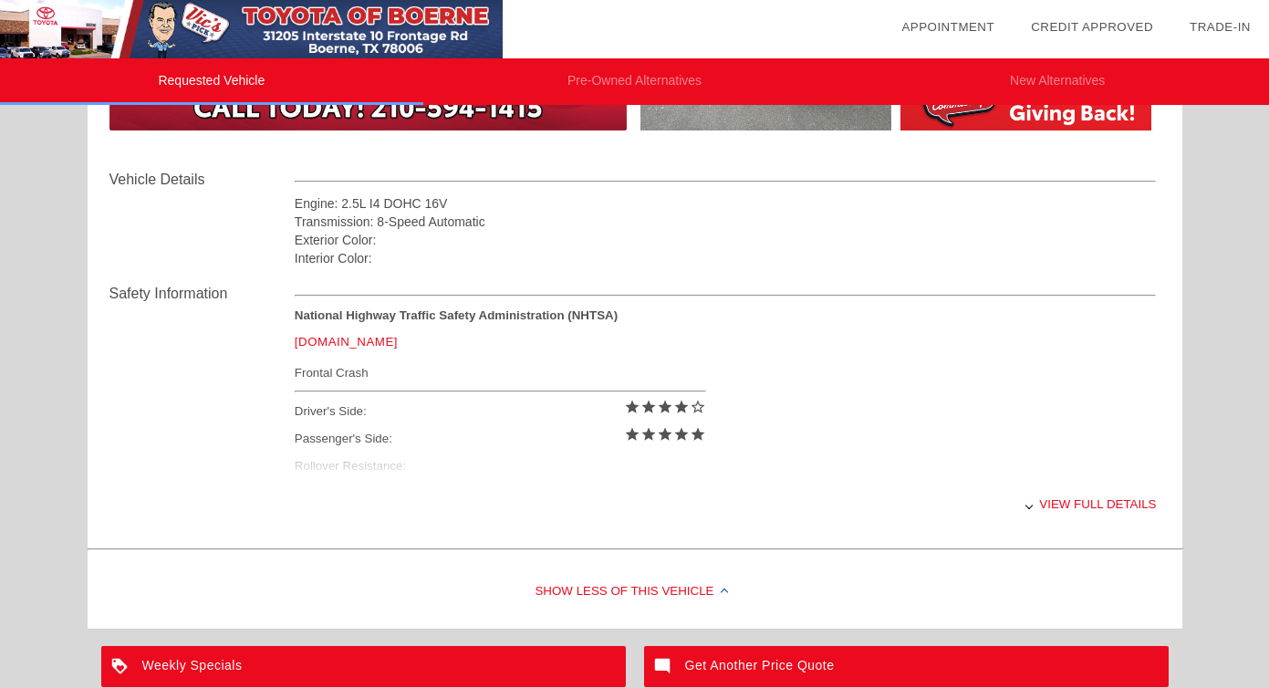
scroll to position [644, 0]
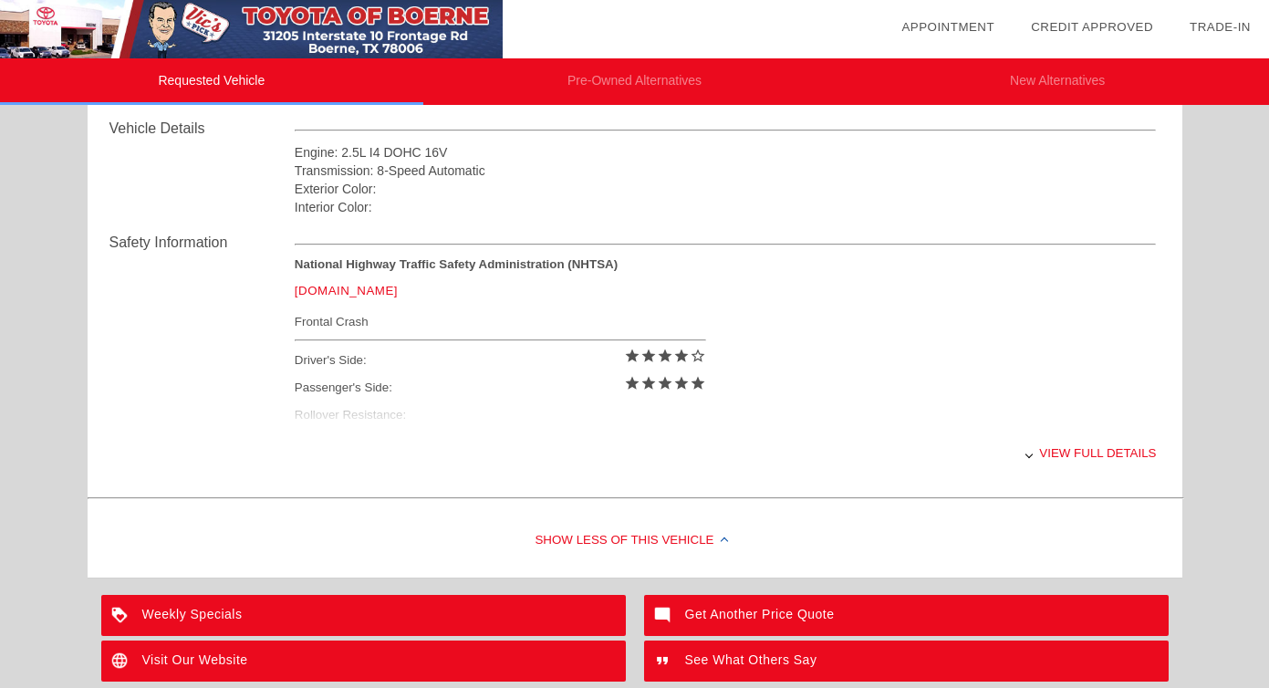
drag, startPoint x: 696, startPoint y: 372, endPoint x: 724, endPoint y: 369, distance: 27.6
click at [712, 370] on div "National Highway Traffic Safety Administration (NHTSA) [DOMAIN_NAME] Frontal Cr…" at bounding box center [509, 343] width 429 height 172
click at [1078, 451] on div "View full details" at bounding box center [726, 453] width 862 height 45
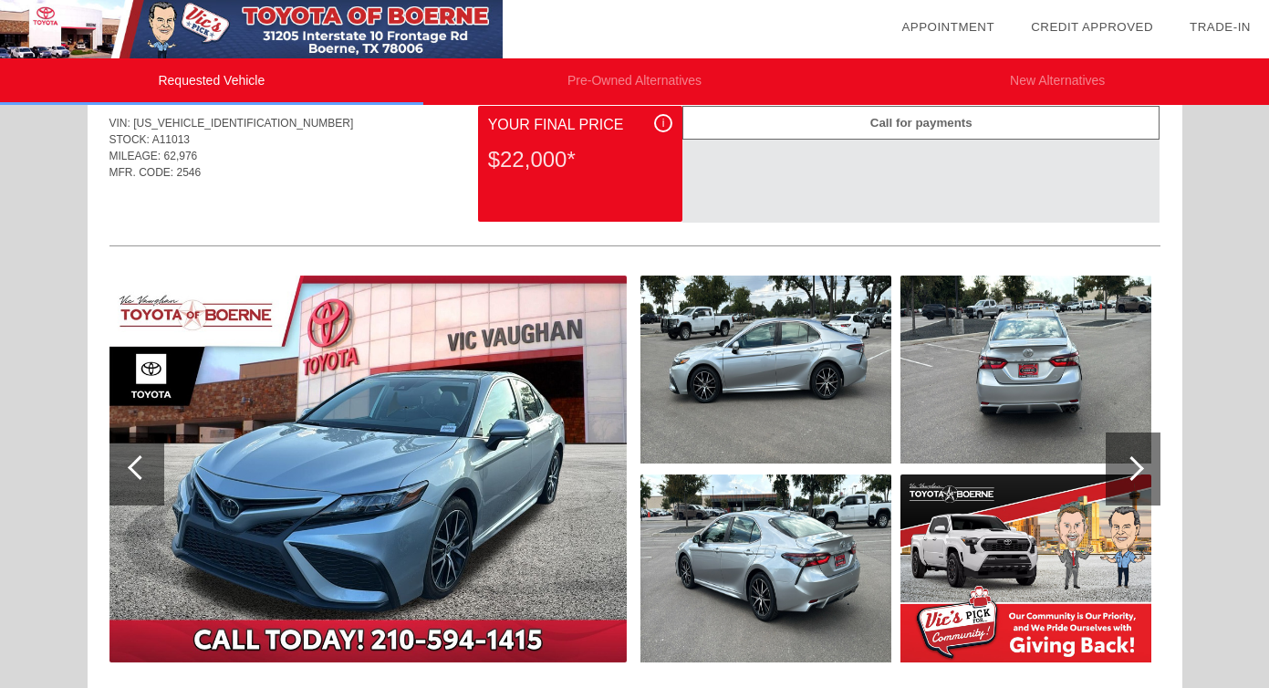
scroll to position [0, 0]
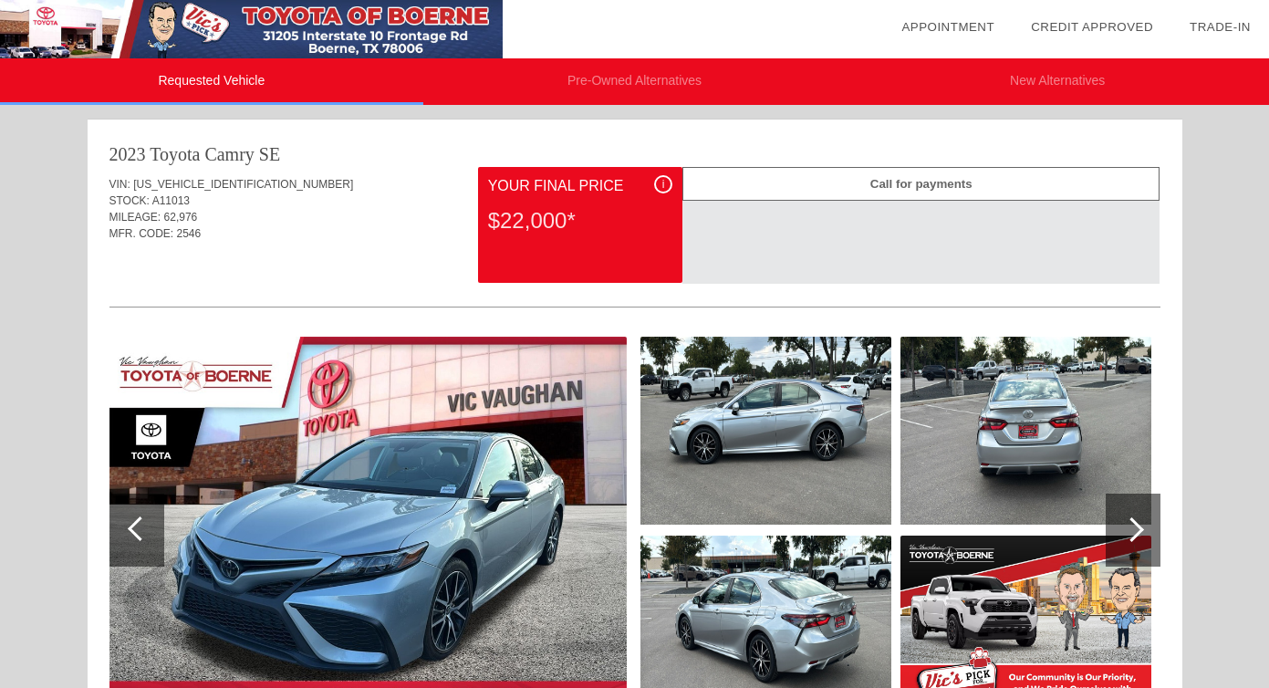
click at [1031, 78] on li "New Alternatives" at bounding box center [1057, 81] width 423 height 47
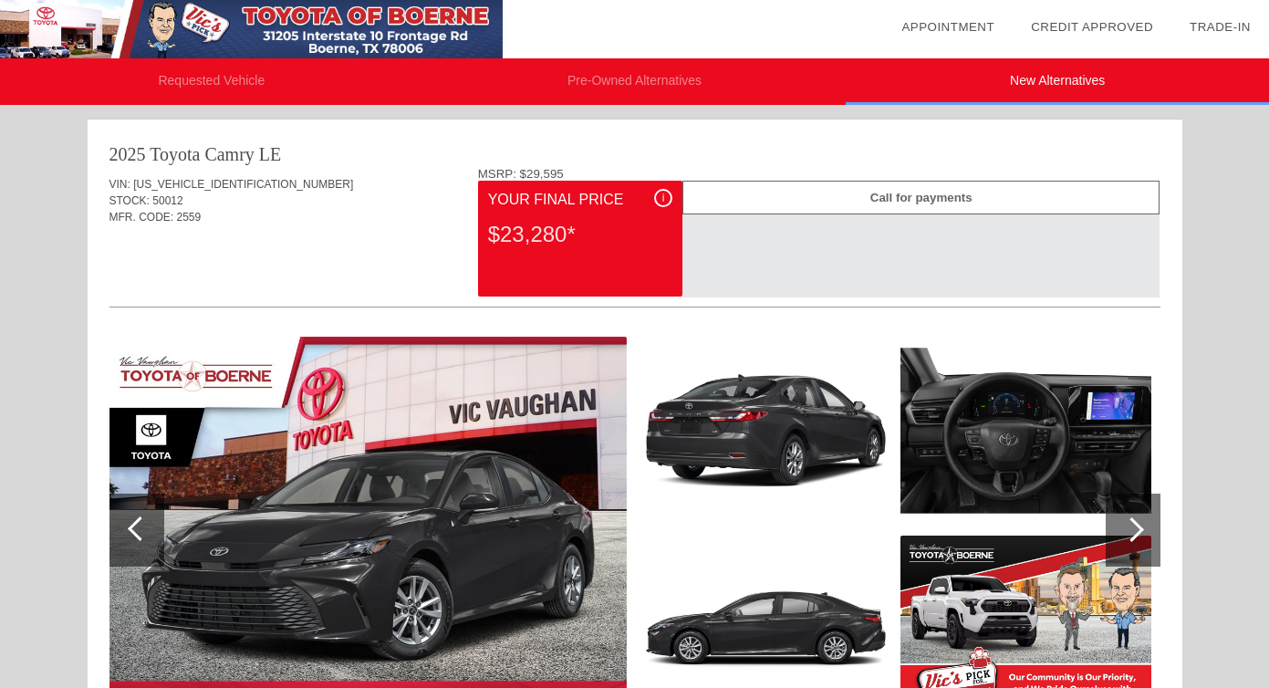
click at [245, 89] on li "Requested Vehicle" at bounding box center [211, 81] width 423 height 47
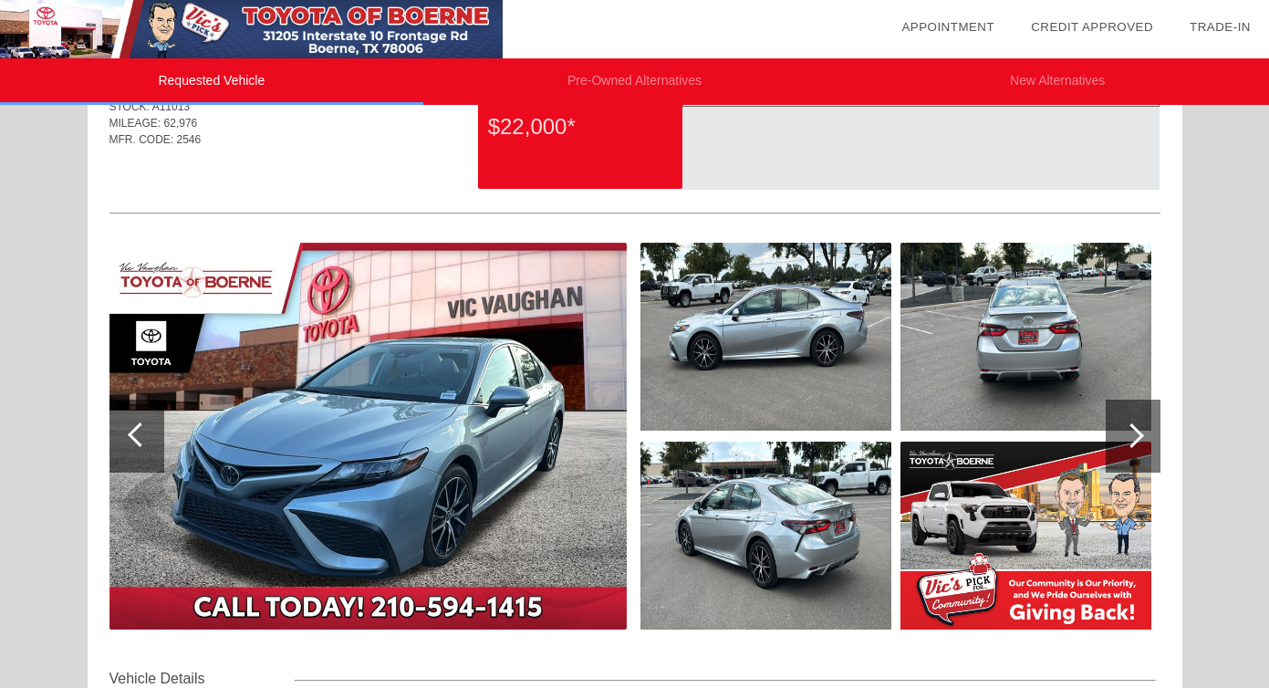
scroll to position [99, 0]
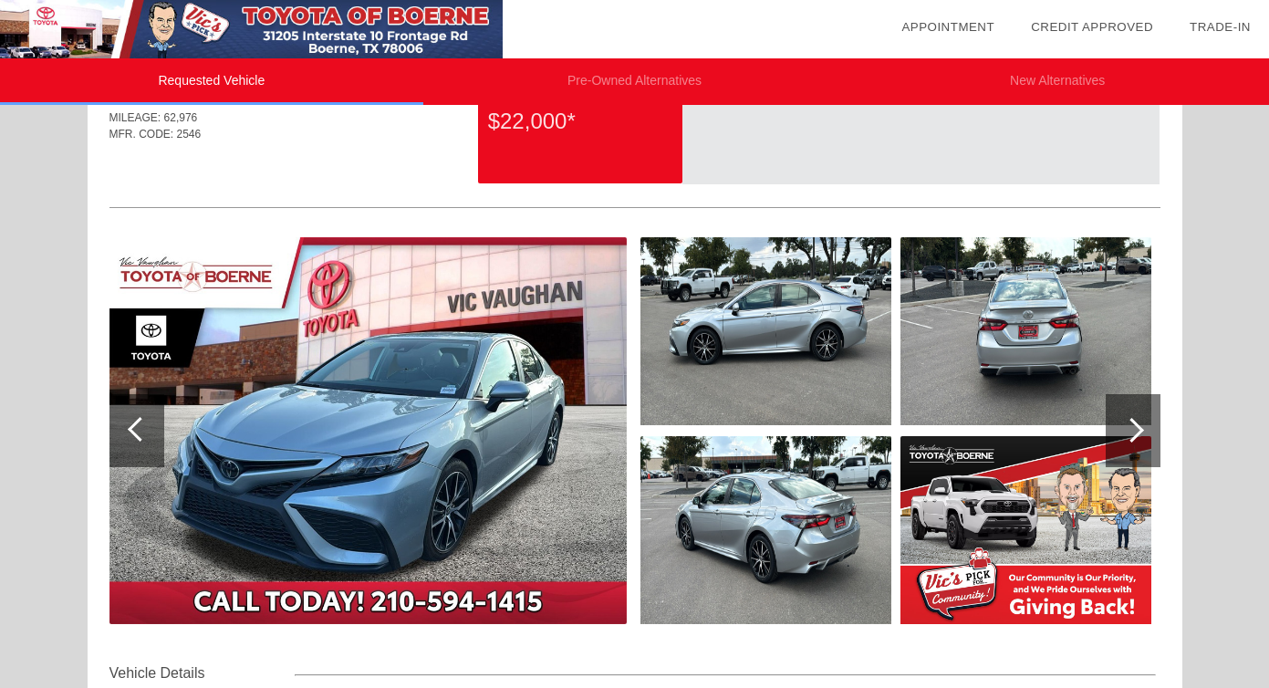
click at [1048, 76] on li "New Alternatives" at bounding box center [1057, 81] width 423 height 47
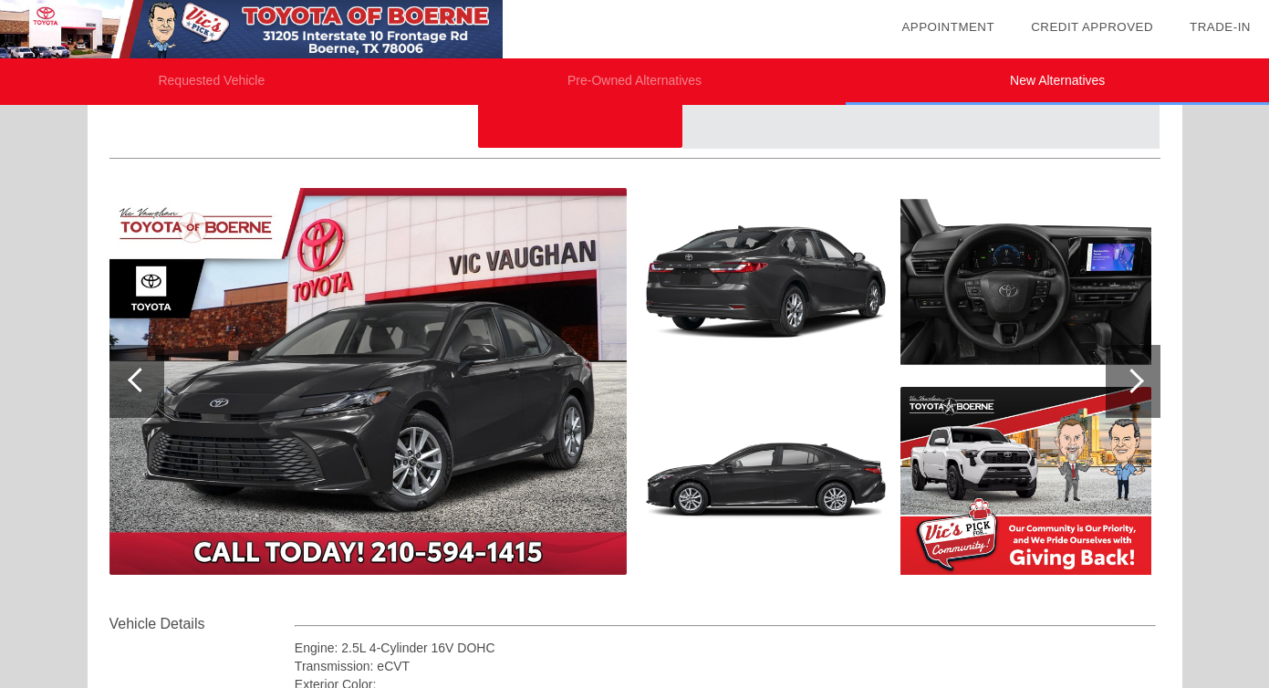
scroll to position [213, 0]
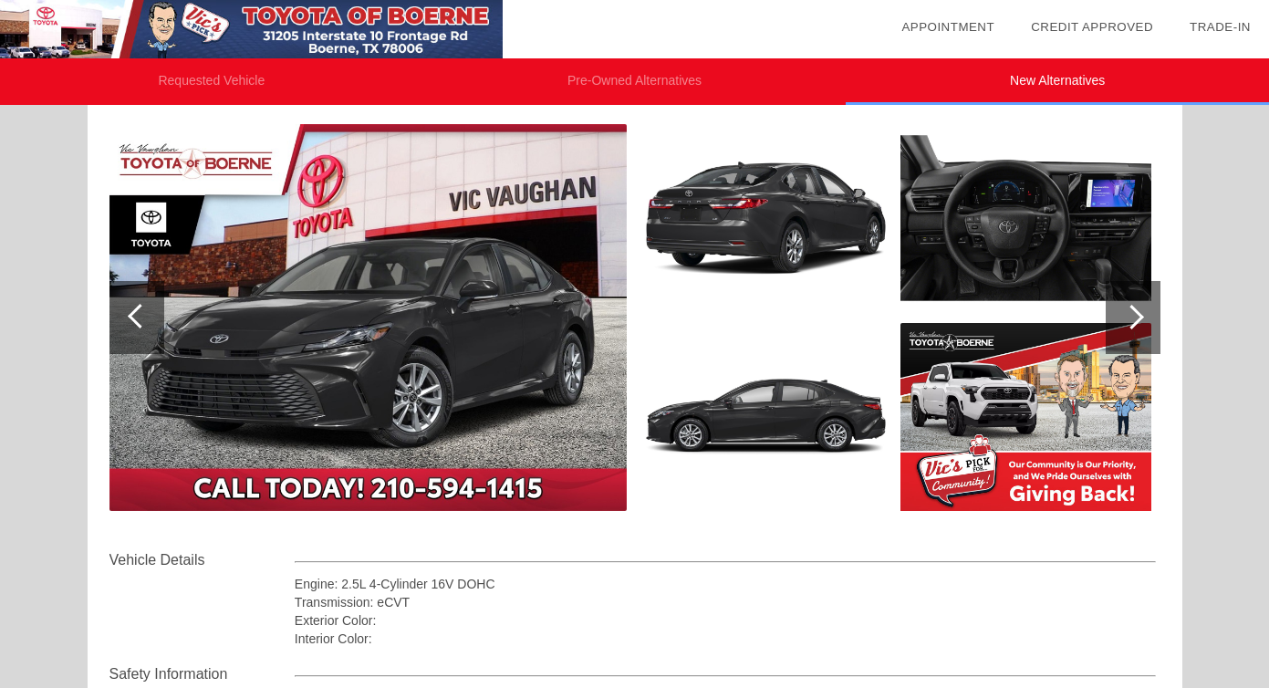
click at [1140, 316] on div at bounding box center [1131, 317] width 25 height 25
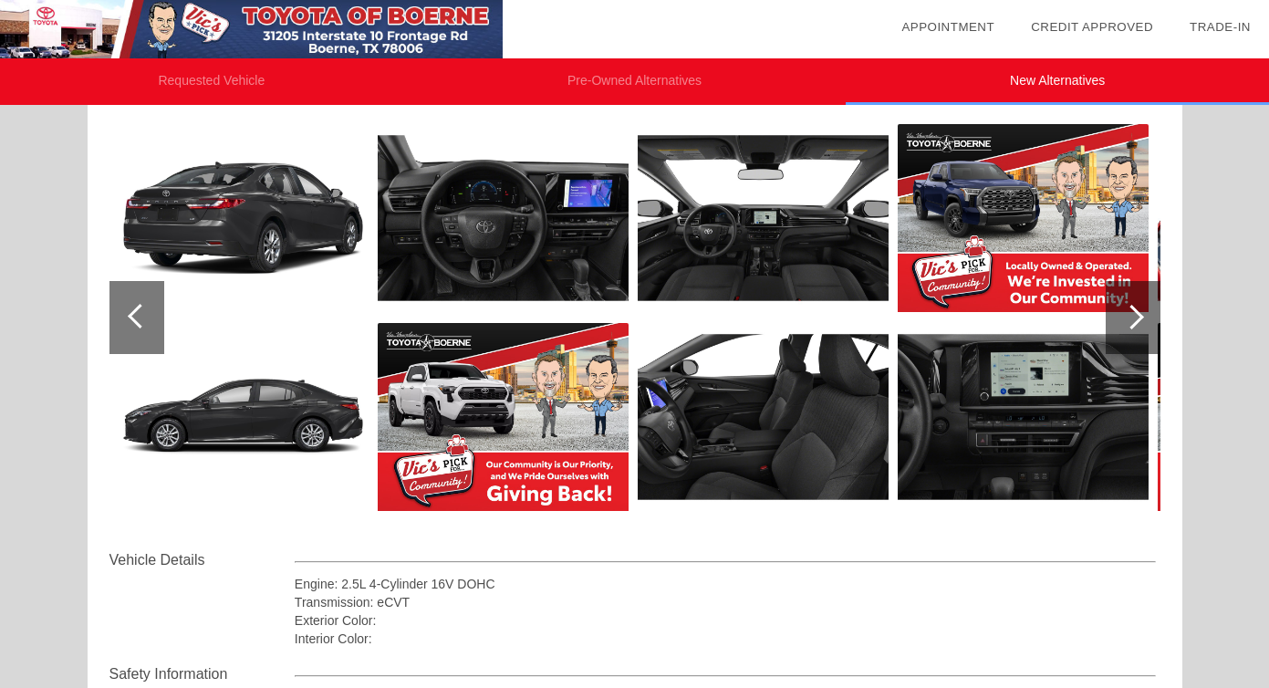
click at [1135, 306] on div at bounding box center [1133, 317] width 55 height 73
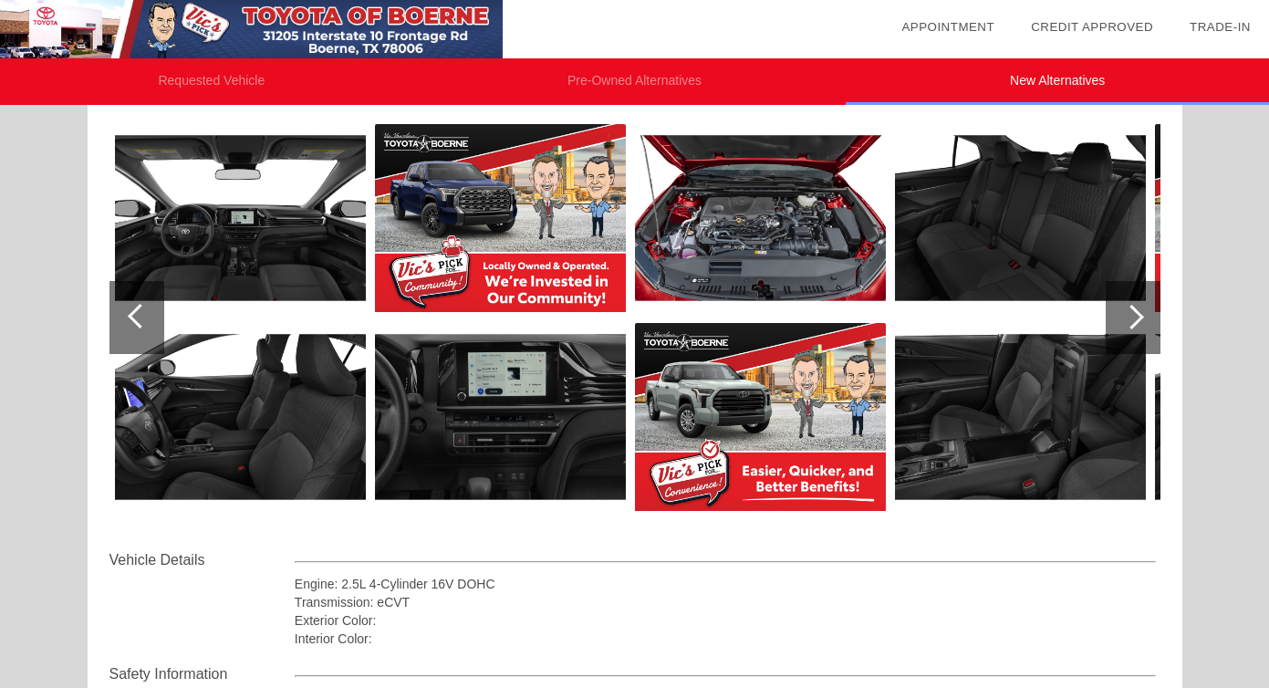
click at [1135, 306] on div at bounding box center [1133, 317] width 55 height 73
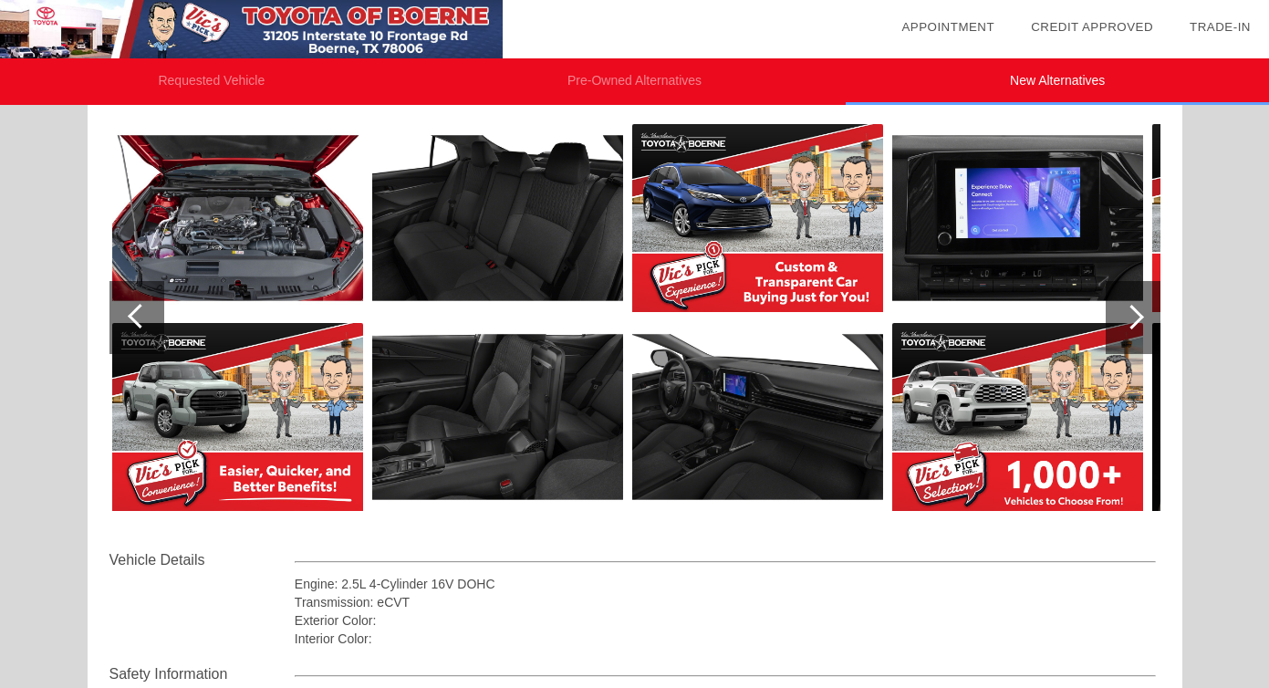
click at [1135, 306] on div at bounding box center [1133, 317] width 55 height 73
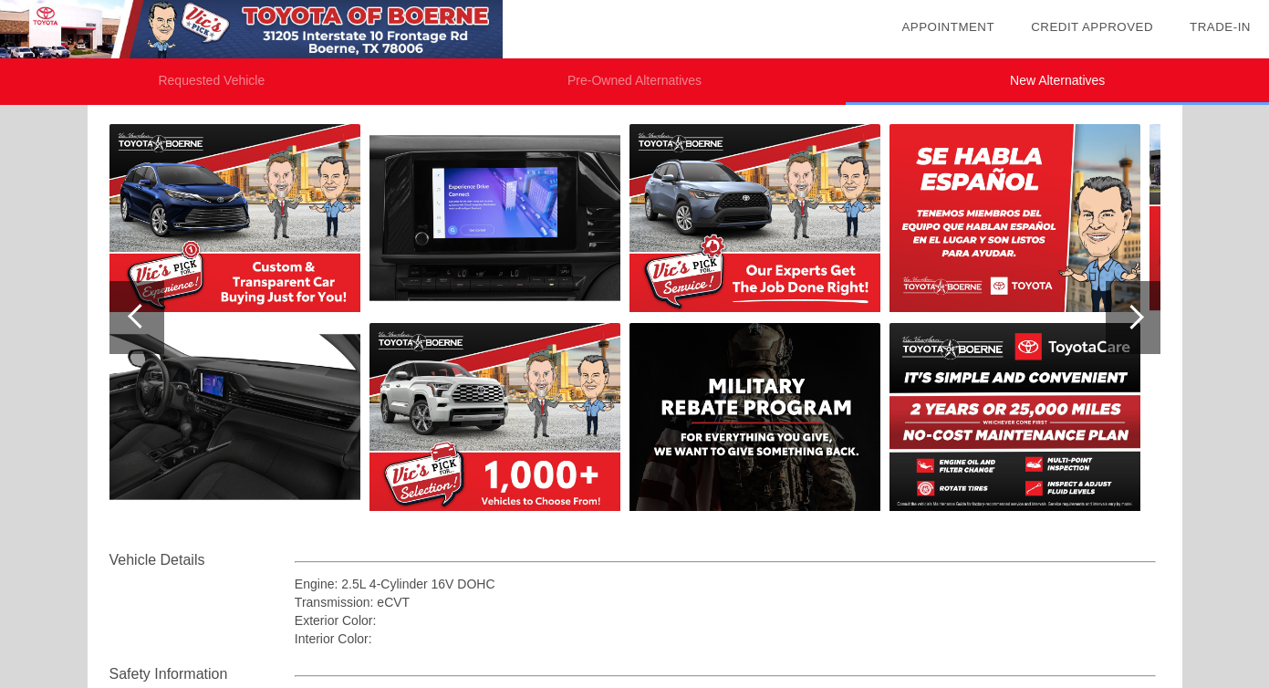
click at [128, 322] on div at bounding box center [136, 317] width 55 height 73
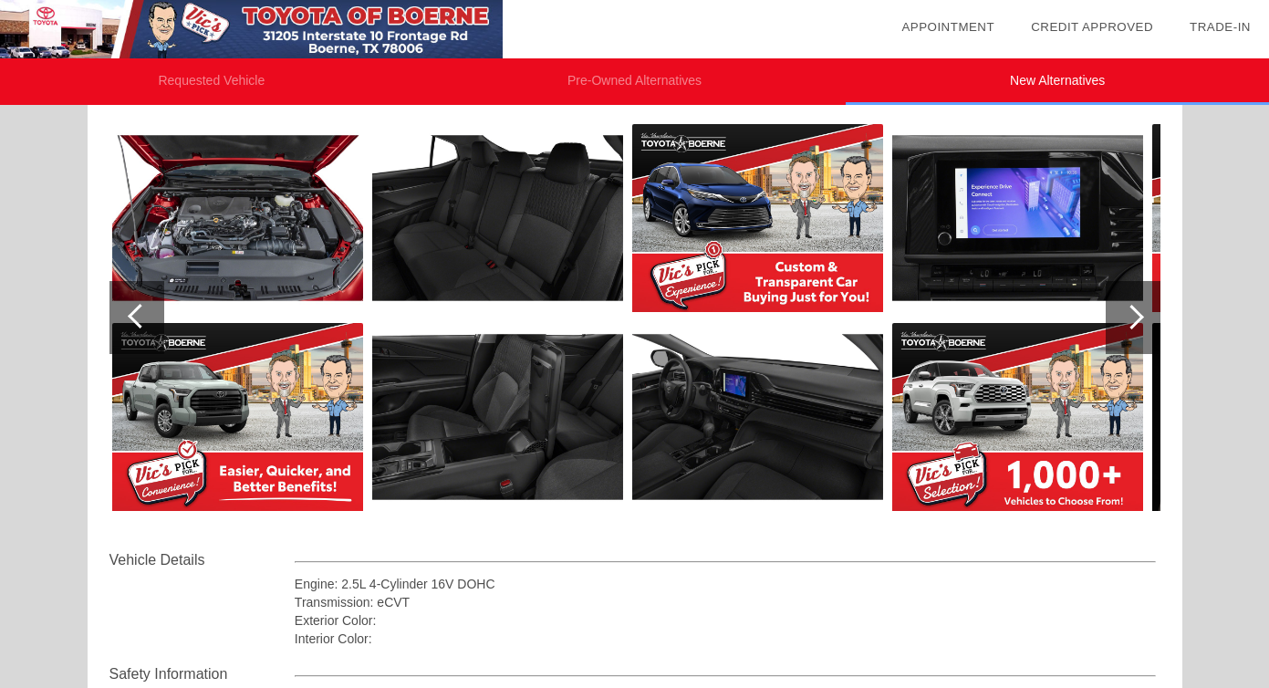
click at [128, 322] on div at bounding box center [136, 317] width 55 height 73
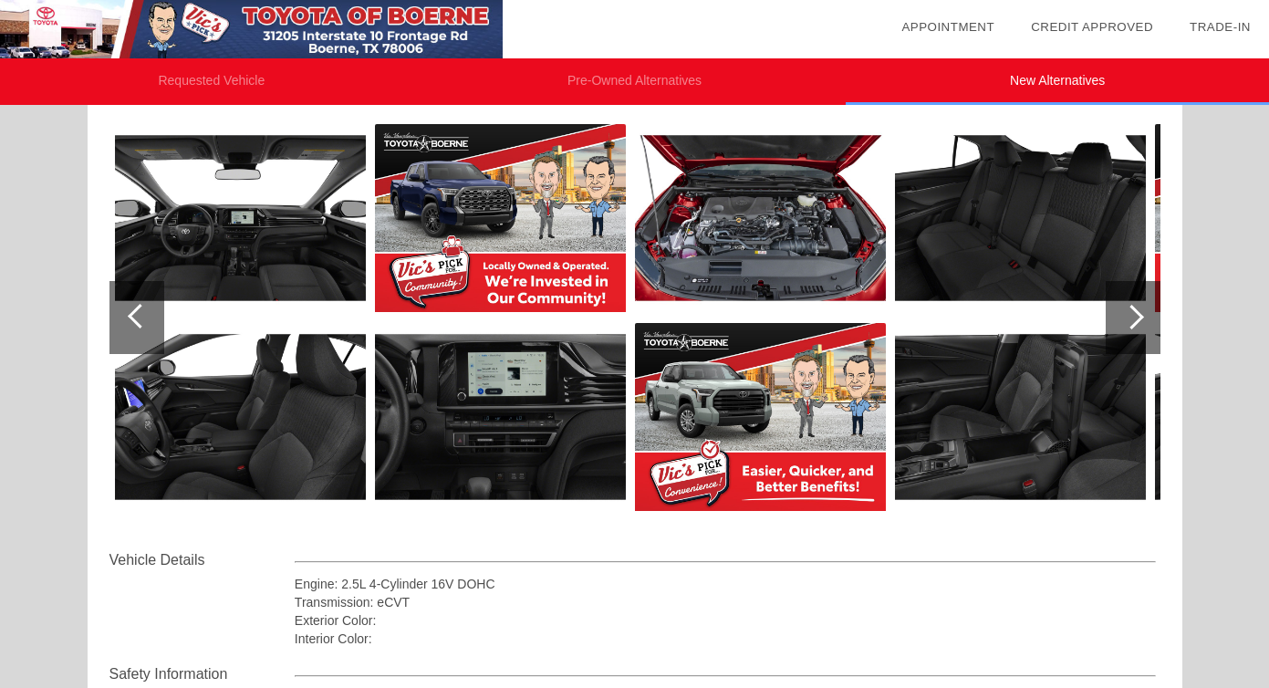
click at [128, 322] on div at bounding box center [136, 317] width 55 height 73
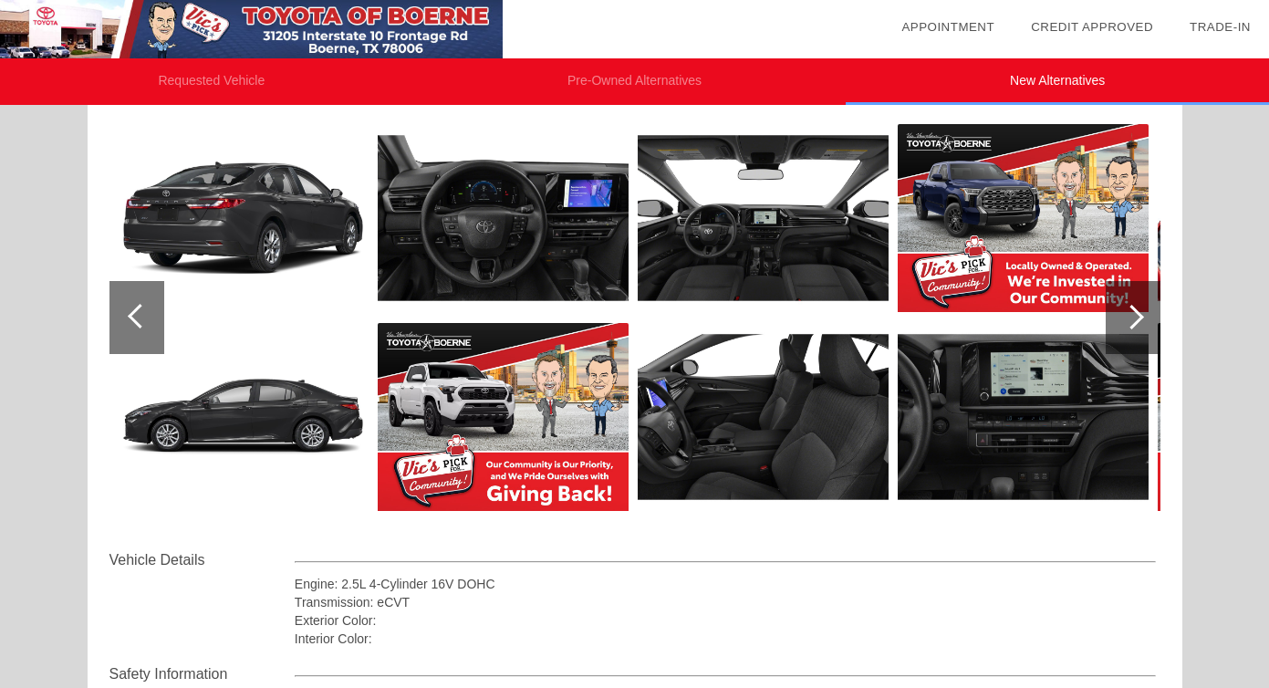
click at [128, 322] on div at bounding box center [136, 317] width 55 height 73
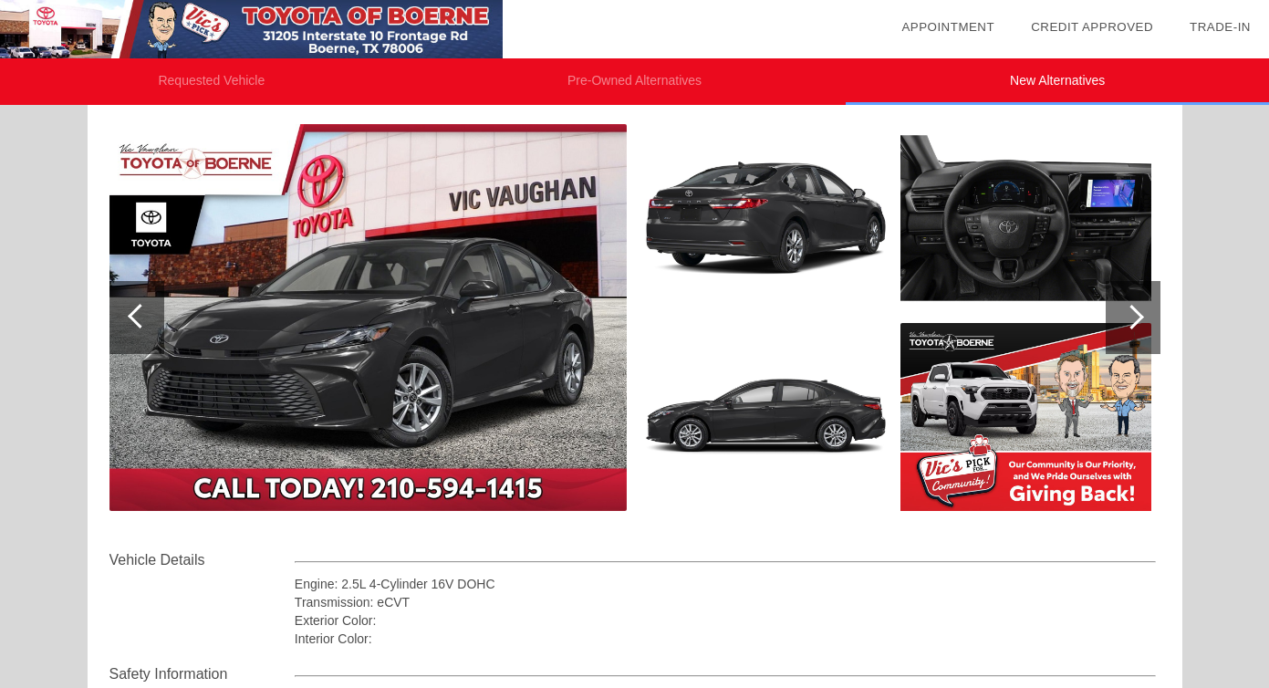
click at [128, 322] on div at bounding box center [136, 317] width 55 height 73
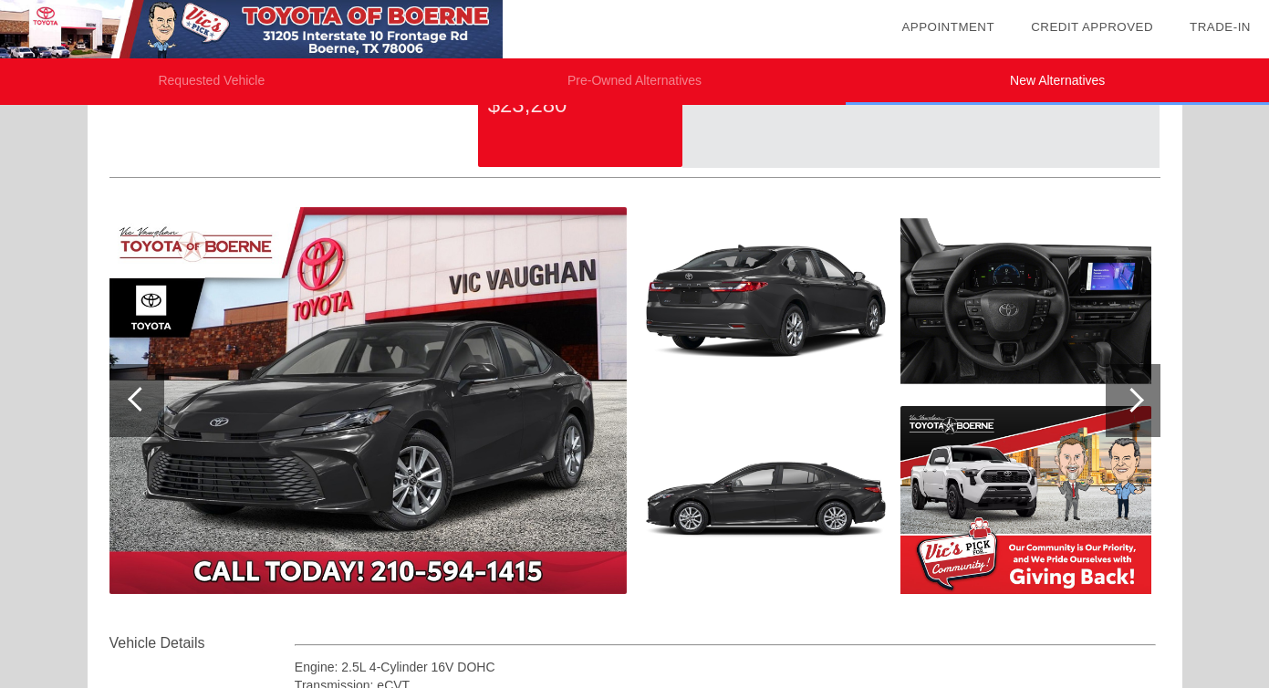
scroll to position [0, 0]
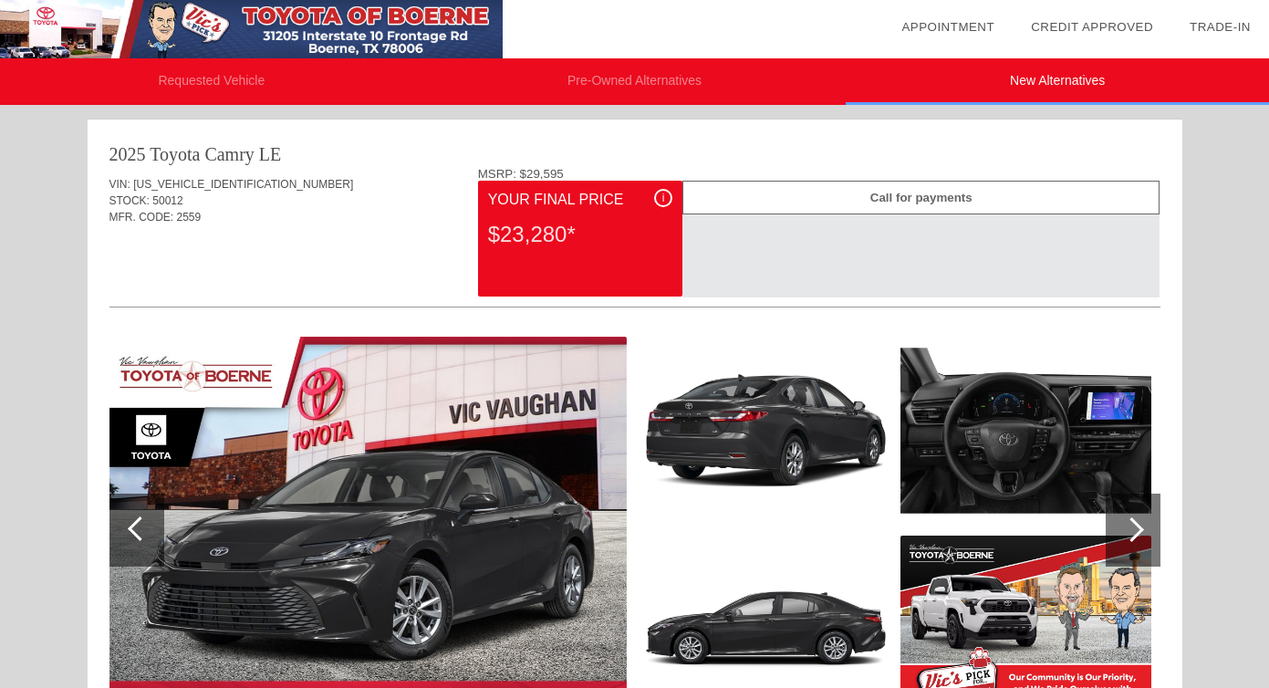
click at [661, 195] on div "i" at bounding box center [663, 198] width 18 height 18
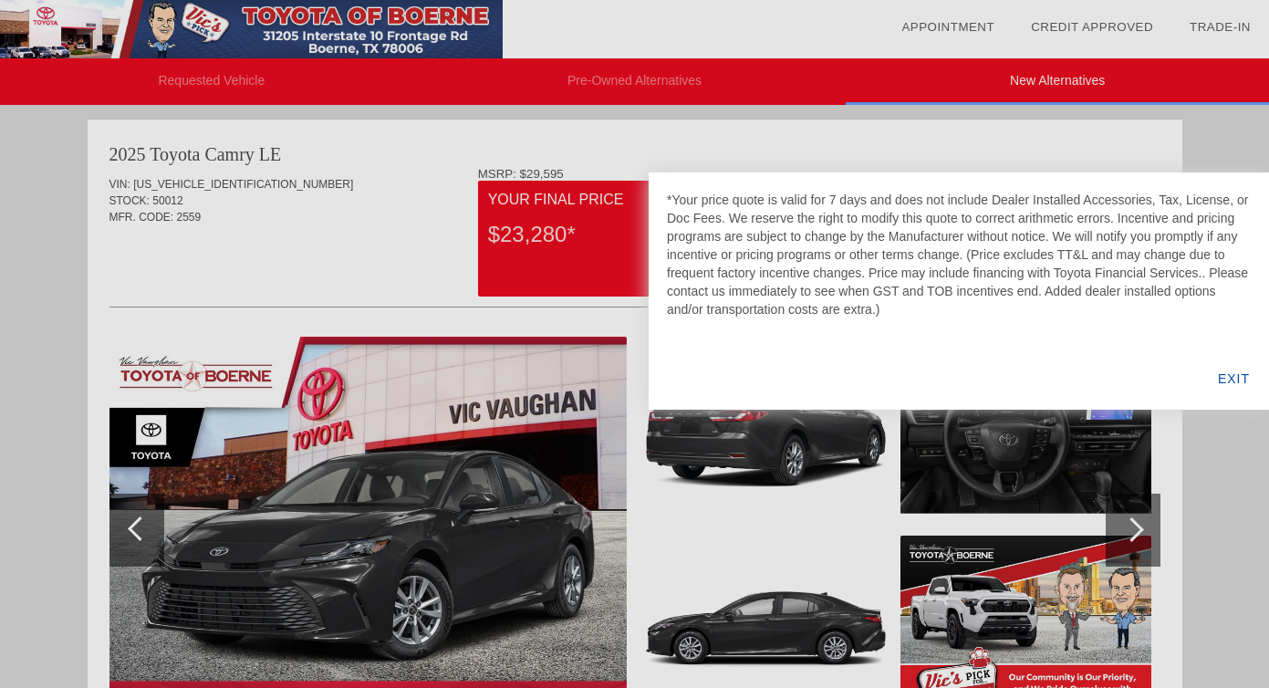
click at [1231, 386] on div "EXIT" at bounding box center [1234, 379] width 70 height 62
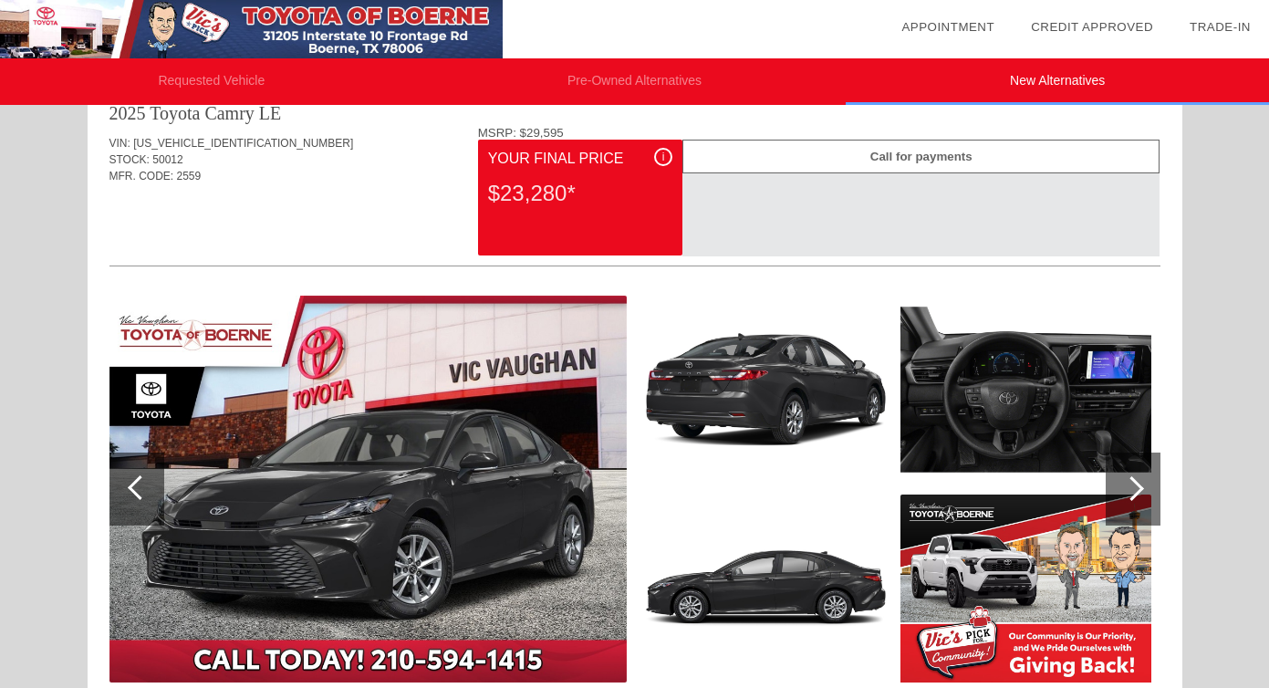
scroll to position [31, 0]
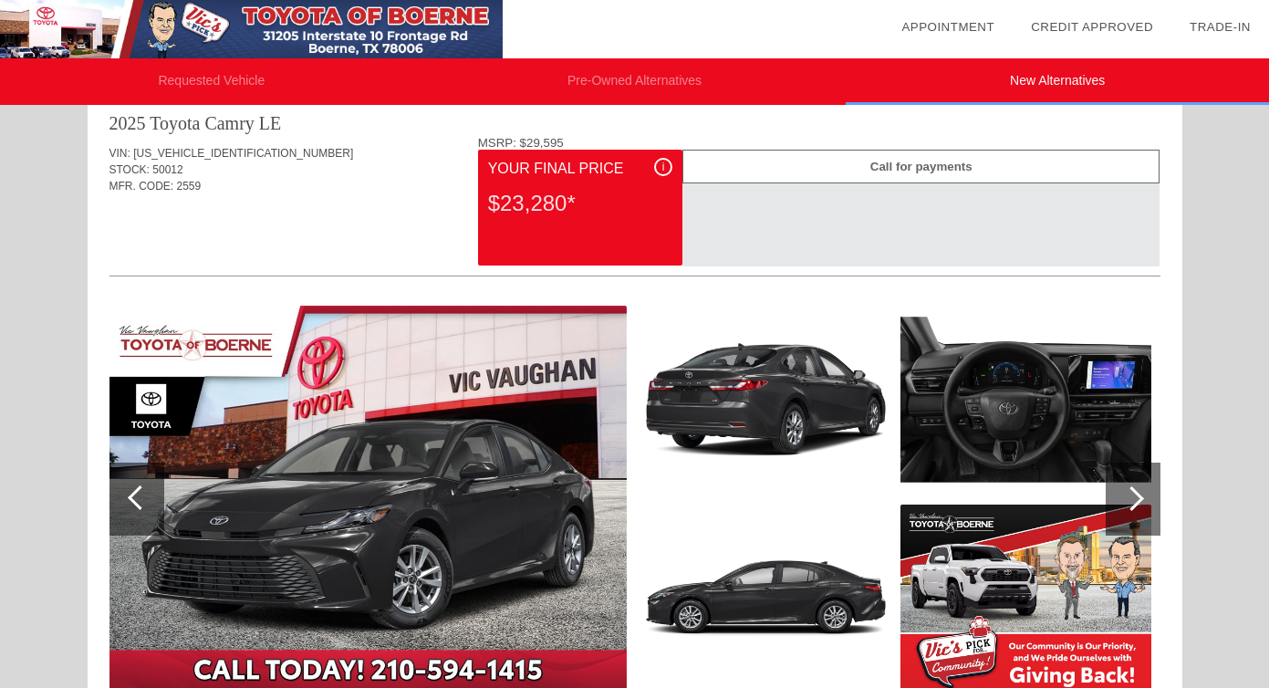
click at [215, 79] on li "Requested Vehicle" at bounding box center [211, 81] width 423 height 47
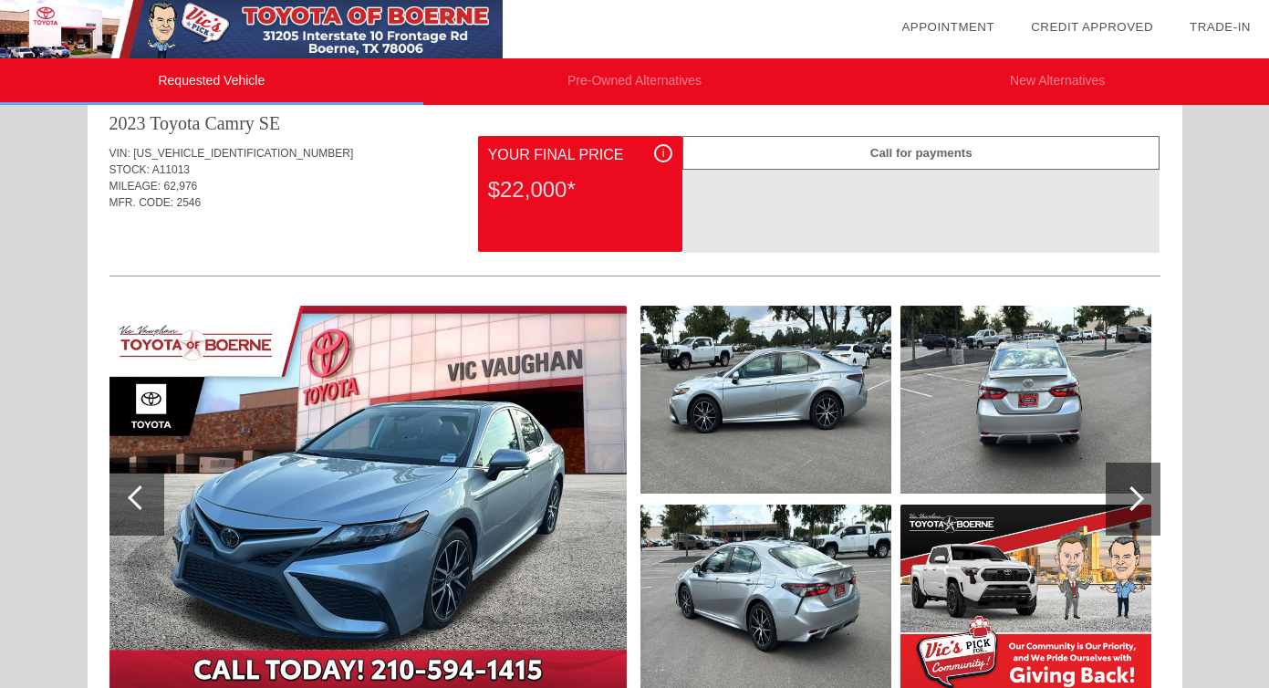
click at [667, 149] on div "i" at bounding box center [663, 153] width 18 height 18
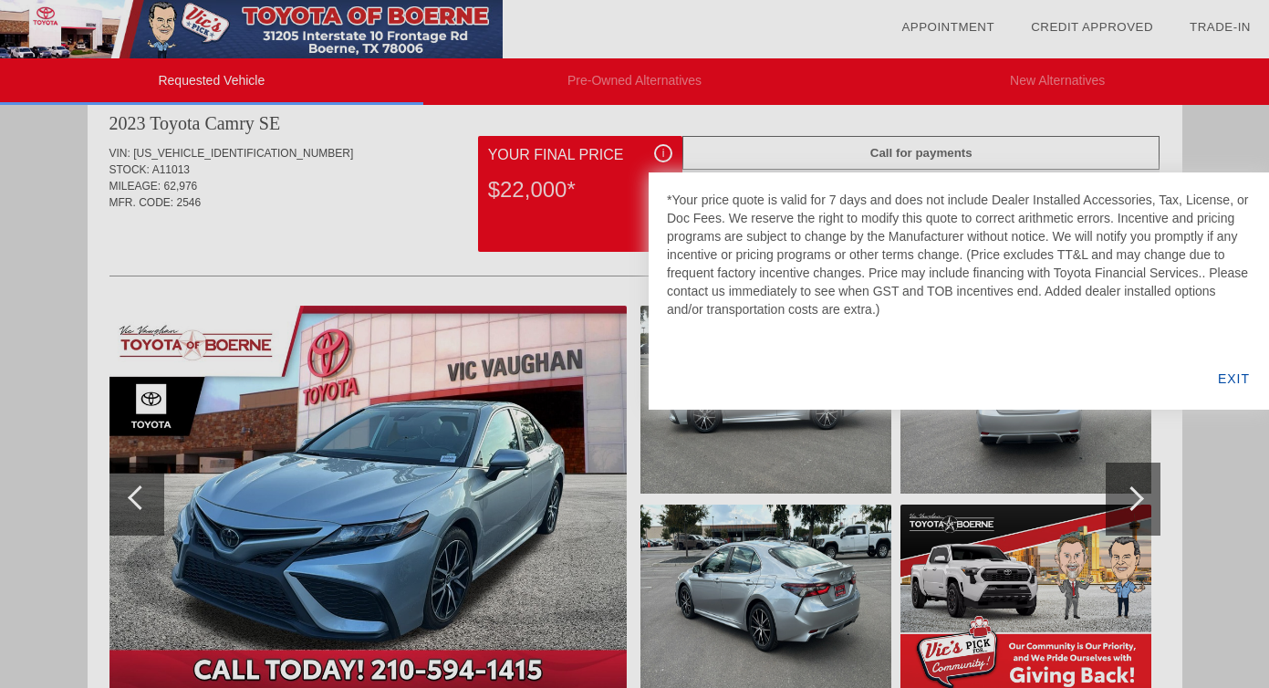
click at [664, 149] on div at bounding box center [634, 344] width 1269 height 688
click at [750, 91] on div at bounding box center [634, 344] width 1269 height 688
click at [1236, 378] on div "EXIT" at bounding box center [1234, 379] width 70 height 62
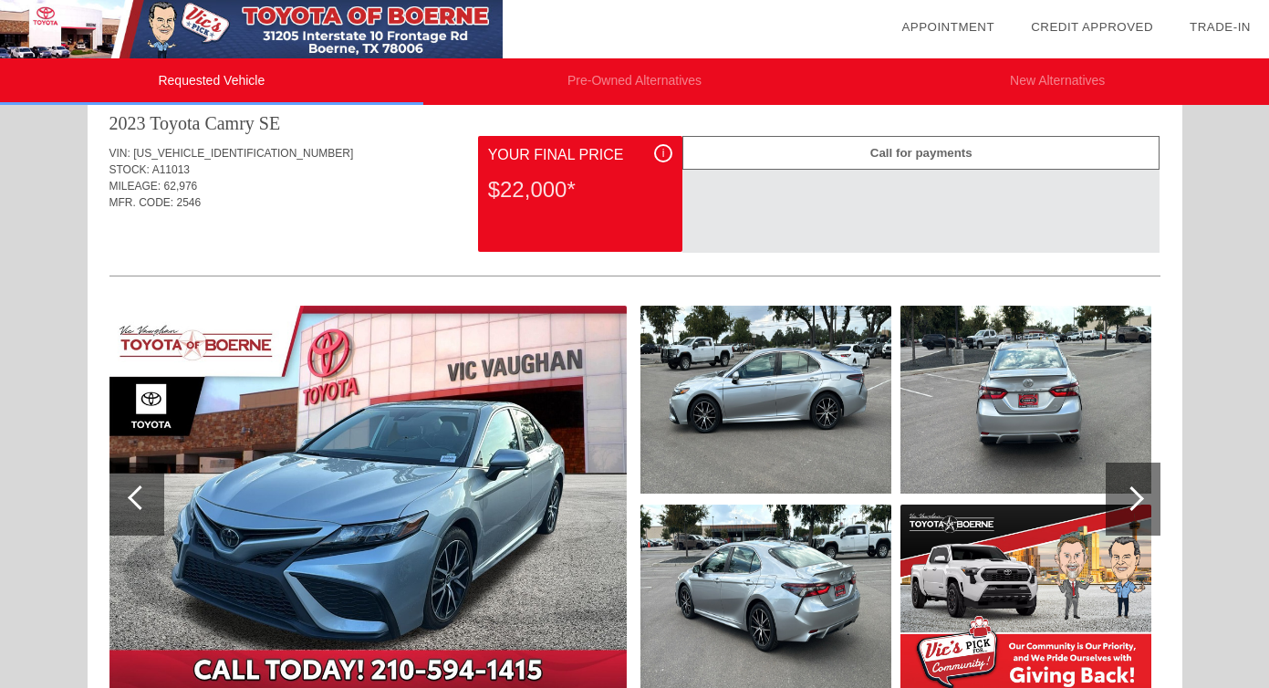
click at [1100, 94] on li "New Alternatives" at bounding box center [1057, 81] width 423 height 47
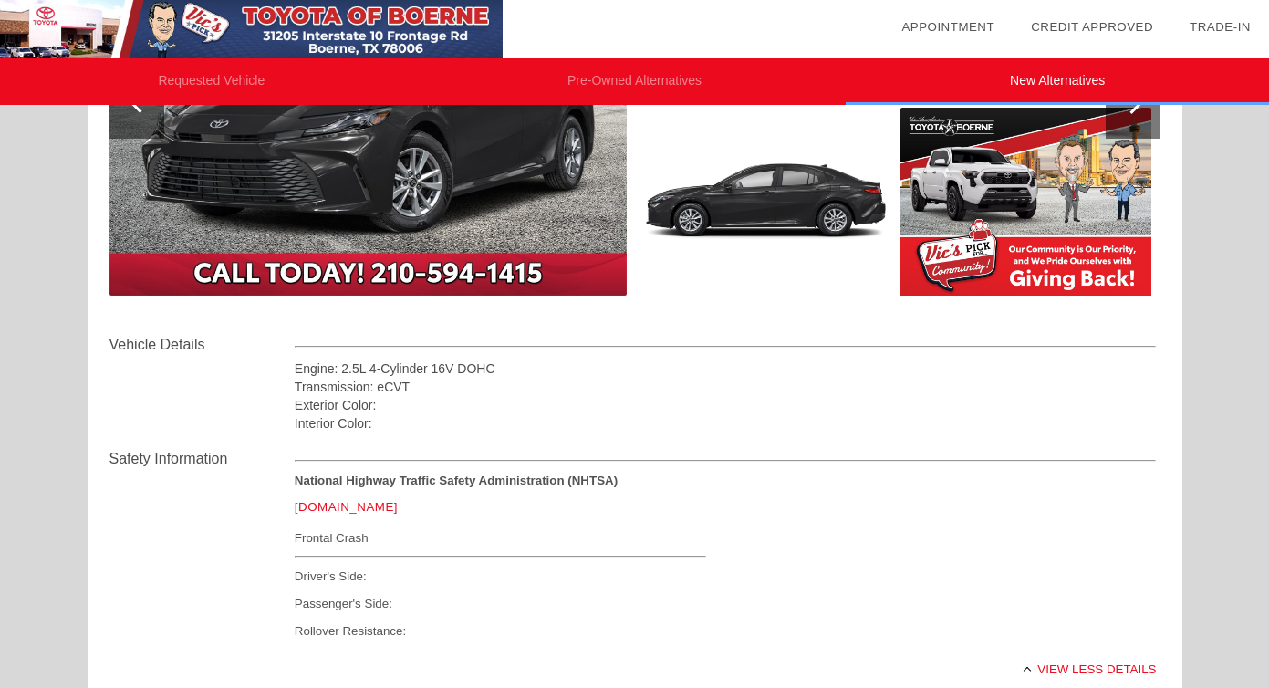
scroll to position [446, 0]
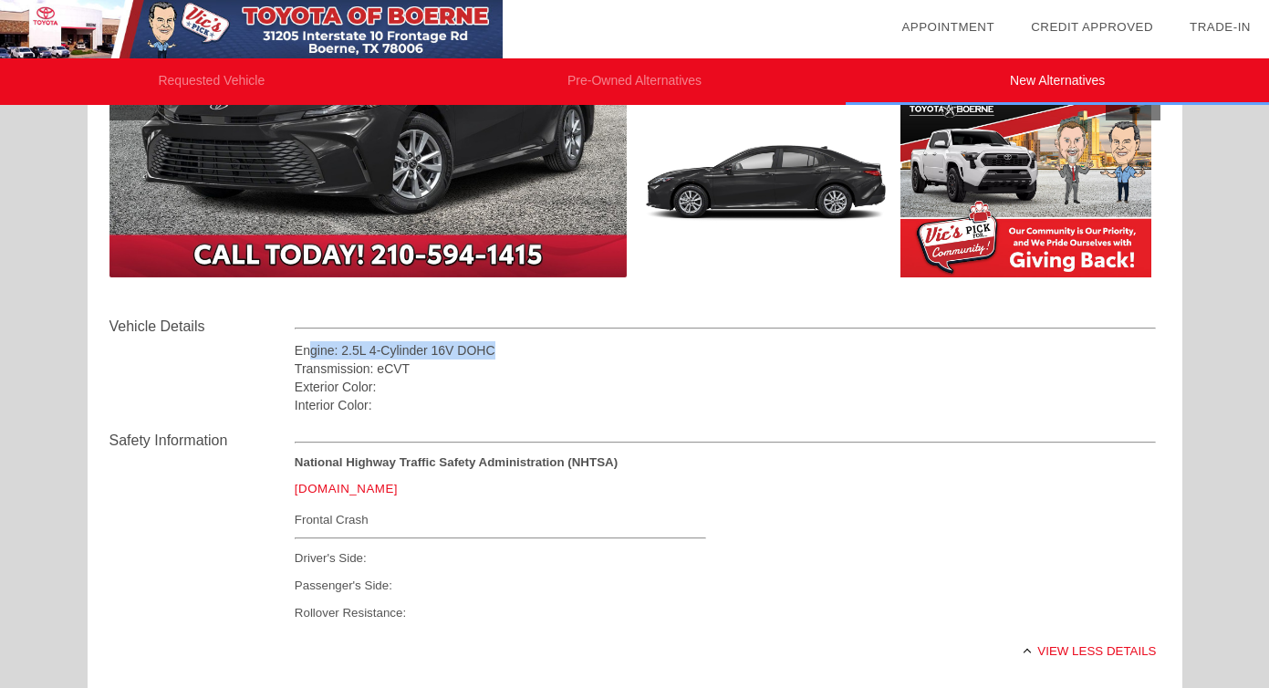
drag, startPoint x: 308, startPoint y: 350, endPoint x: 558, endPoint y: 352, distance: 250.0
click at [561, 354] on div "Engine: 2.5L 4-Cylinder 16V DOHC" at bounding box center [726, 350] width 862 height 18
click at [558, 352] on div "Engine: 2.5L 4-Cylinder 16V DOHC" at bounding box center [726, 350] width 862 height 18
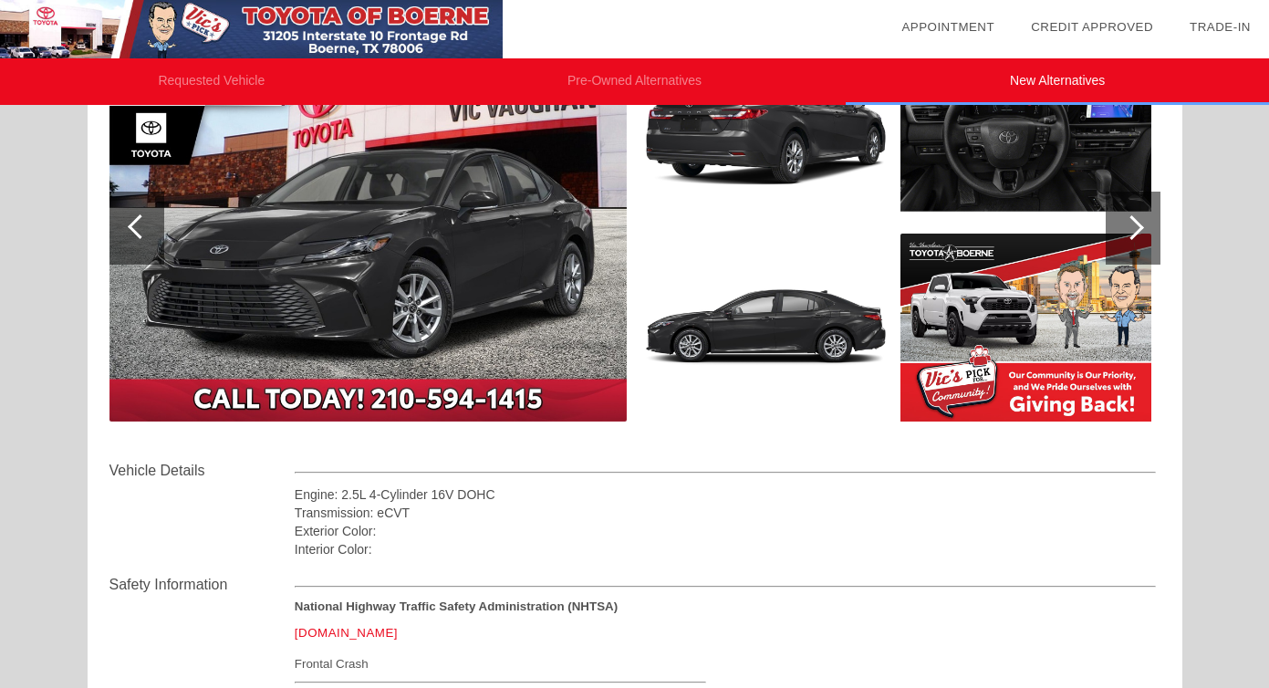
scroll to position [0, 0]
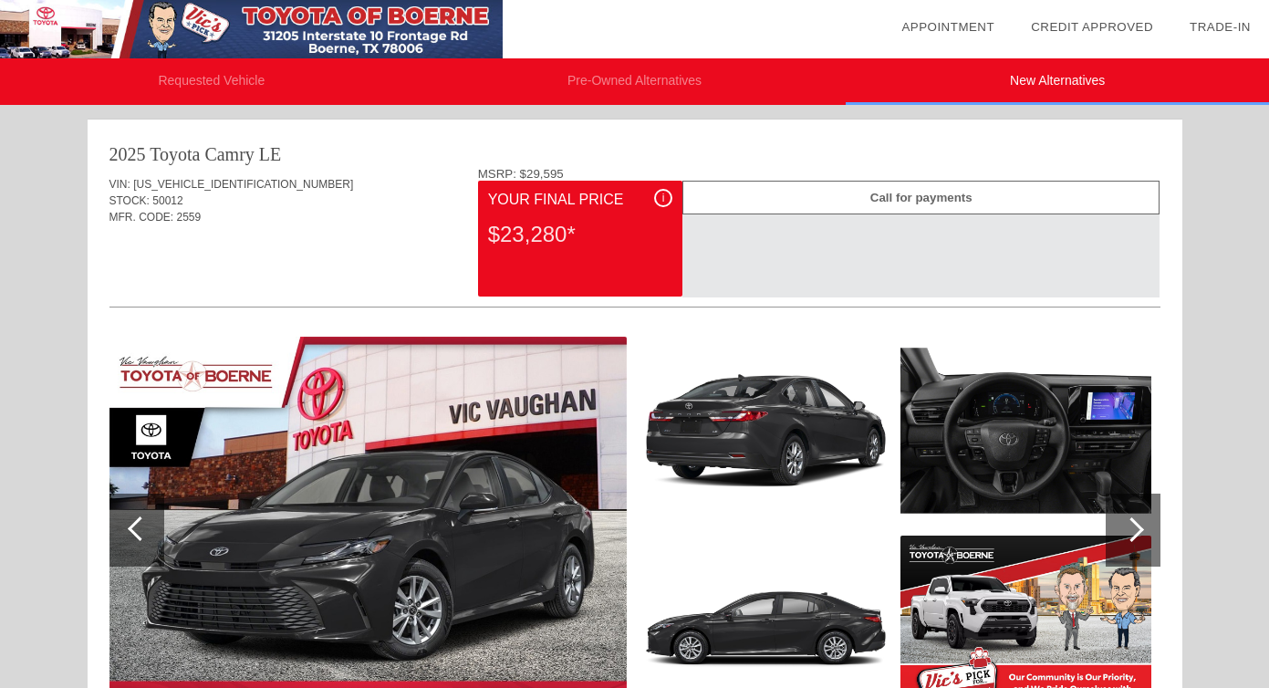
click at [226, 70] on li "Requested Vehicle" at bounding box center [211, 81] width 423 height 47
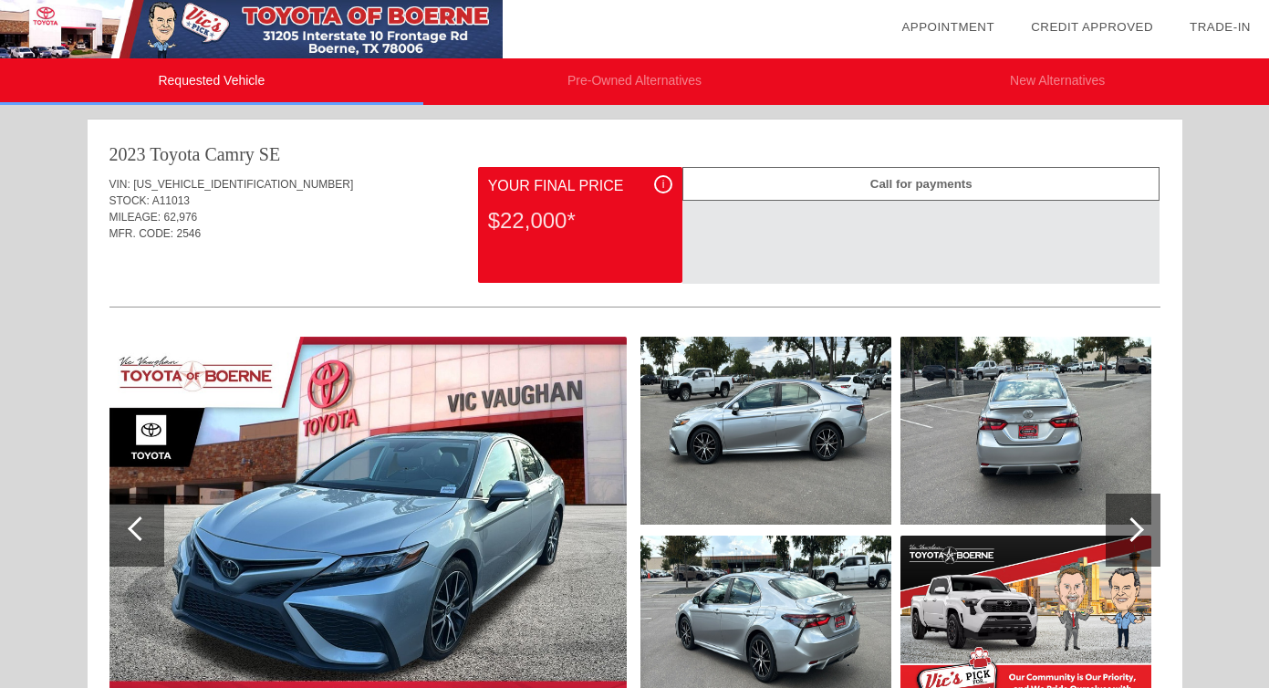
click at [1029, 89] on li "New Alternatives" at bounding box center [1057, 81] width 423 height 47
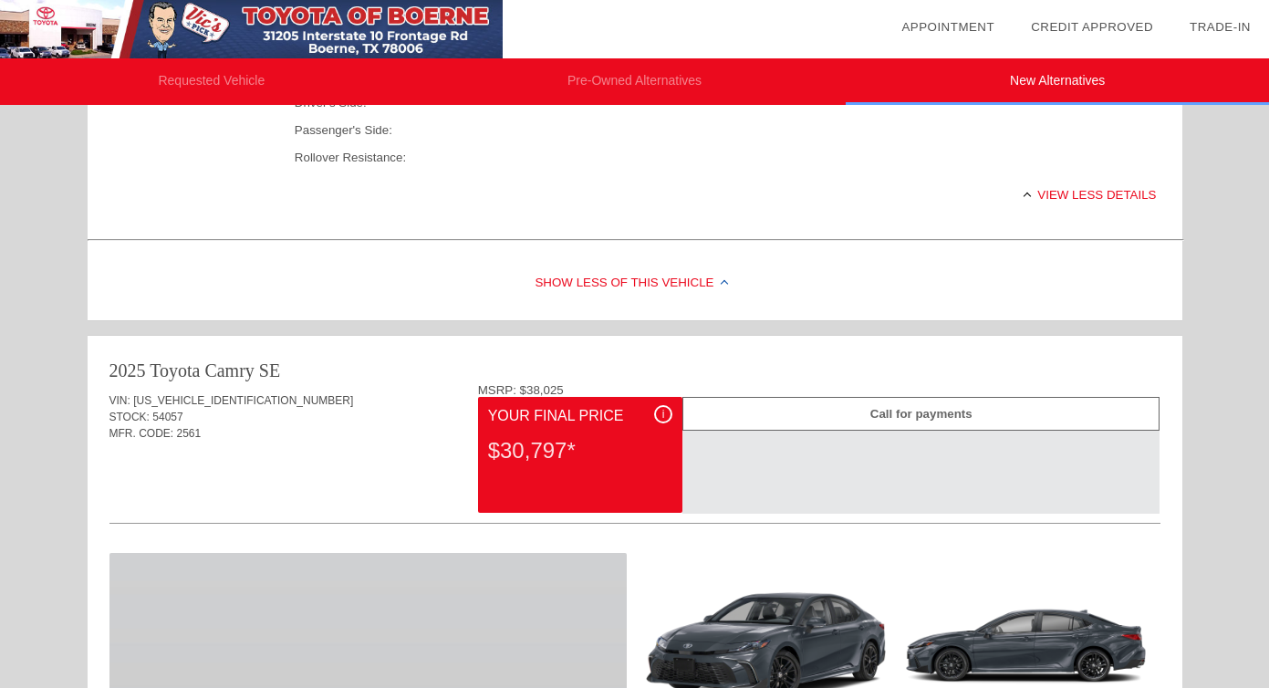
scroll to position [2700, 0]
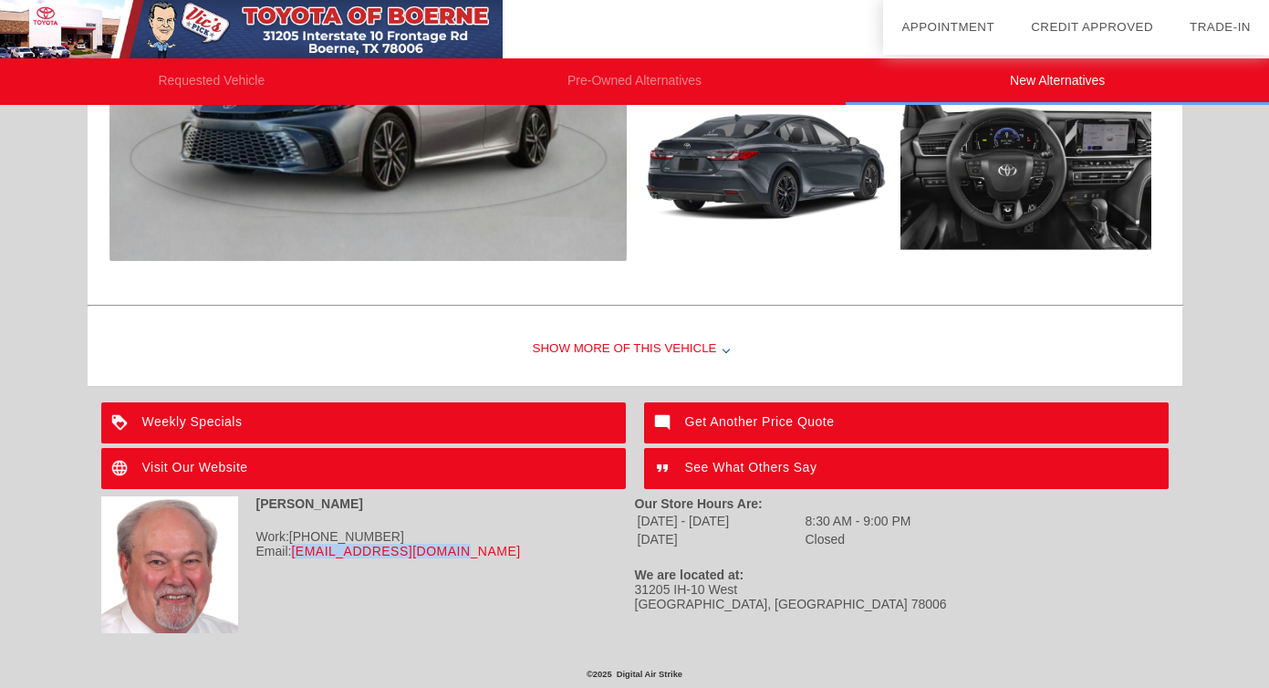
drag, startPoint x: 447, startPoint y: 553, endPoint x: 296, endPoint y: 554, distance: 151.5
click at [296, 554] on div "Email: [EMAIL_ADDRESS][DOMAIN_NAME]" at bounding box center [368, 551] width 534 height 15
copy link "[EMAIL_ADDRESS][DOMAIN_NAME]"
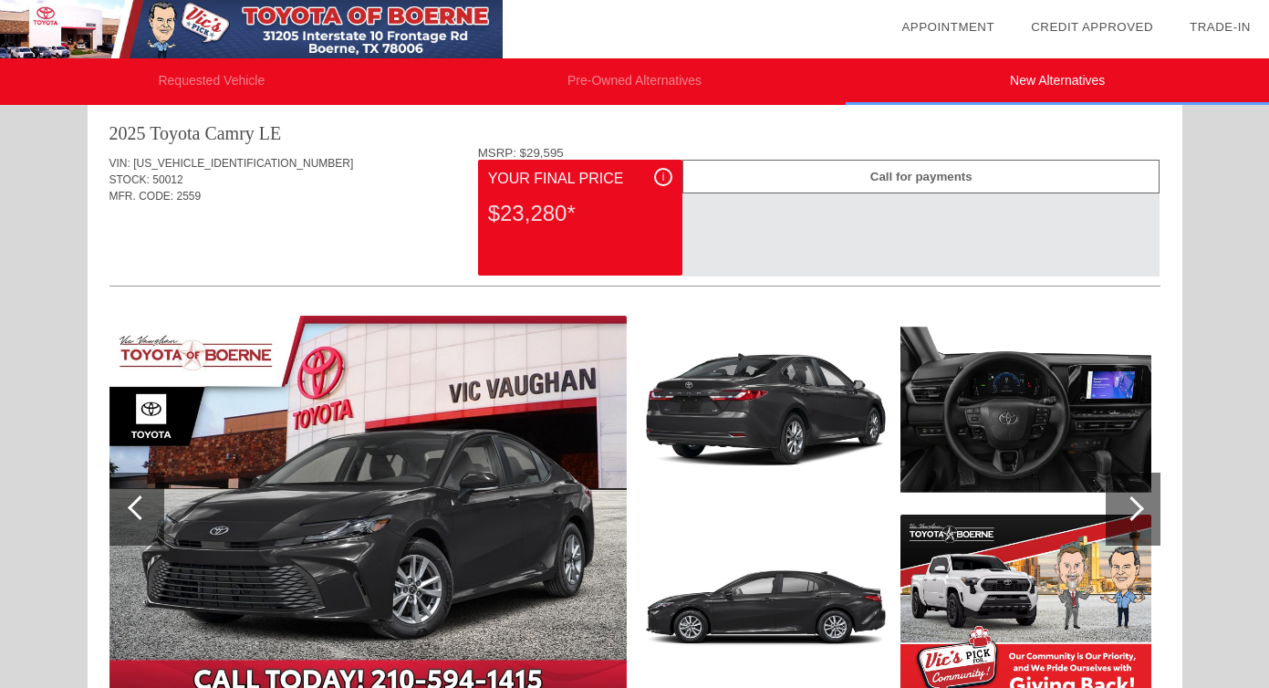
scroll to position [0, 0]
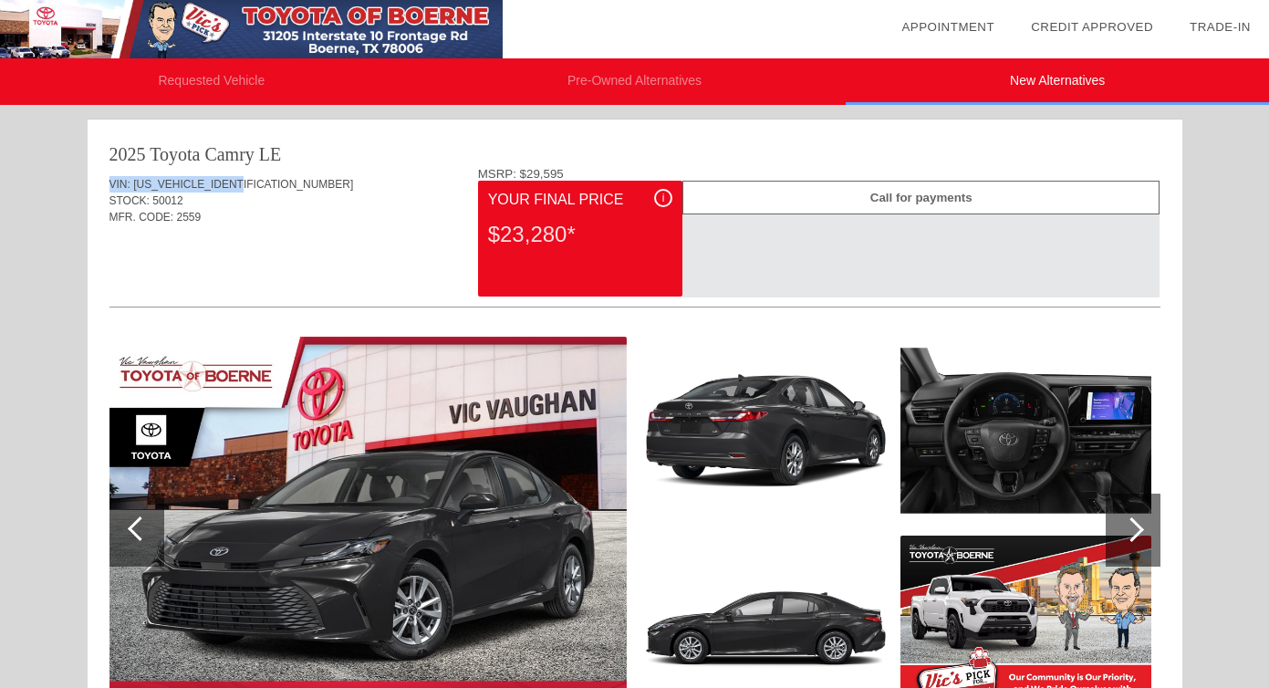
drag, startPoint x: 111, startPoint y: 184, endPoint x: 253, endPoint y: 181, distance: 141.5
click at [253, 181] on div "VIN: [US_VEHICLE_IDENTIFICATION_NUMBER]" at bounding box center [634, 184] width 1051 height 16
copy div "VIN: [US_VEHICLE_IDENTIFICATION_NUMBER]"
click at [142, 183] on span "[US_VEHICLE_IDENTIFICATION_NUMBER]" at bounding box center [243, 184] width 220 height 13
drag, startPoint x: 134, startPoint y: 183, endPoint x: 257, endPoint y: 182, distance: 123.2
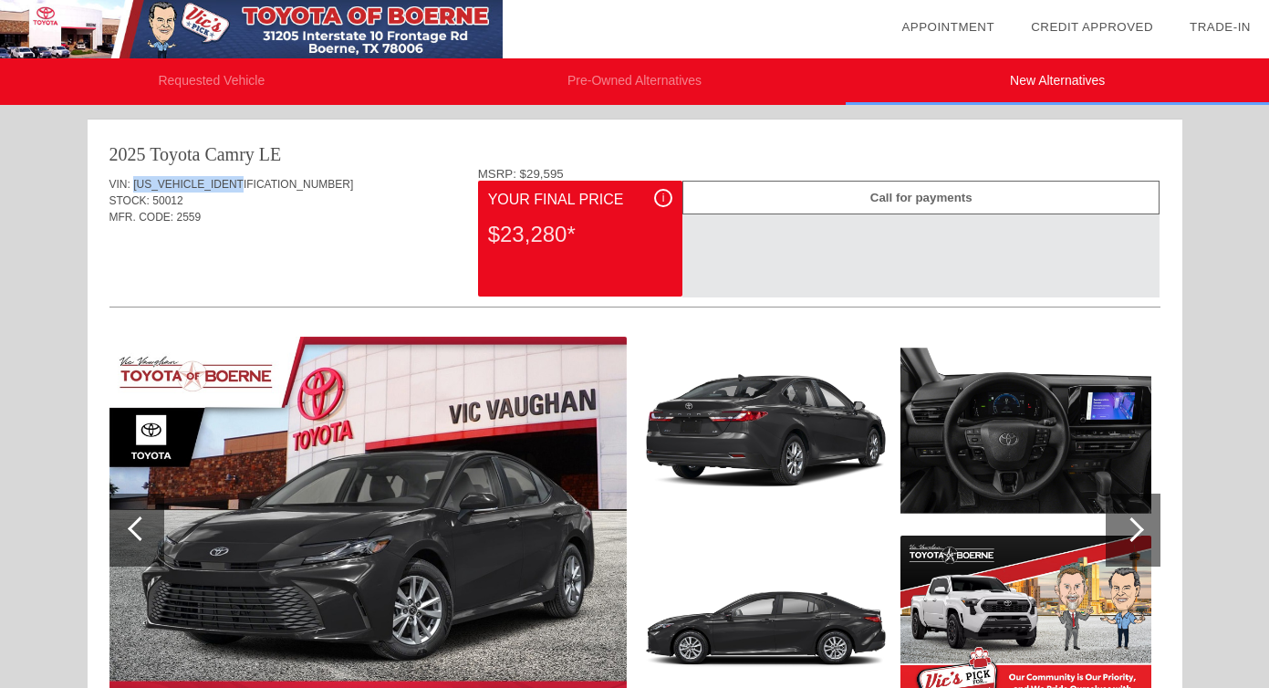
click at [258, 182] on div "VIN: [US_VEHICLE_IDENTIFICATION_NUMBER]" at bounding box center [634, 184] width 1051 height 16
copy span "[US_VEHICLE_IDENTIFICATION_NUMBER]"
drag, startPoint x: 109, startPoint y: 197, endPoint x: 184, endPoint y: 199, distance: 75.7
click at [184, 199] on div "STOCK: 50012" at bounding box center [634, 201] width 1051 height 16
copy div "STOCK: 50012"
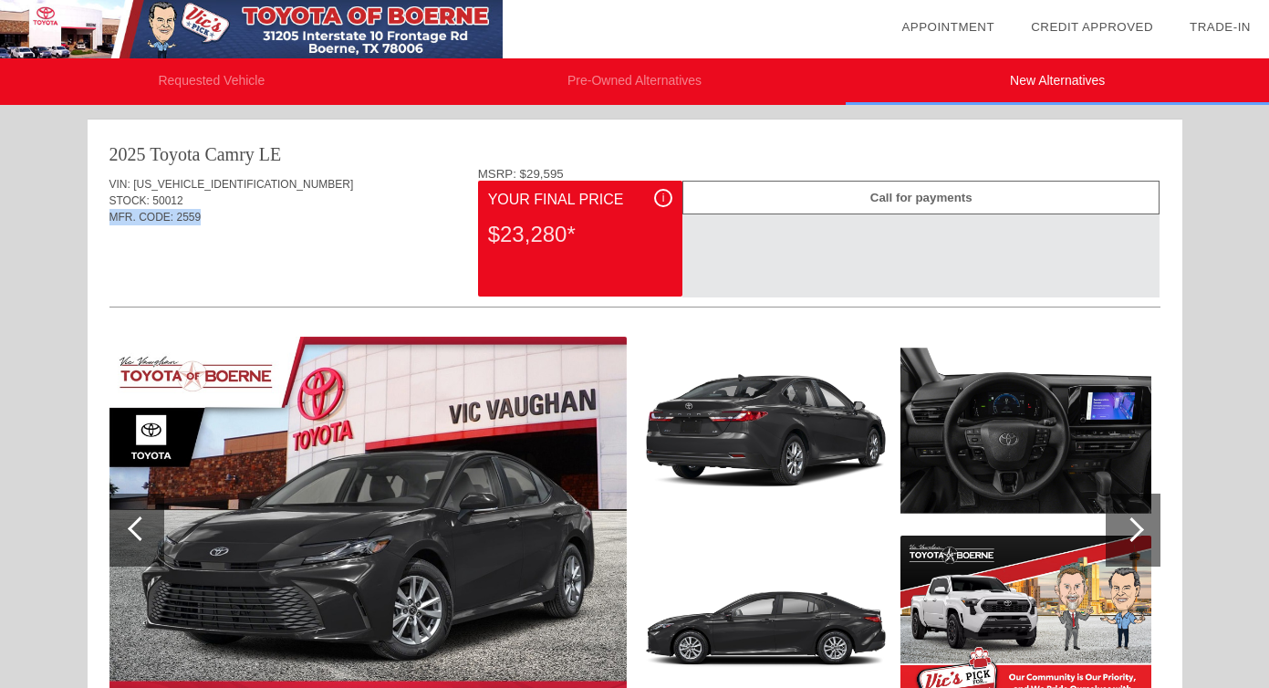
drag, startPoint x: 109, startPoint y: 216, endPoint x: 209, endPoint y: 219, distance: 100.4
click at [209, 219] on div "MFR. CODE: 2559" at bounding box center [634, 217] width 1051 height 16
copy div "MFR. CODE: 2559"
